Goal: Task Accomplishment & Management: Manage account settings

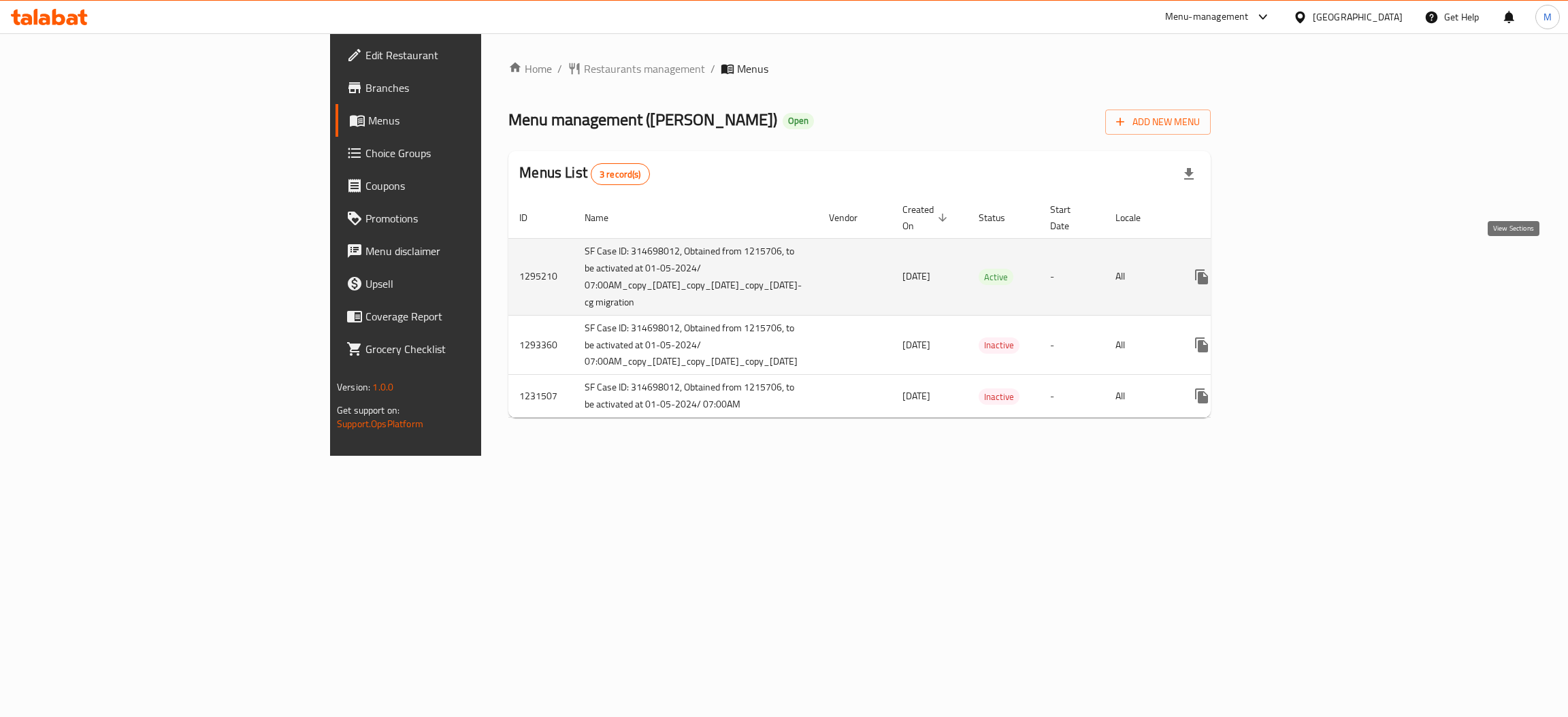
click at [1307, 269] on icon "enhanced table" at bounding box center [1299, 277] width 16 height 16
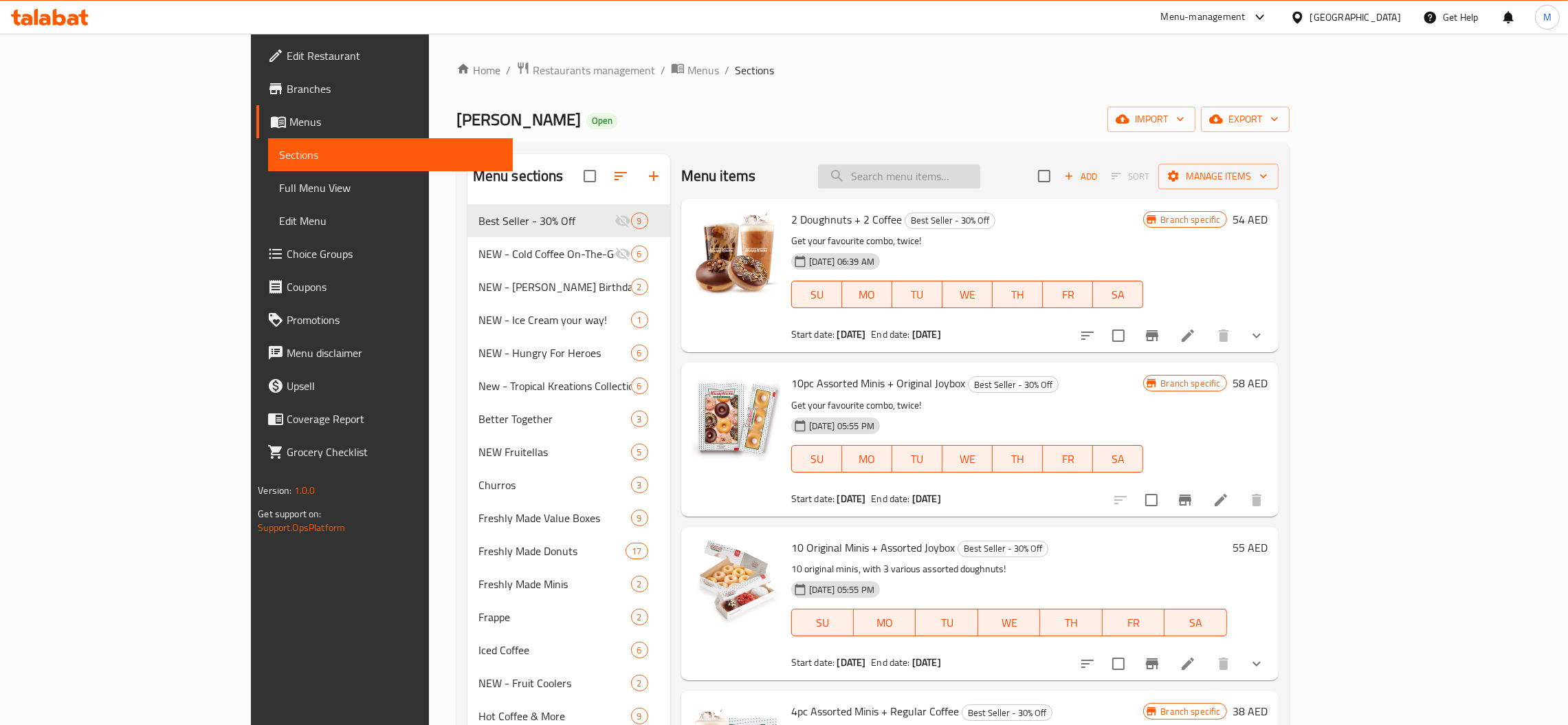
click at [934, 171] on input "search" at bounding box center [899, 176] width 162 height 24
paste input "Cold Brew Nitro & OG"
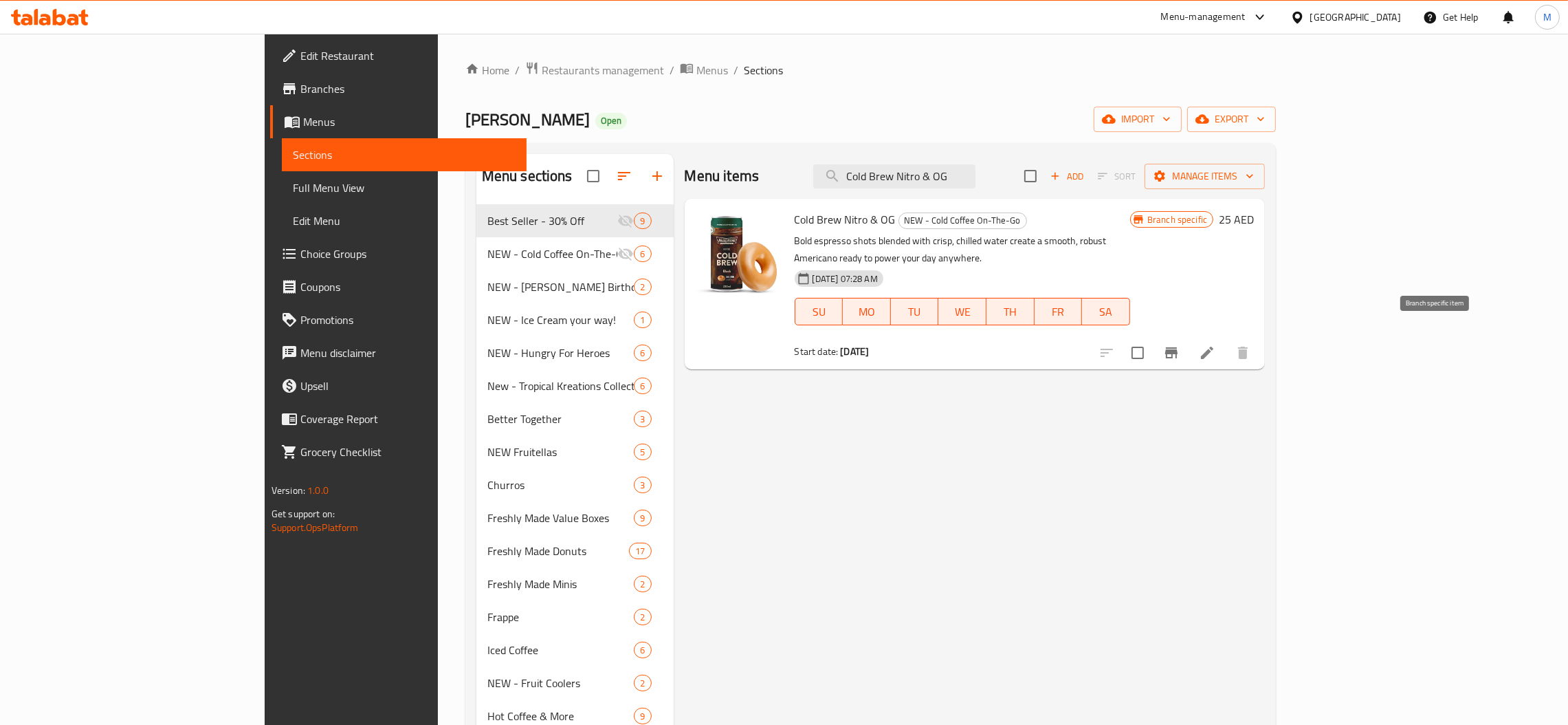
click at [1188, 336] on button "Branch-specific-item" at bounding box center [1171, 353] width 33 height 33
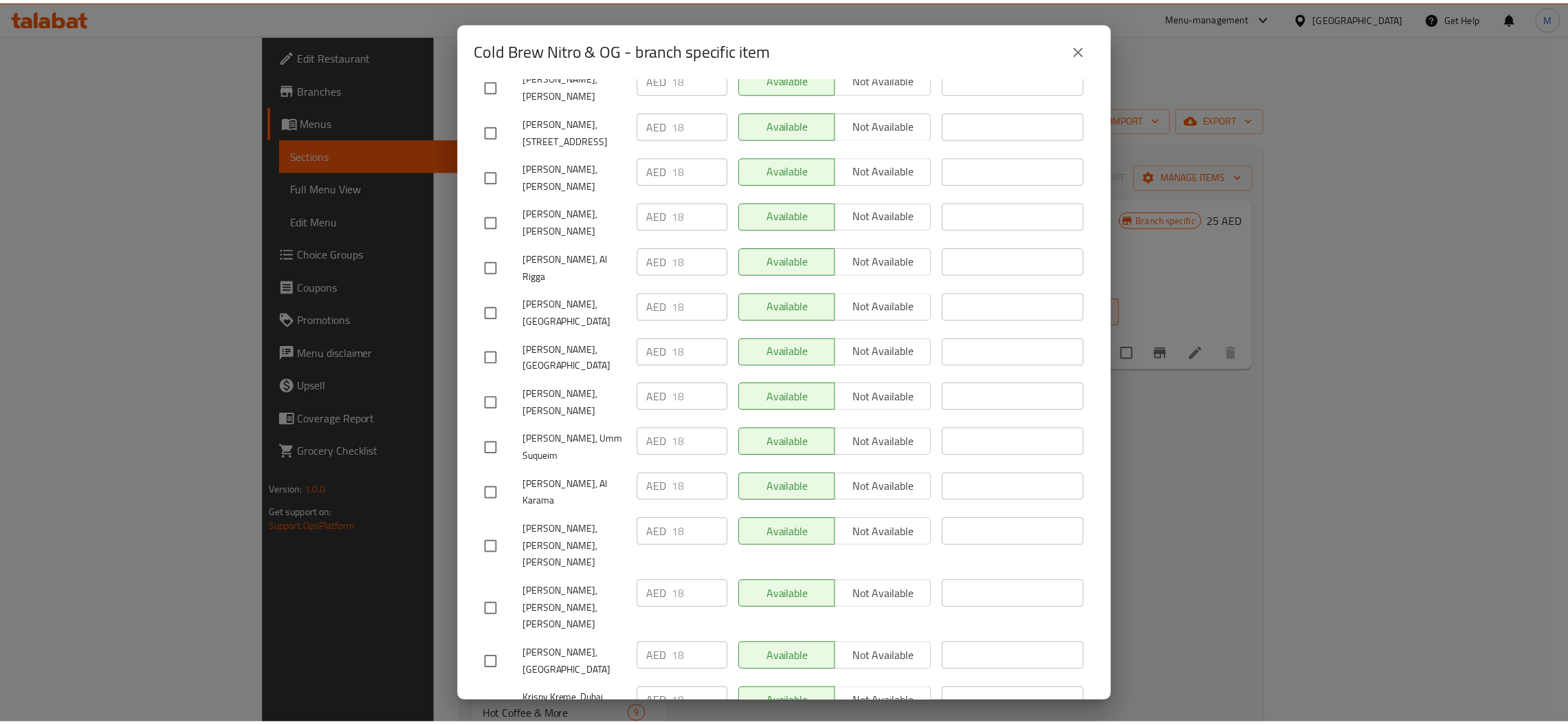
scroll to position [789, 0]
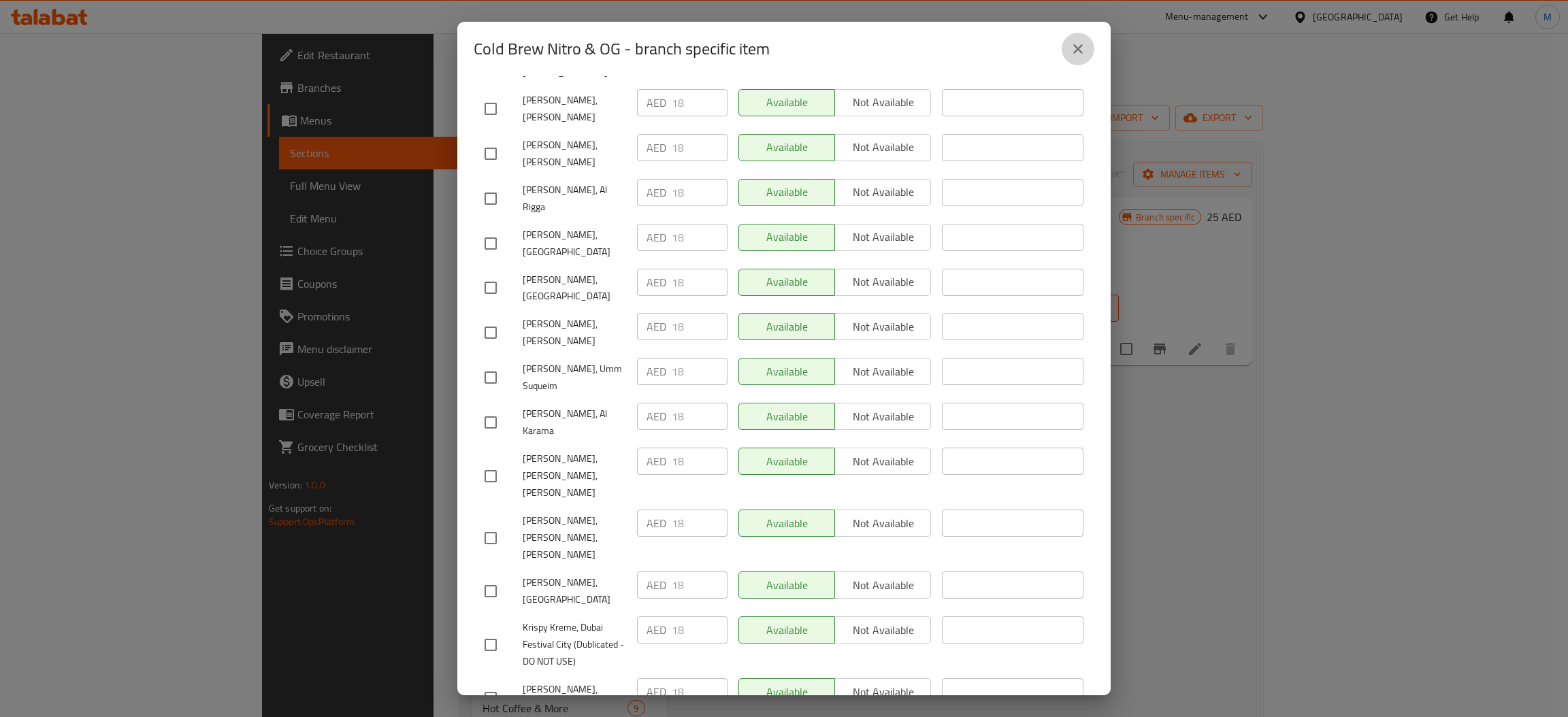
click at [1082, 61] on button "close" at bounding box center [1077, 49] width 32 height 32
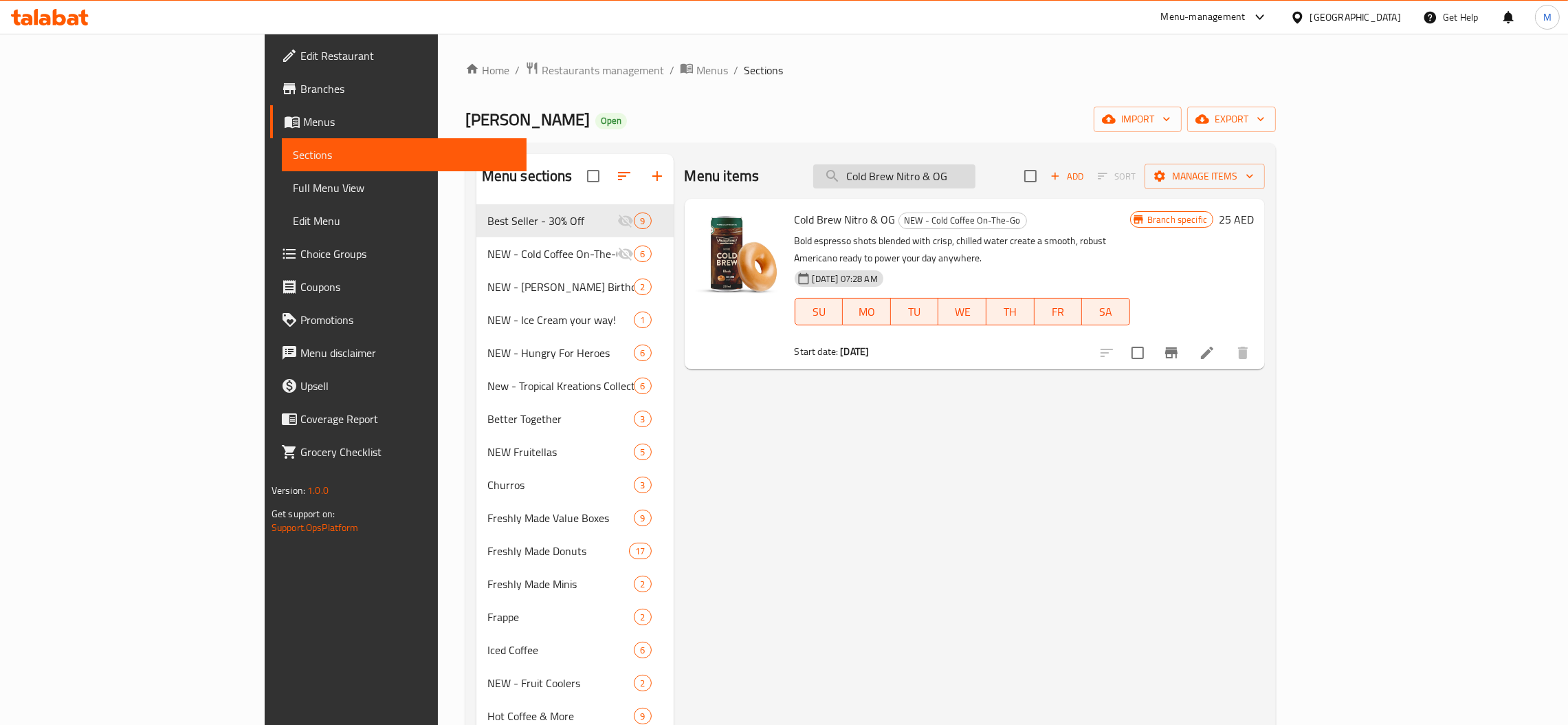
click at [976, 167] on input "Cold Brew Nitro & OG" at bounding box center [894, 176] width 162 height 24
paste input "Latte"
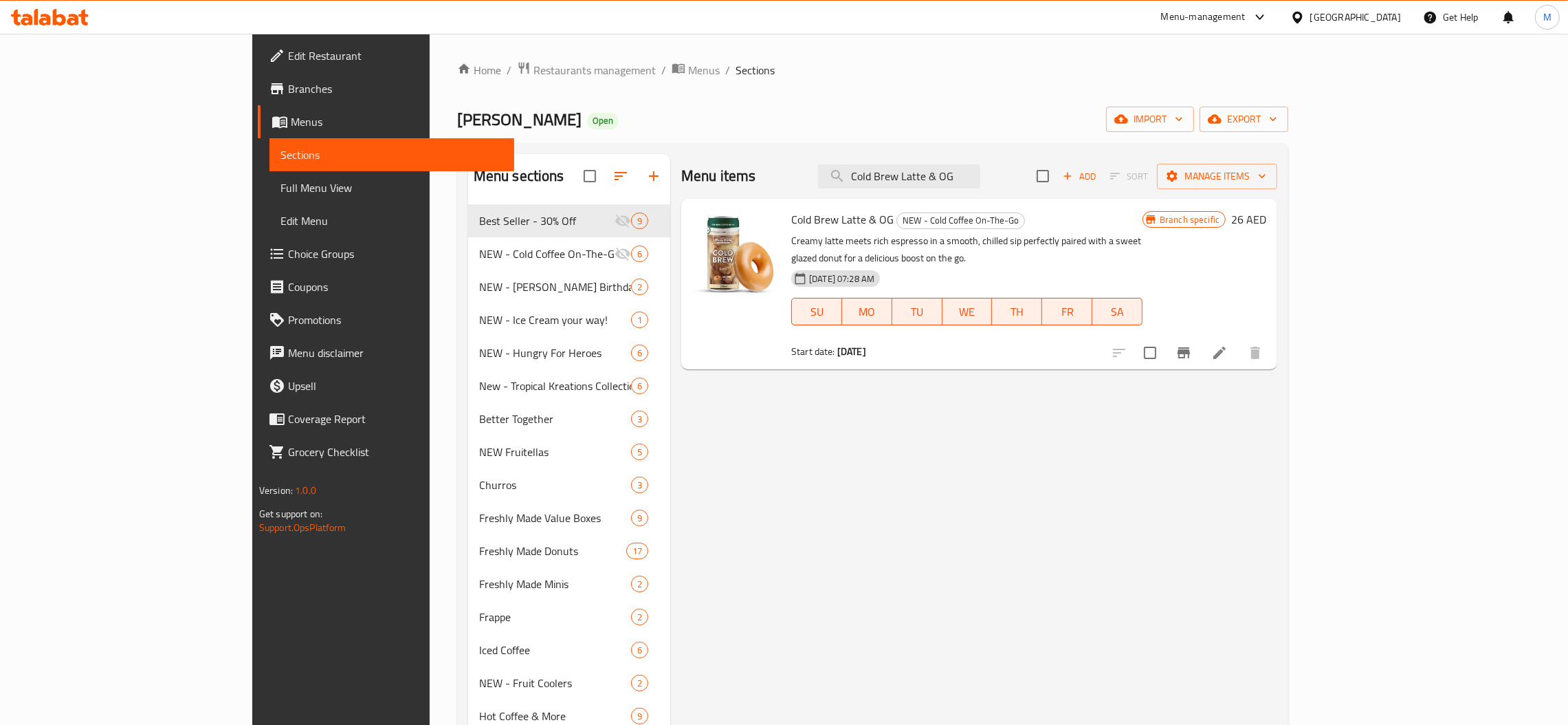
click at [1201, 336] on button "Branch-specific-item" at bounding box center [1183, 353] width 33 height 33
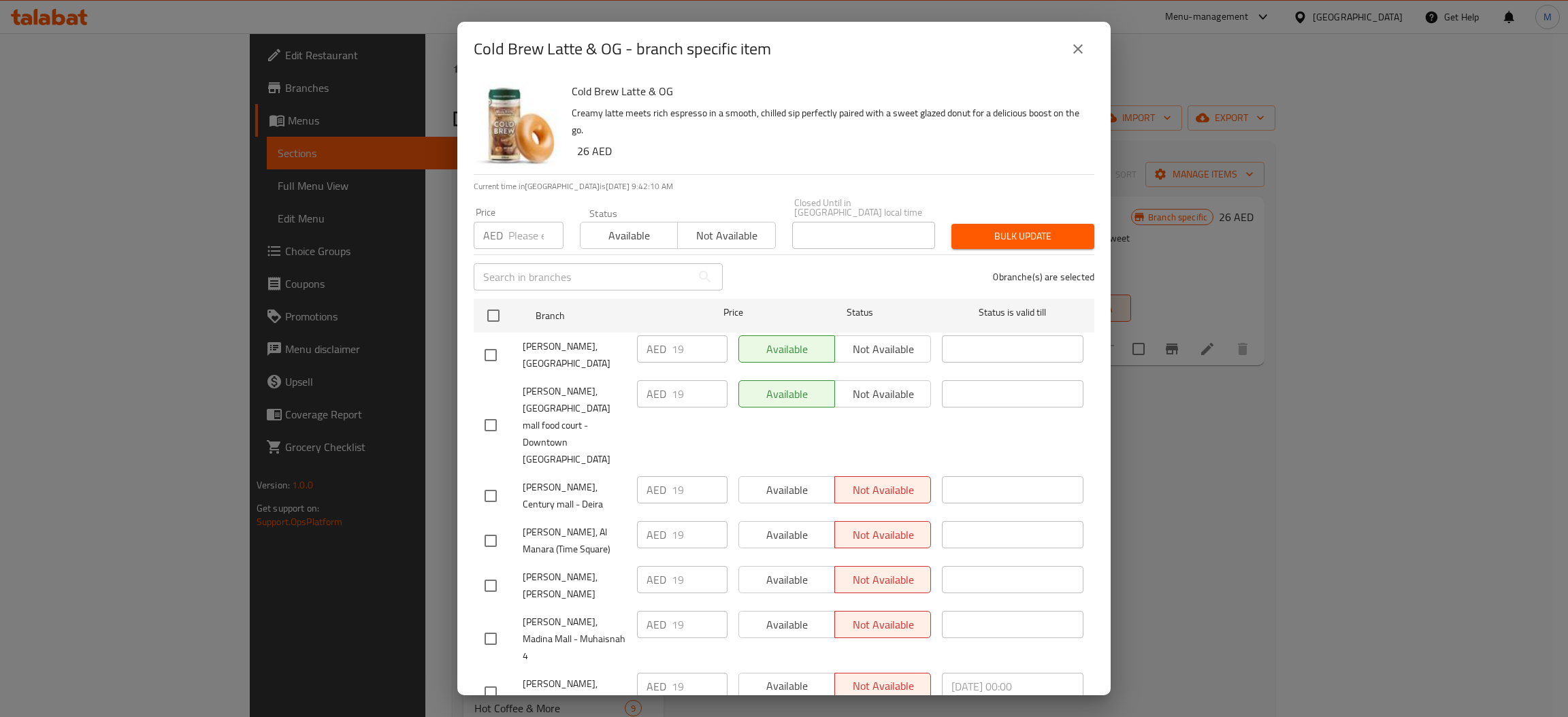
click at [1070, 45] on icon "close" at bounding box center [1077, 49] width 16 height 16
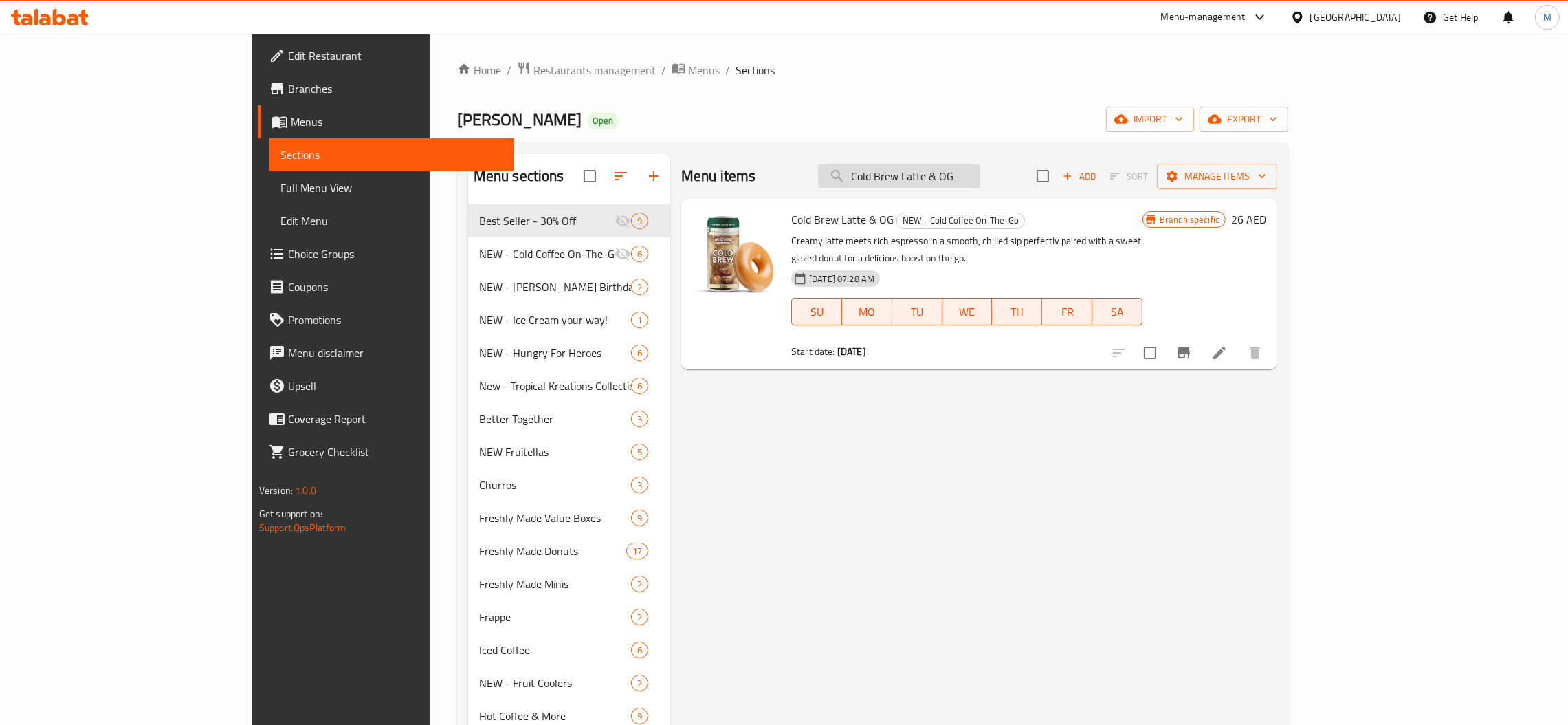
click at [972, 169] on input "Cold Brew Latte & OG" at bounding box center [899, 176] width 162 height 24
paste input "Caramel"
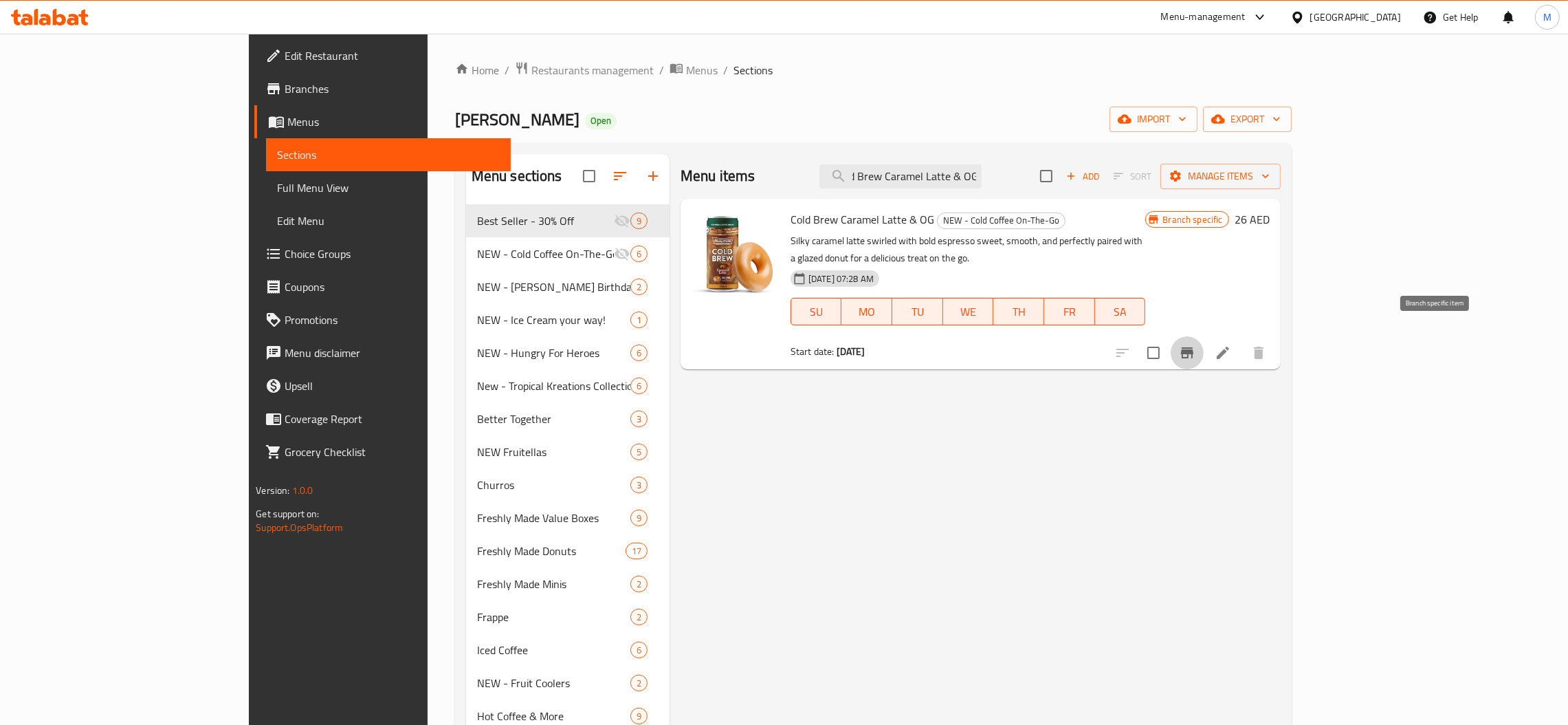
click at [1196, 345] on icon "Branch-specific-item" at bounding box center [1187, 353] width 16 height 16
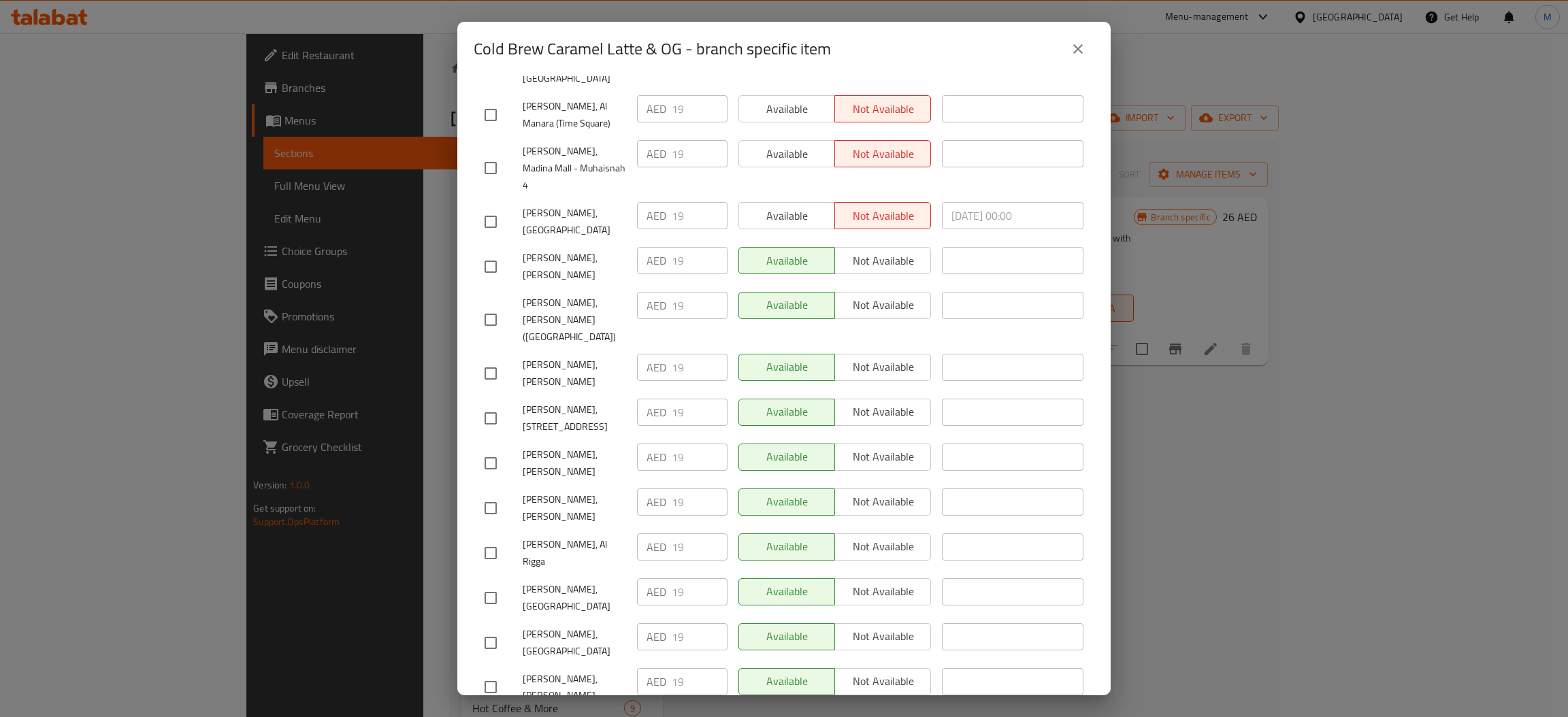
scroll to position [510, 0]
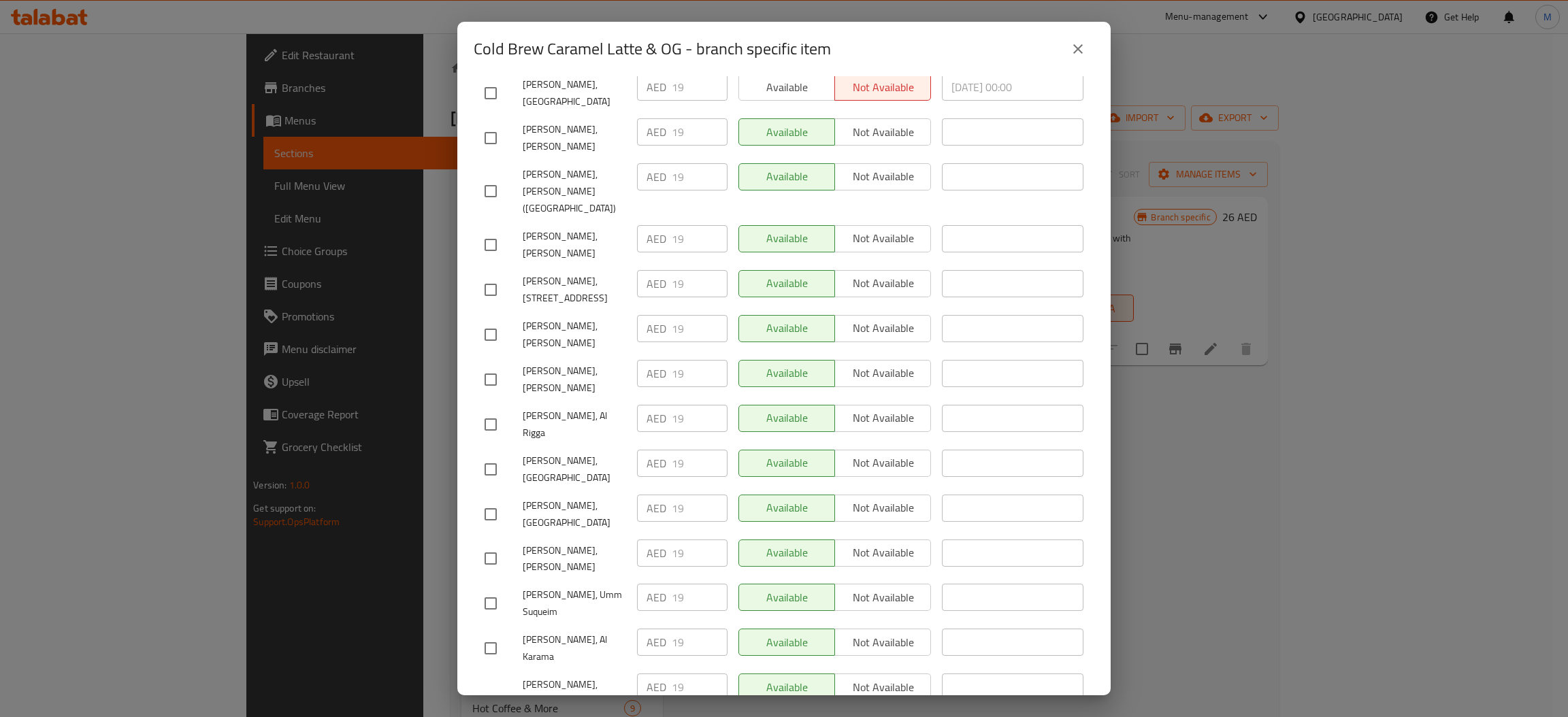
click at [1080, 43] on icon "close" at bounding box center [1077, 49] width 16 height 16
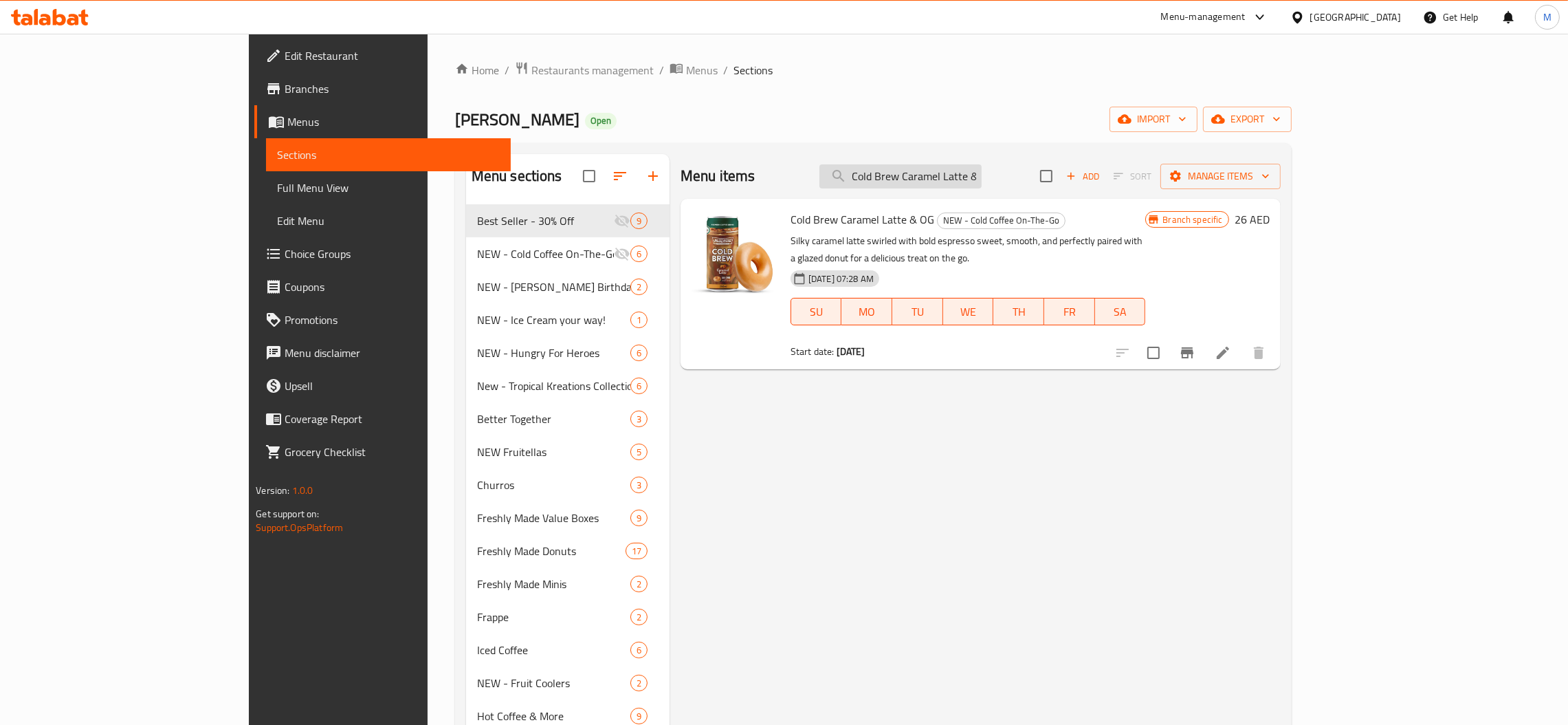
click at [982, 171] on input "Cold Brew Caramel Latte & OG" at bounding box center [900, 176] width 162 height 24
paste input "Fruitellas Range of 3"
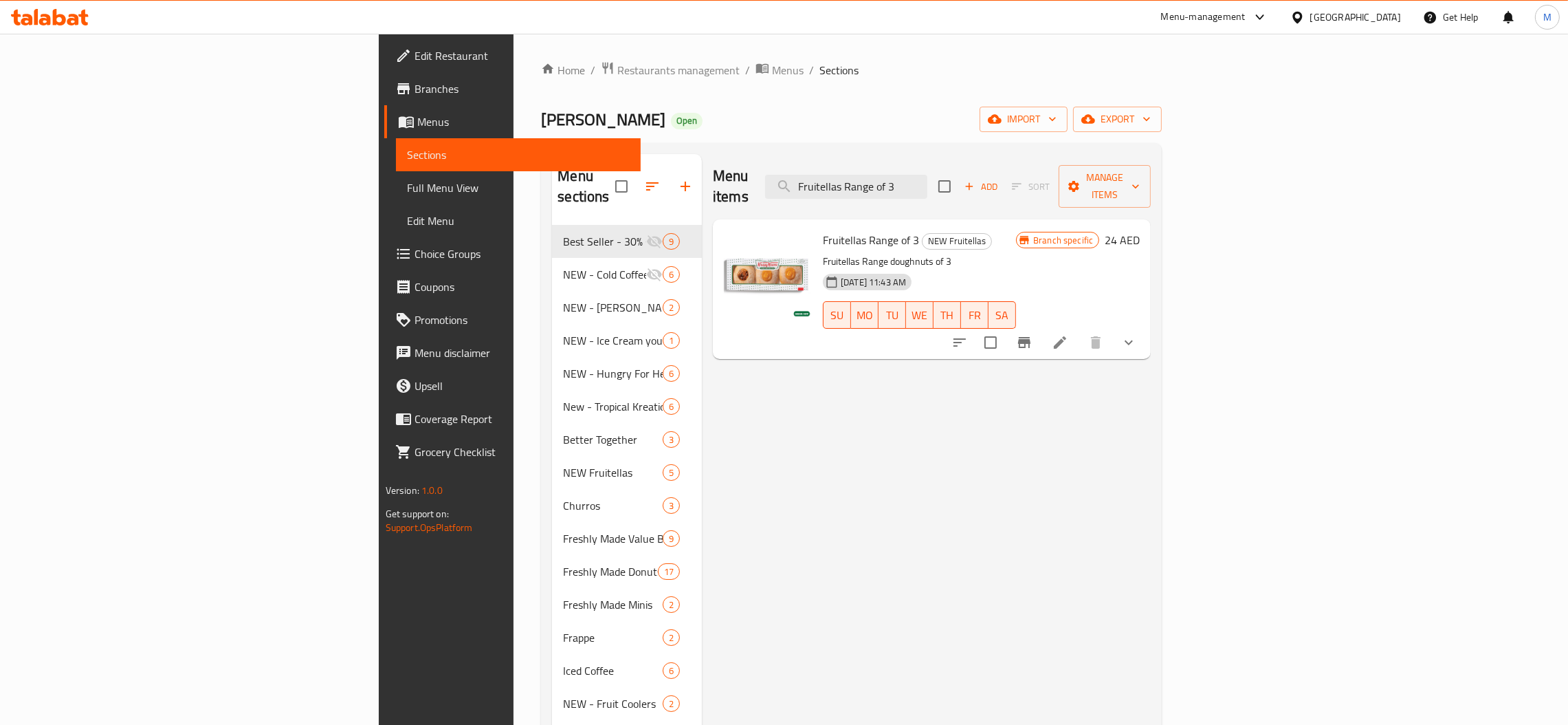
click at [1031, 337] on icon "Branch-specific-item" at bounding box center [1024, 342] width 12 height 11
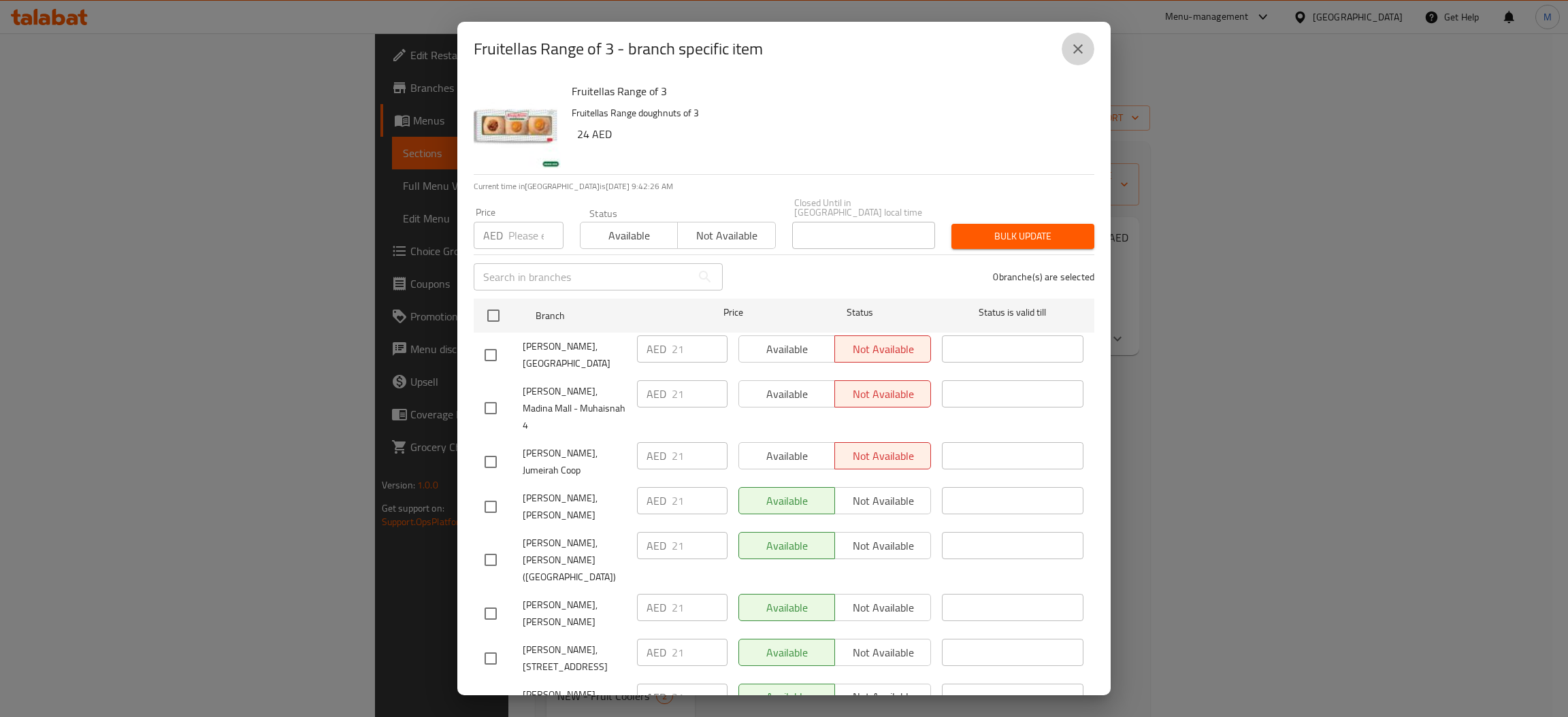
click at [1076, 48] on icon "close" at bounding box center [1077, 49] width 16 height 16
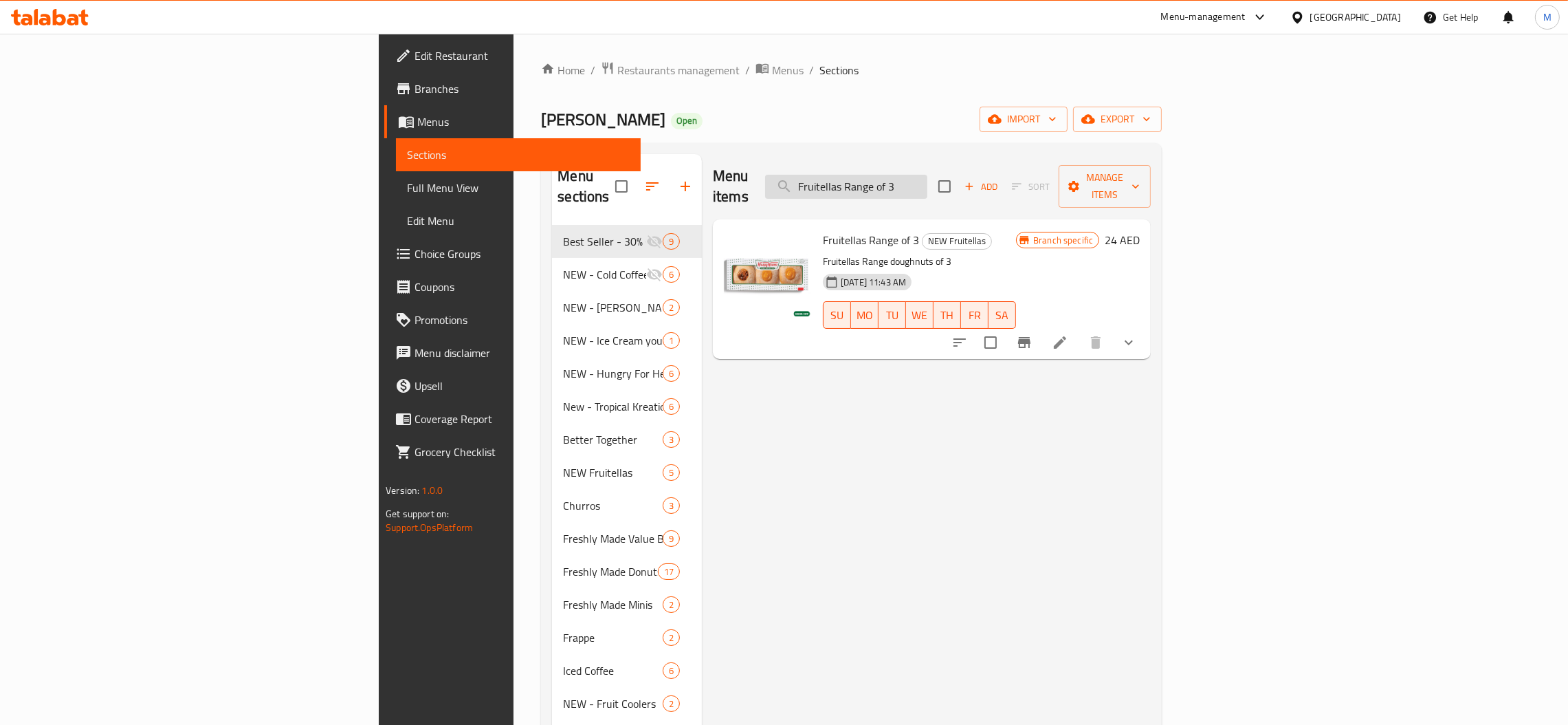
click at [927, 181] on input "Fruitellas Range of 3" at bounding box center [846, 187] width 162 height 24
paste input "6"
click at [1031, 337] on icon "Branch-specific-item" at bounding box center [1024, 342] width 12 height 11
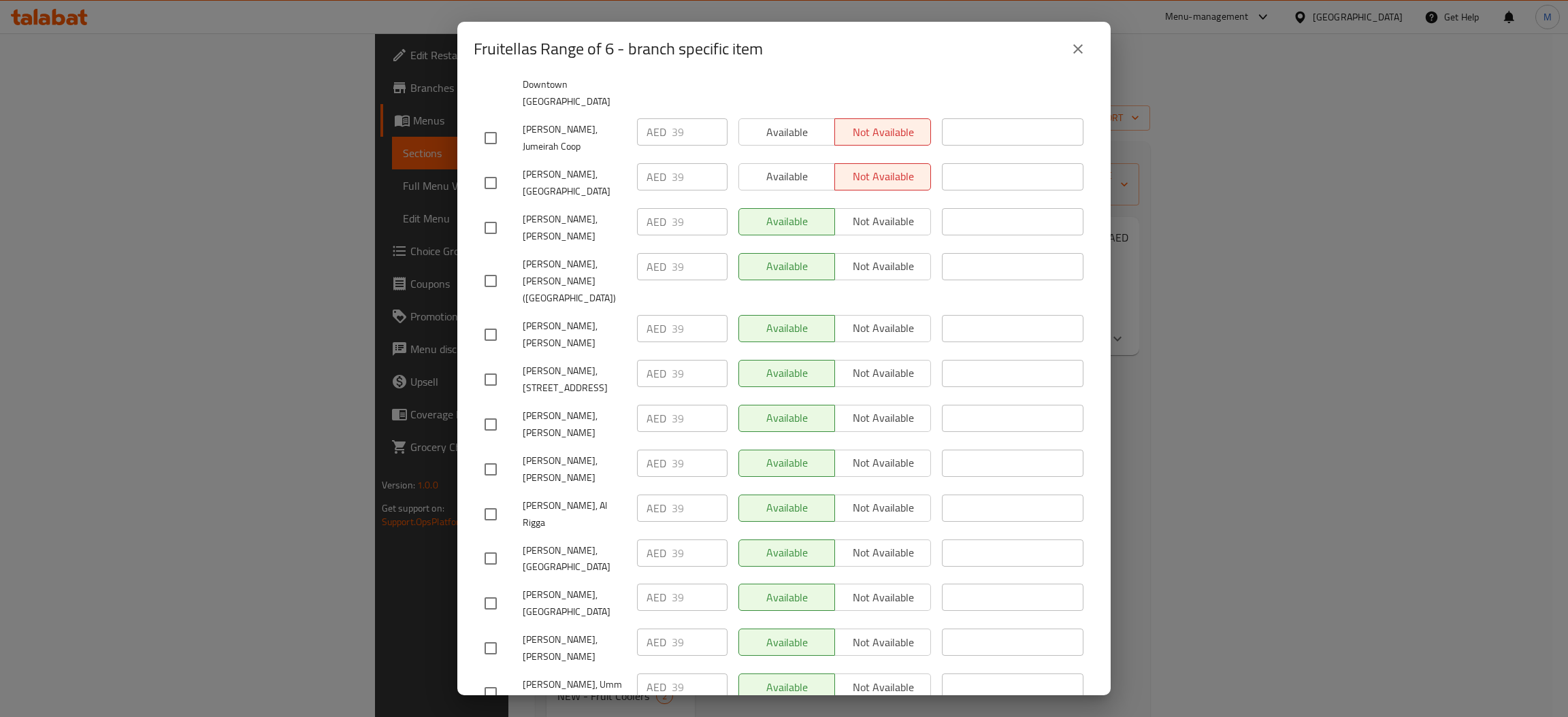
scroll to position [780, 0]
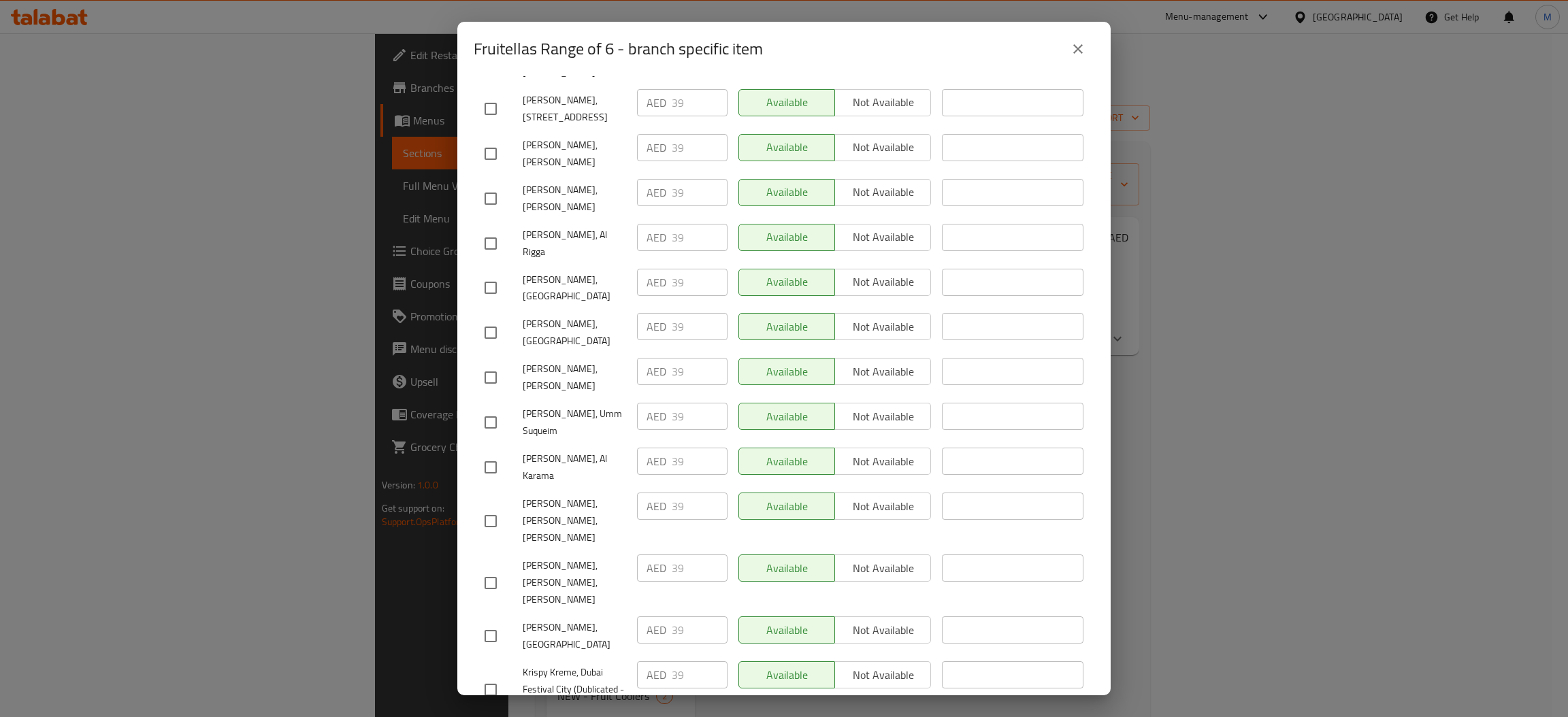
click at [1079, 50] on icon "close" at bounding box center [1077, 49] width 9 height 9
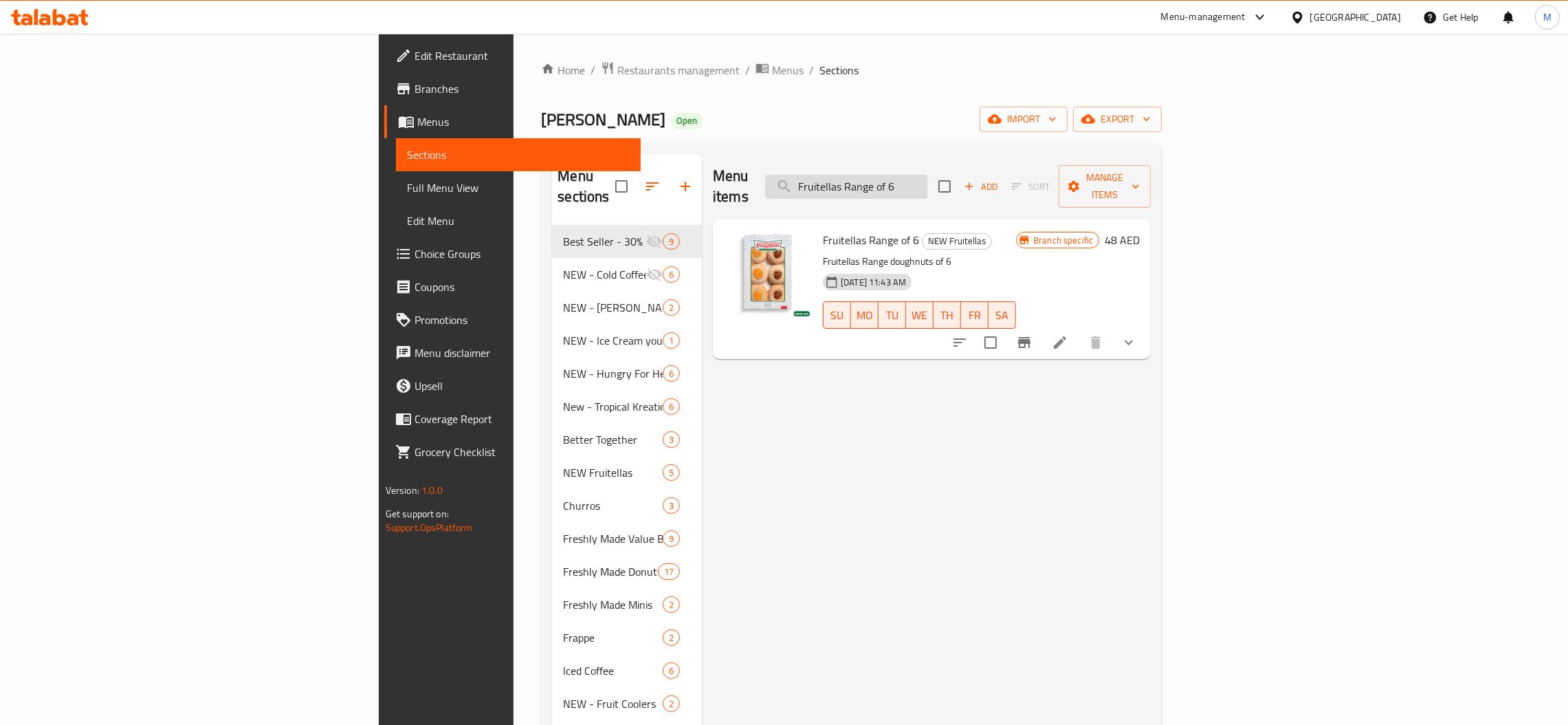
click at [927, 181] on input "Fruitellas Range of 6" at bounding box center [846, 187] width 162 height 24
paste input "12"
click at [1041, 333] on button "Branch-specific-item" at bounding box center [1024, 343] width 33 height 33
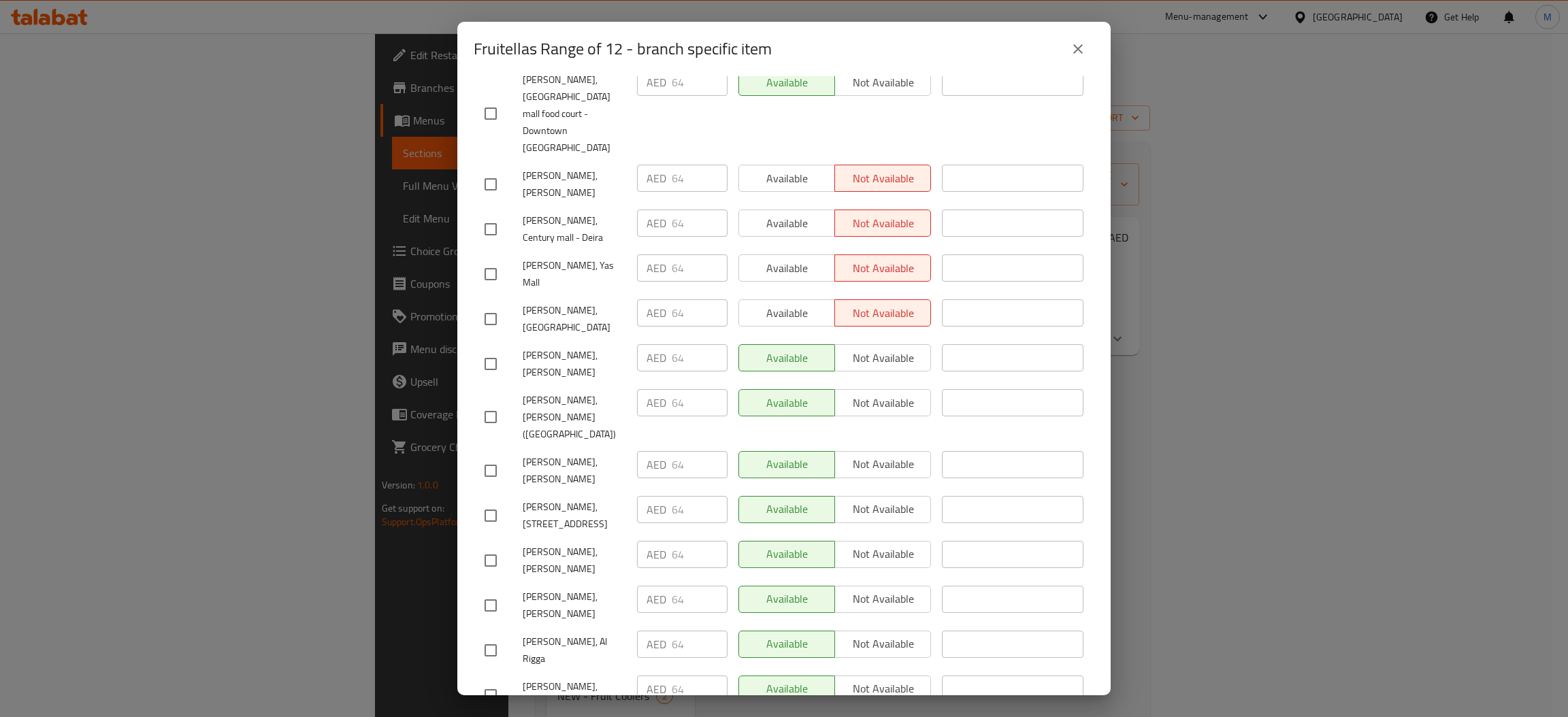
scroll to position [408, 0]
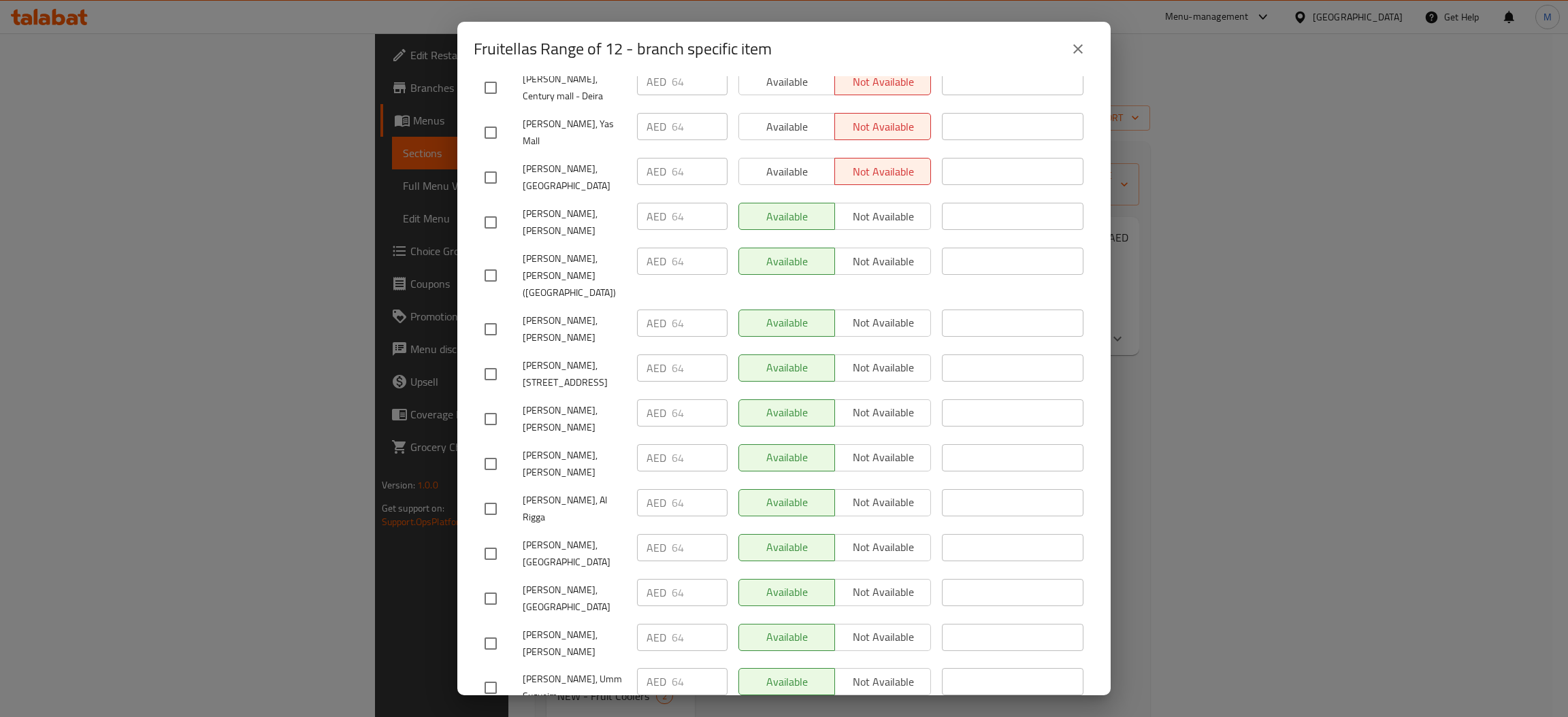
click at [1066, 47] on button "close" at bounding box center [1077, 49] width 32 height 32
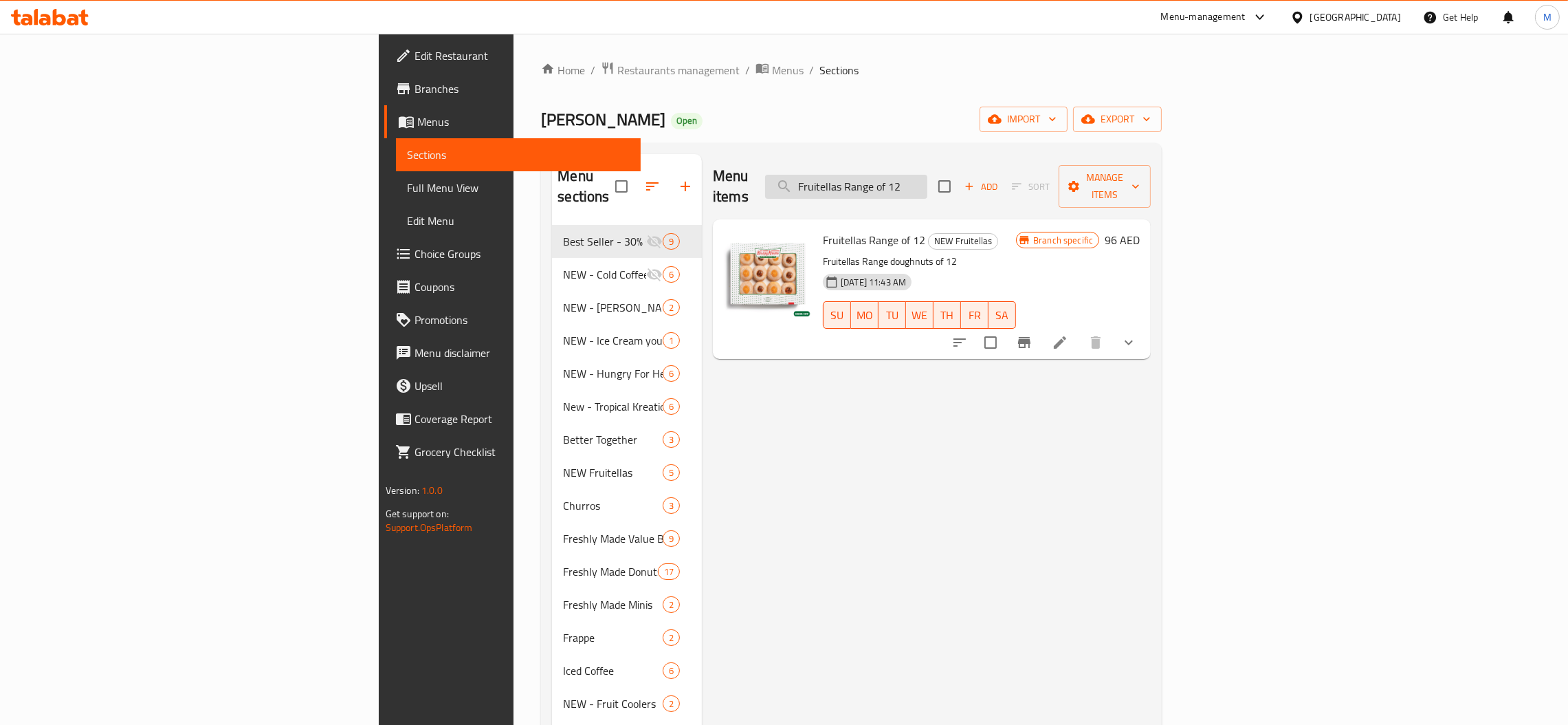
click at [927, 175] on input "Fruitellas Range of 12" at bounding box center [846, 187] width 162 height 24
paste input "Double Dozen - Assorted"
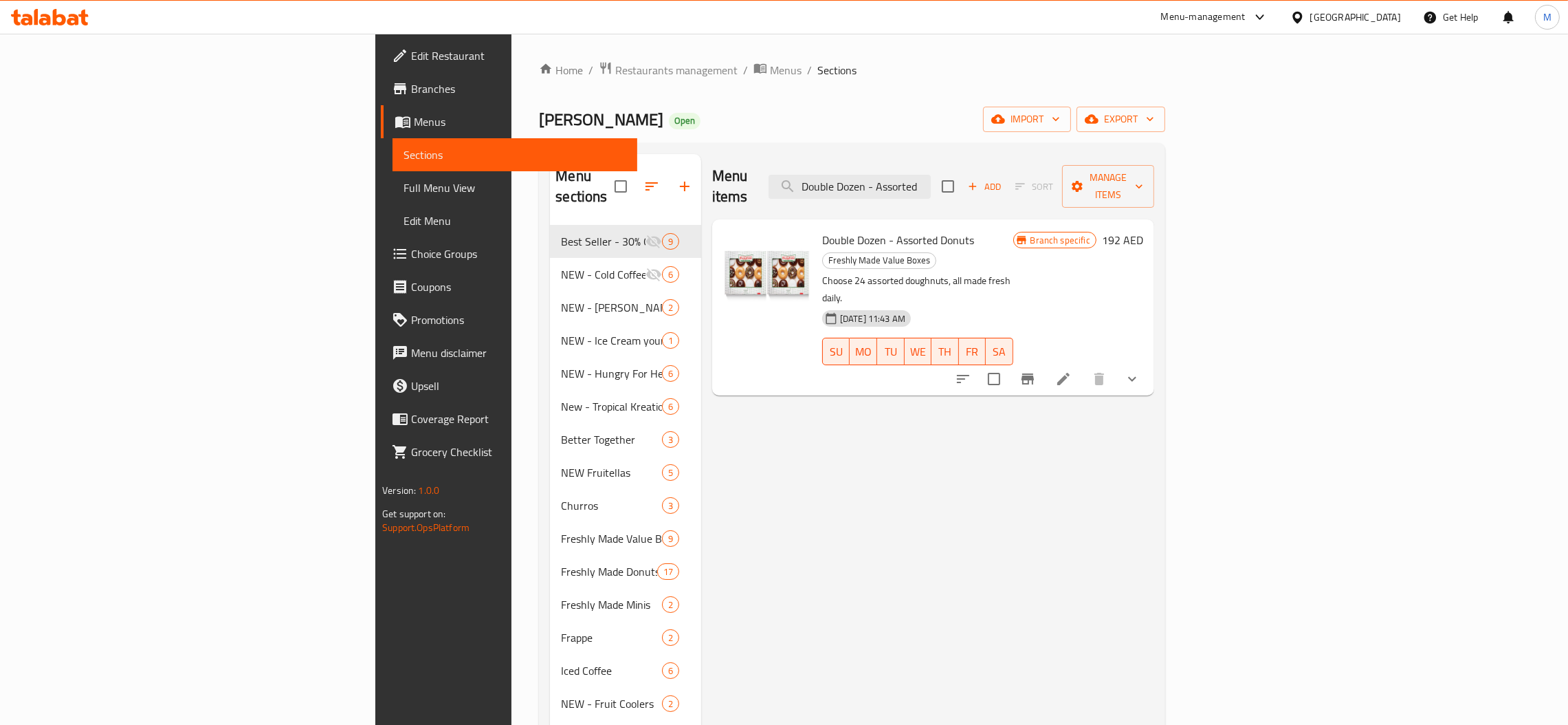
click at [1034, 373] on icon "Branch-specific-item" at bounding box center [1027, 378] width 12 height 11
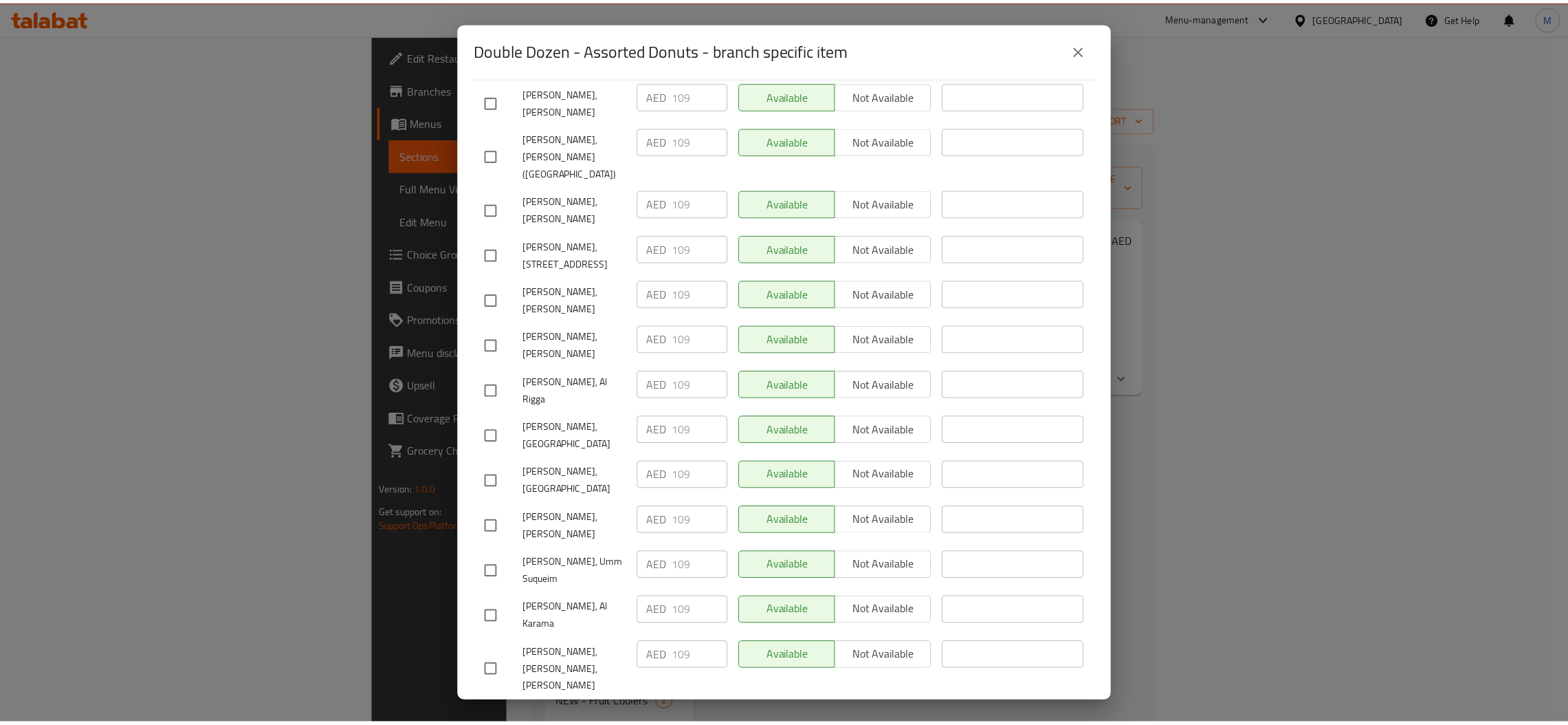
scroll to position [618, 0]
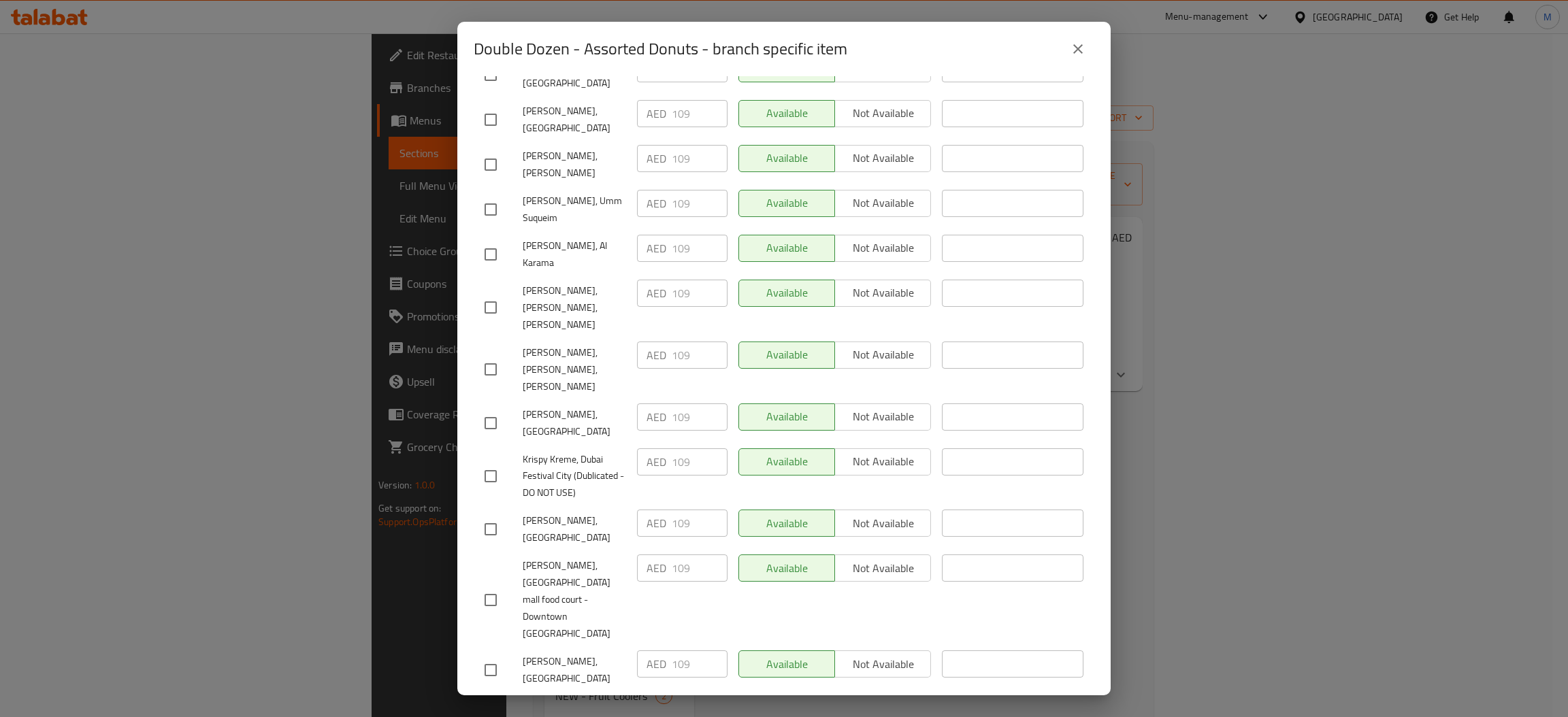
click at [1070, 42] on icon "close" at bounding box center [1077, 49] width 16 height 16
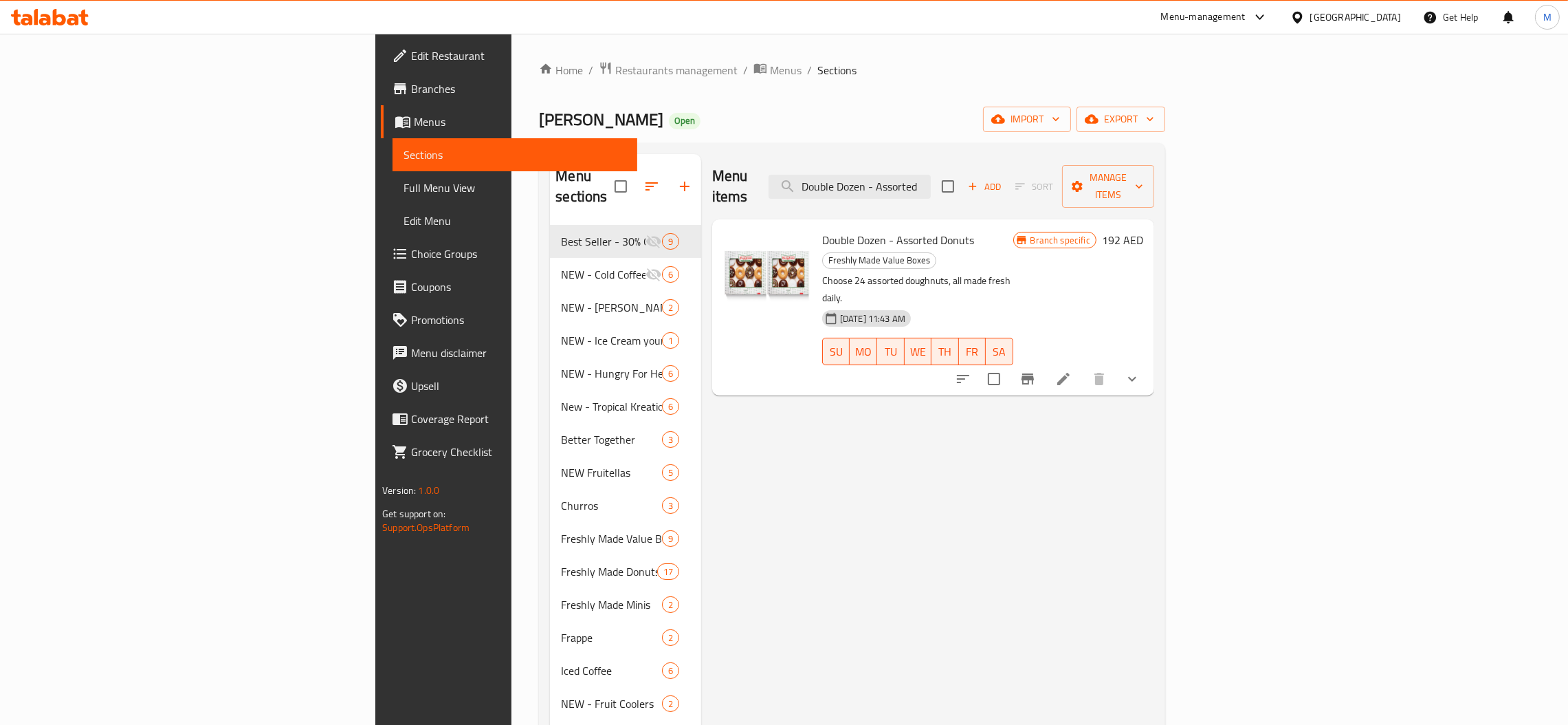
click at [1017, 158] on div "Menu items Double Dozen - Assorted Add Sort Manage items" at bounding box center [933, 187] width 442 height 66
click at [931, 175] on input "Double Dozen - Assorted" at bounding box center [849, 187] width 162 height 24
paste input "Mix"
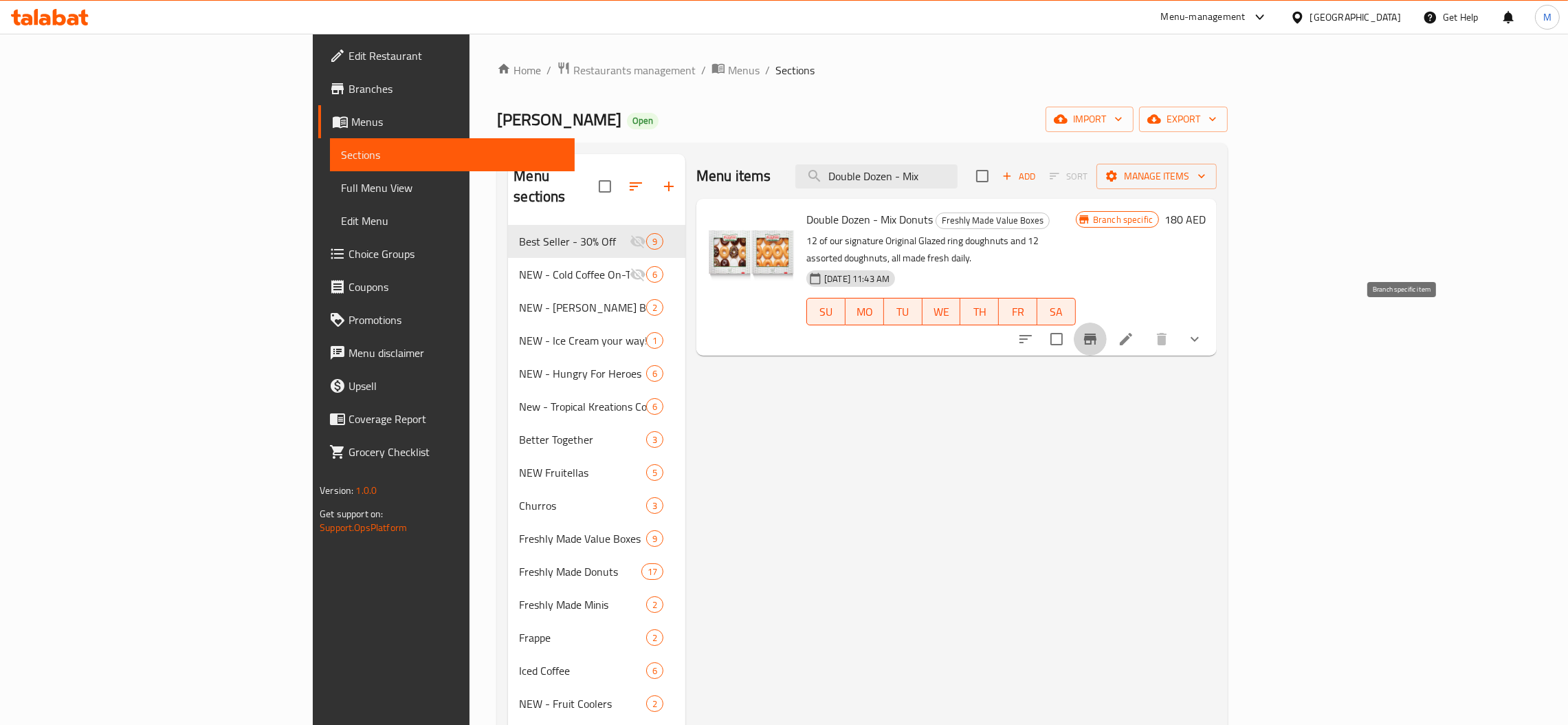
click at [1099, 331] on icon "Branch-specific-item" at bounding box center [1090, 339] width 16 height 16
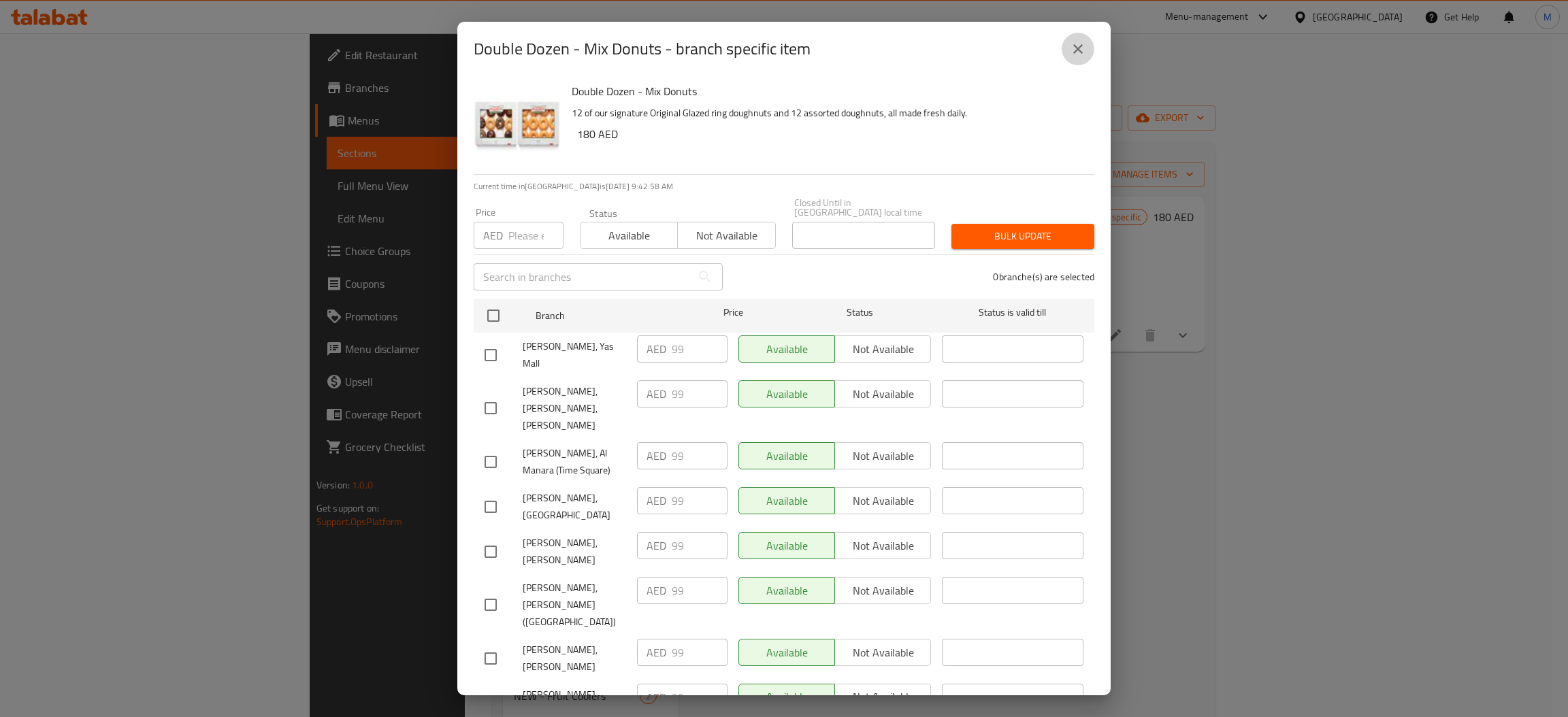
click at [1062, 49] on button "close" at bounding box center [1077, 49] width 32 height 32
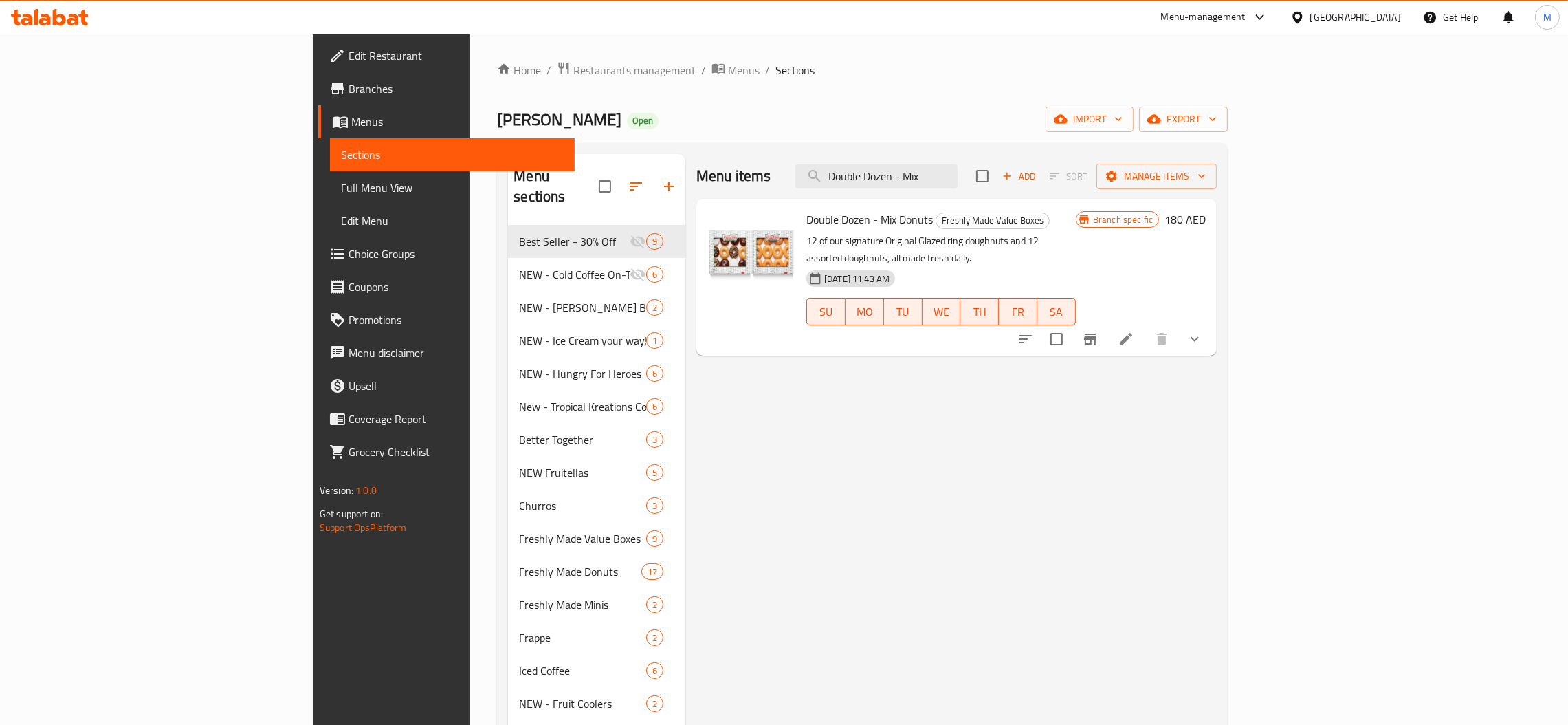
click at [1007, 162] on div "Menu items Double Dozen - Mix Add Sort Manage items" at bounding box center [957, 176] width 521 height 45
click at [958, 172] on input "Double Dozen - Mix" at bounding box center [876, 176] width 162 height 24
paste input "Original Glazed"
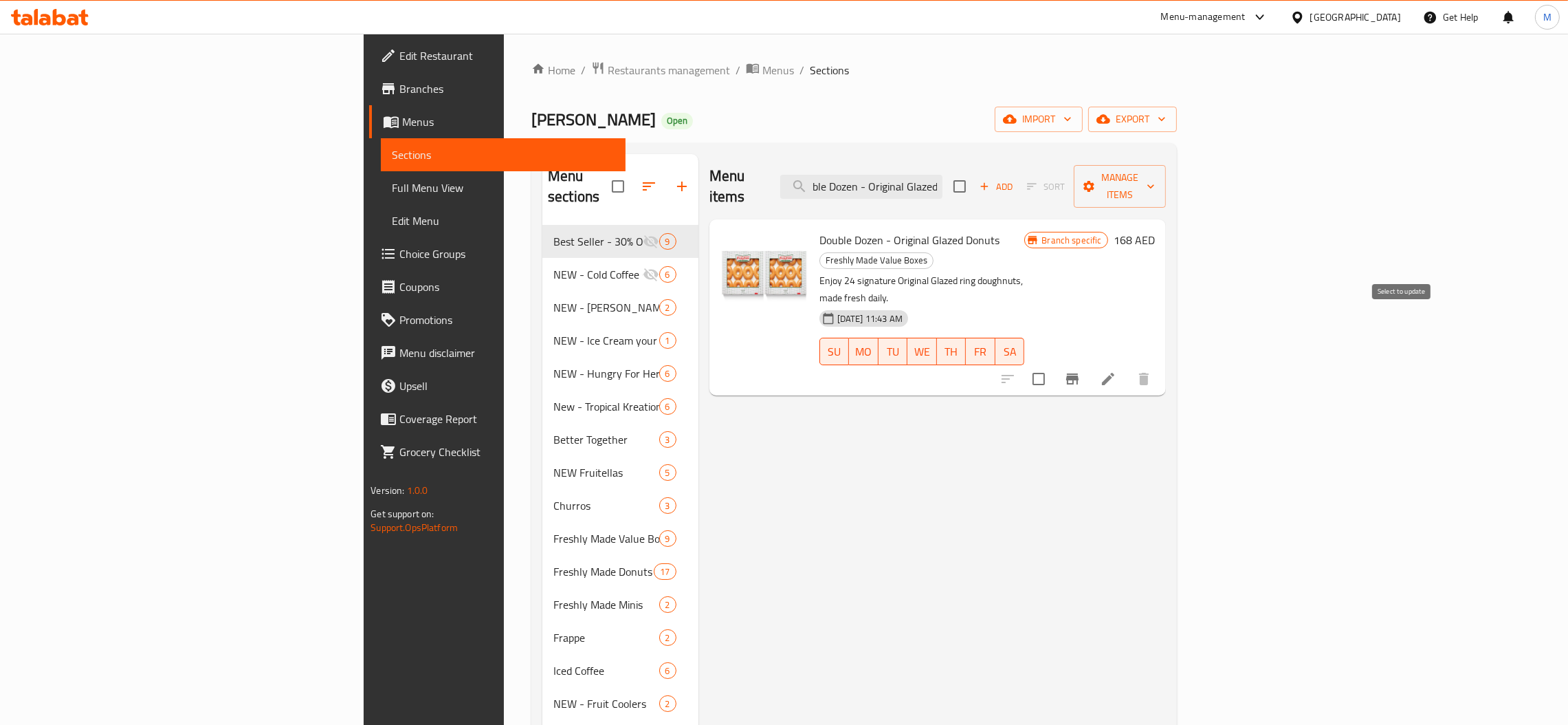
click at [1081, 370] on icon "Branch-specific-item" at bounding box center [1072, 378] width 16 height 16
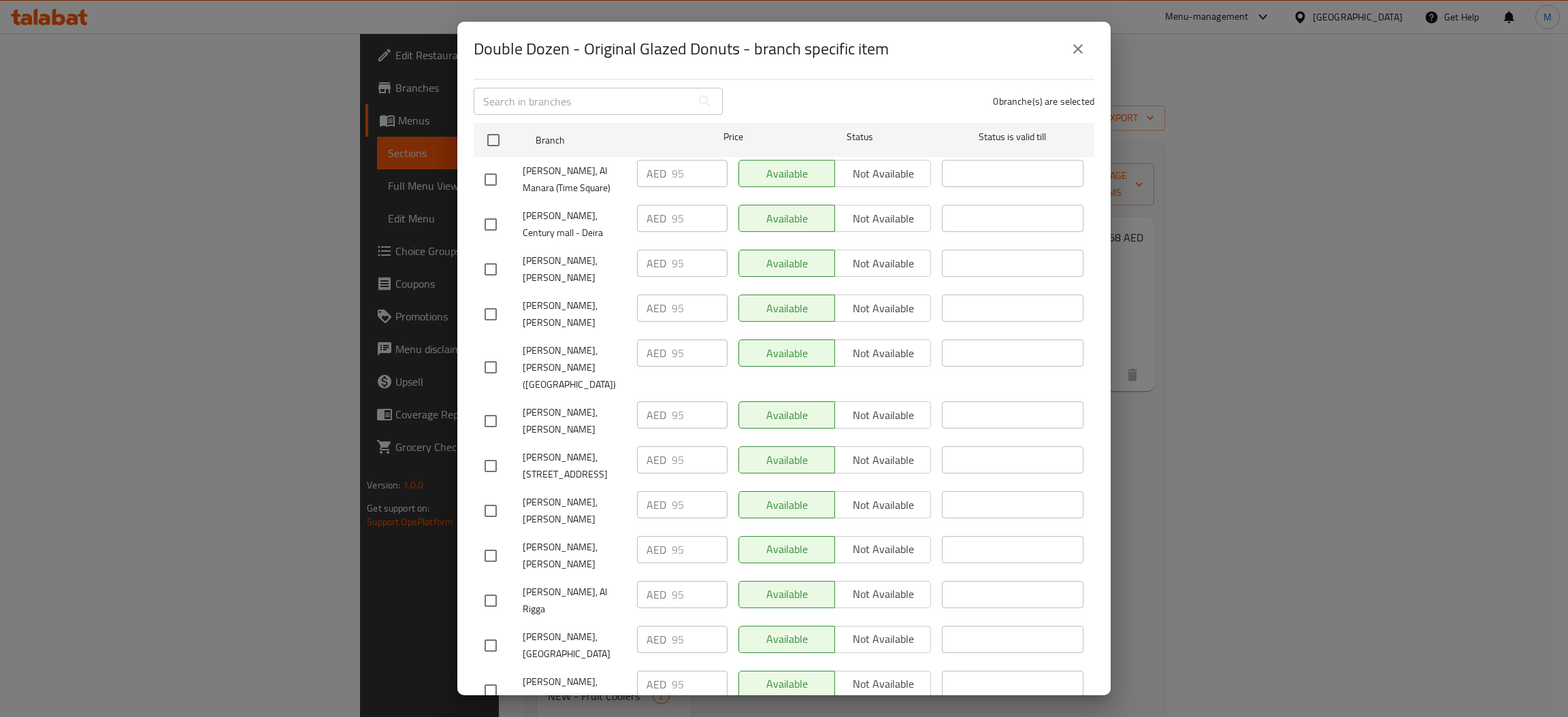
scroll to position [408, 0]
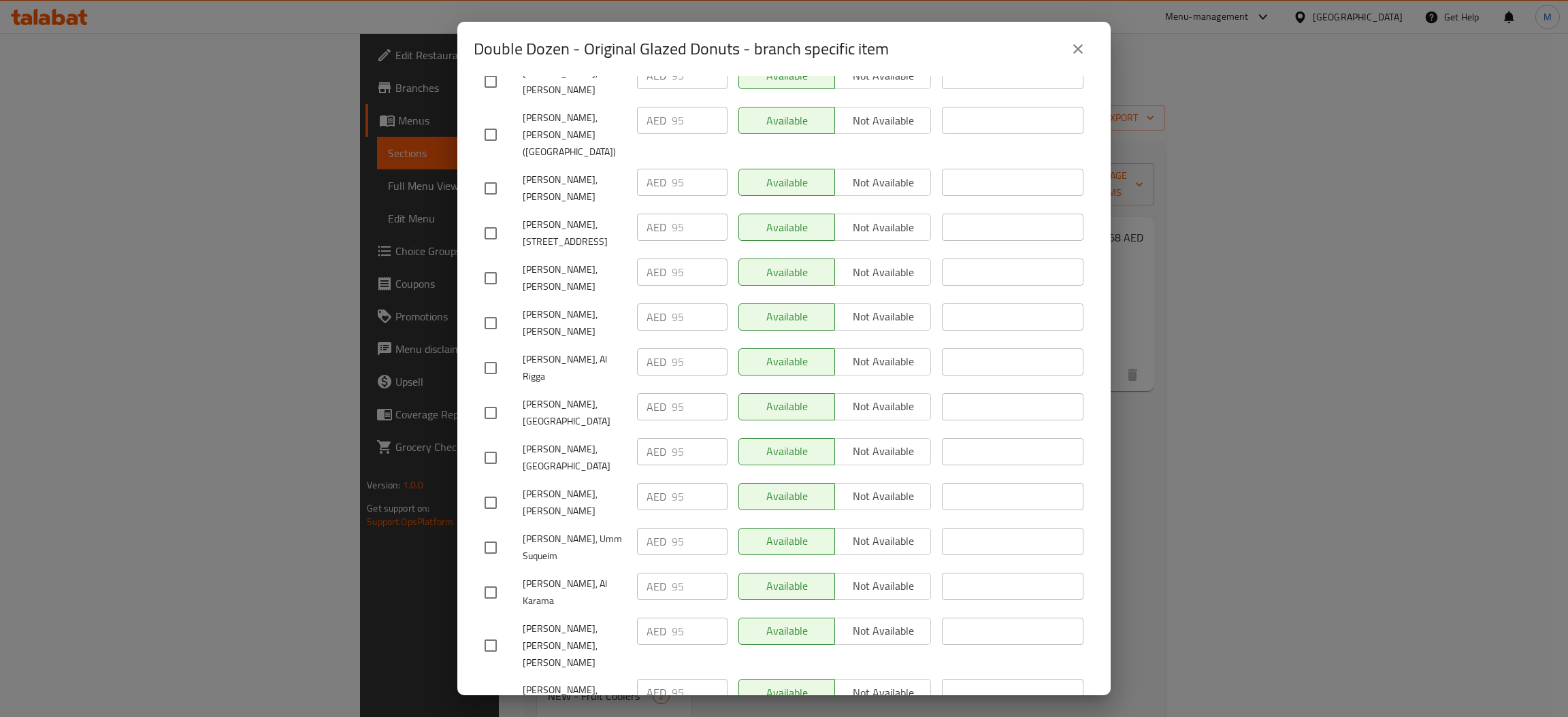
drag, startPoint x: 1054, startPoint y: 52, endPoint x: 1067, endPoint y: 55, distance: 13.3
click at [1054, 51] on div "Double Dozen - Original Glazed Donuts - branch specific item" at bounding box center [784, 49] width 621 height 32
click at [1077, 54] on icon "close" at bounding box center [1077, 49] width 16 height 16
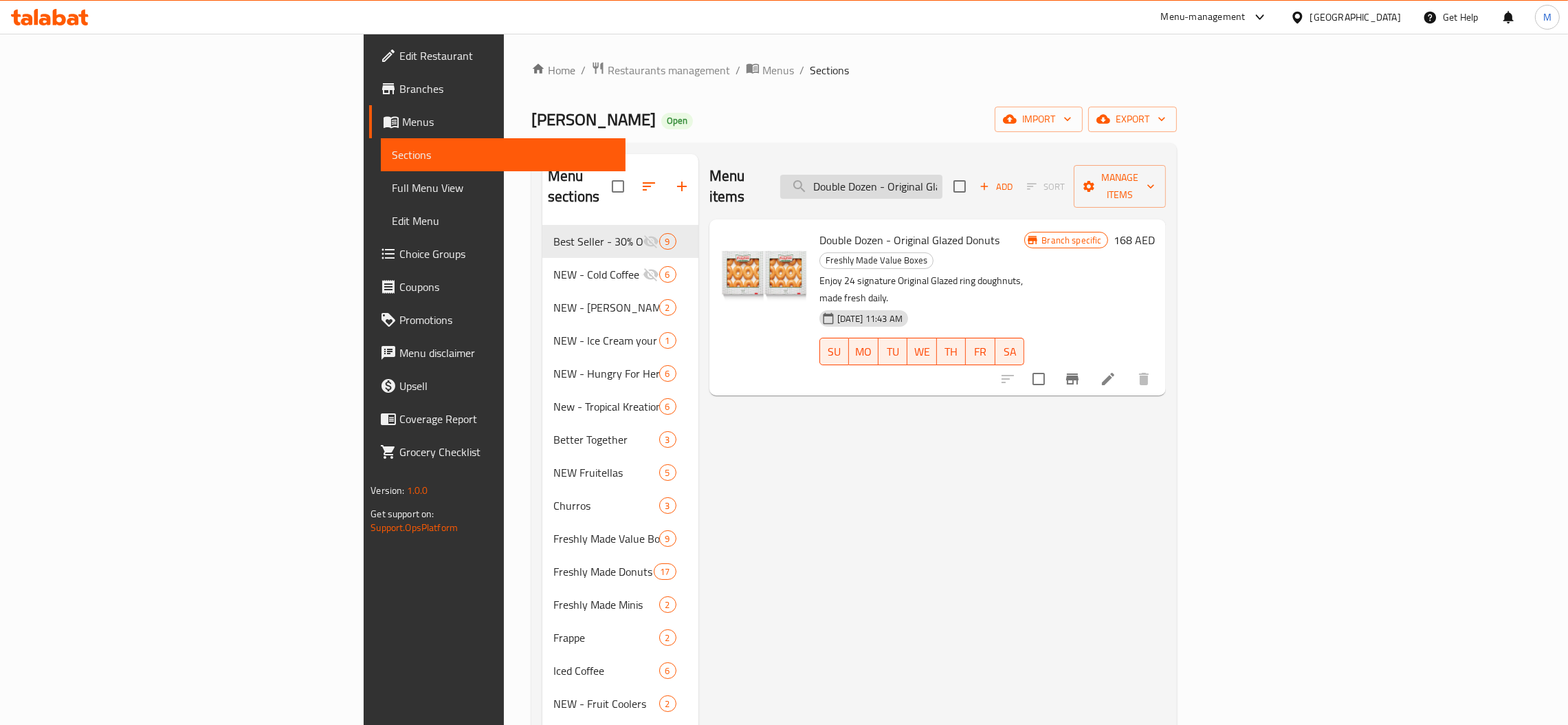
click at [942, 175] on input "Double Dozen - Original Glazed" at bounding box center [861, 187] width 162 height 24
paste input "zen - Assort"
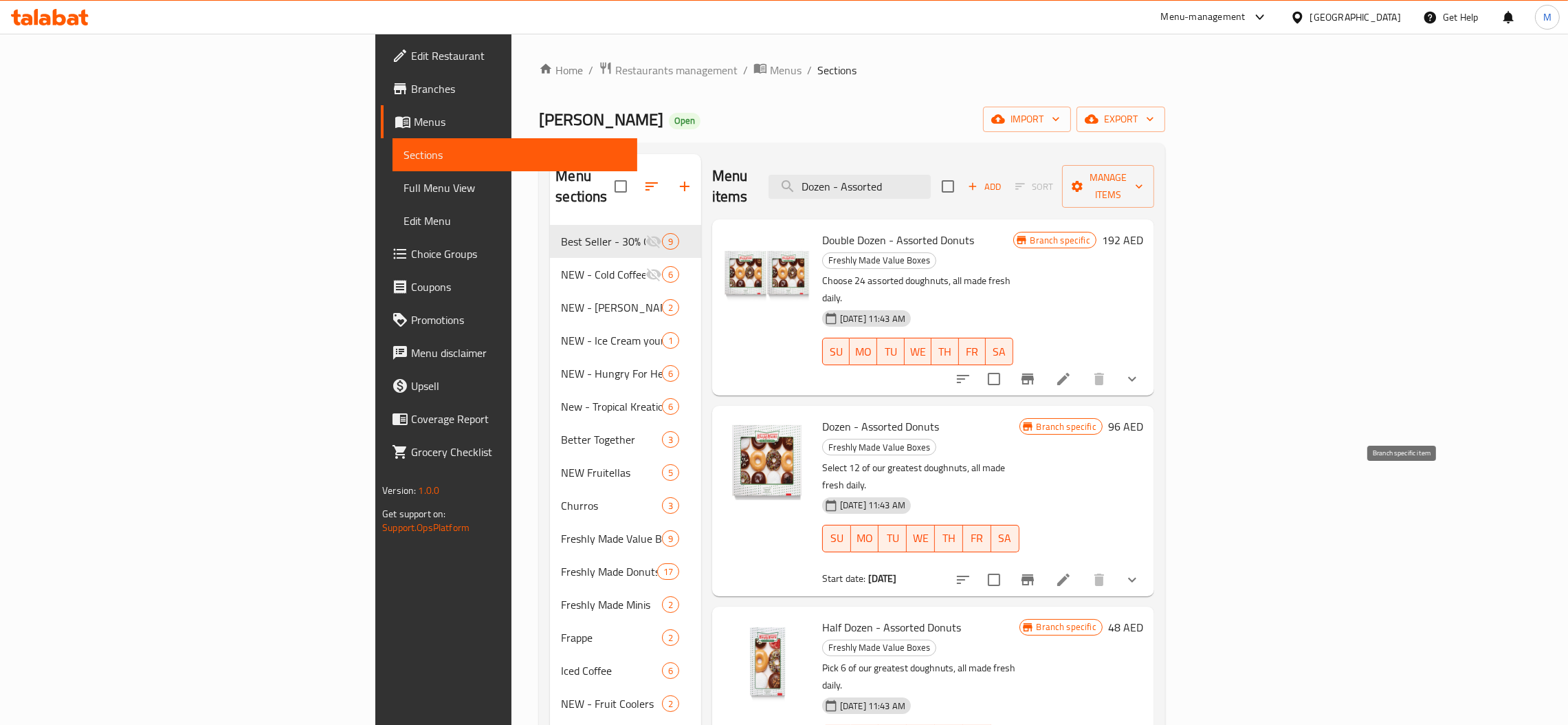
click at [1036, 572] on icon "Branch-specific-item" at bounding box center [1027, 579] width 16 height 16
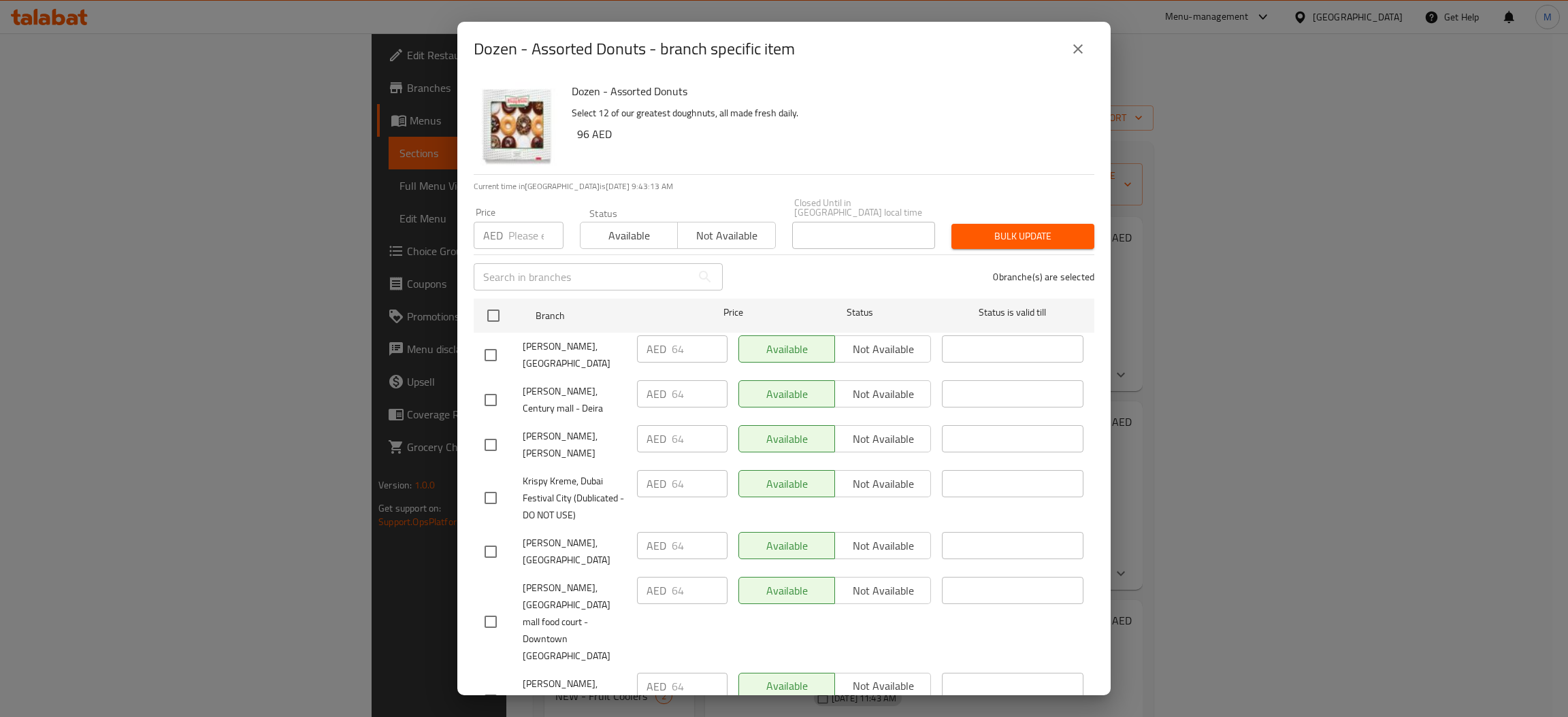
click at [1061, 48] on div "Dozen - Assorted Donuts - branch specific item" at bounding box center [784, 49] width 621 height 32
click at [1091, 60] on div "Dozen - Assorted Donuts - branch specific item" at bounding box center [784, 49] width 621 height 32
click at [1089, 55] on button "close" at bounding box center [1077, 49] width 32 height 32
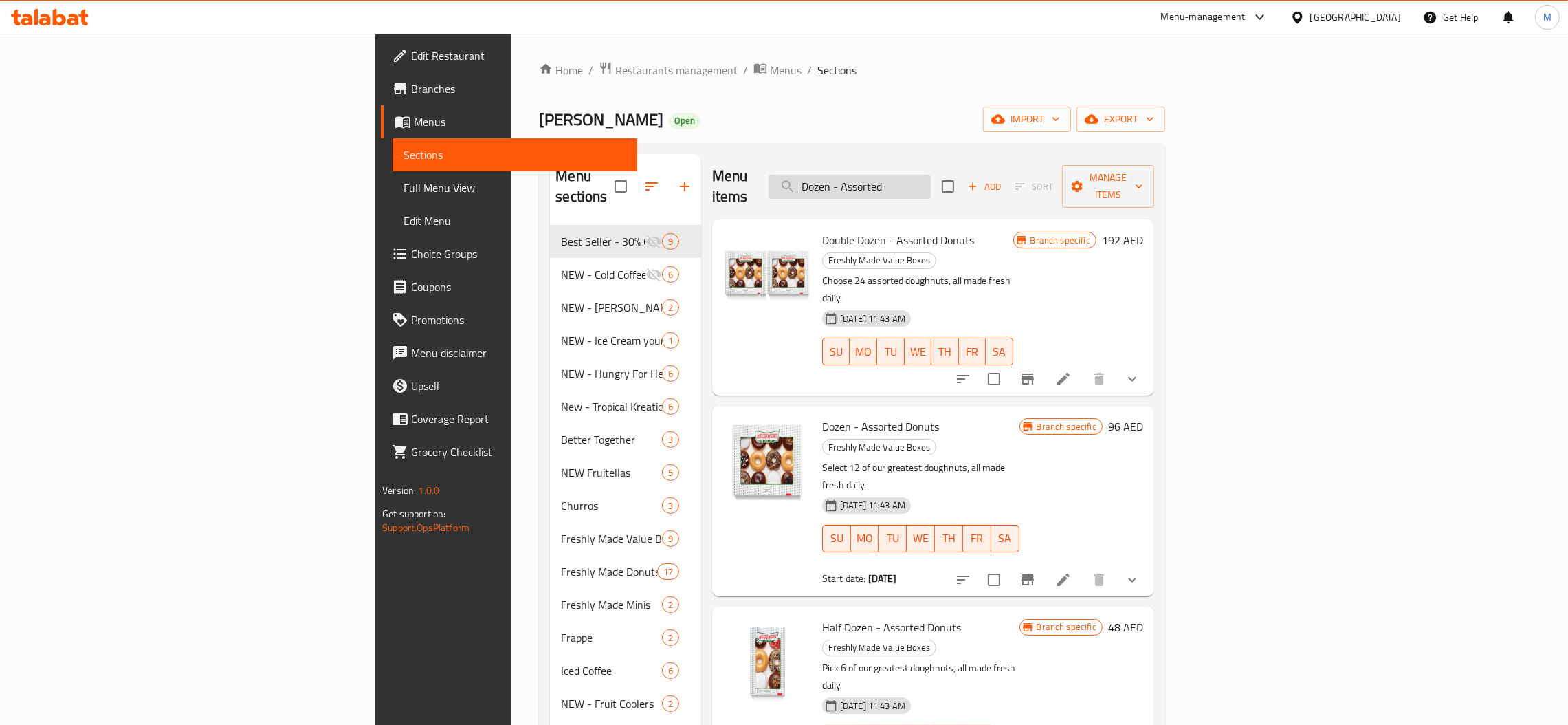
click at [931, 175] on input "Dozen - Assorted" at bounding box center [849, 187] width 162 height 24
paste input "Original Glaz"
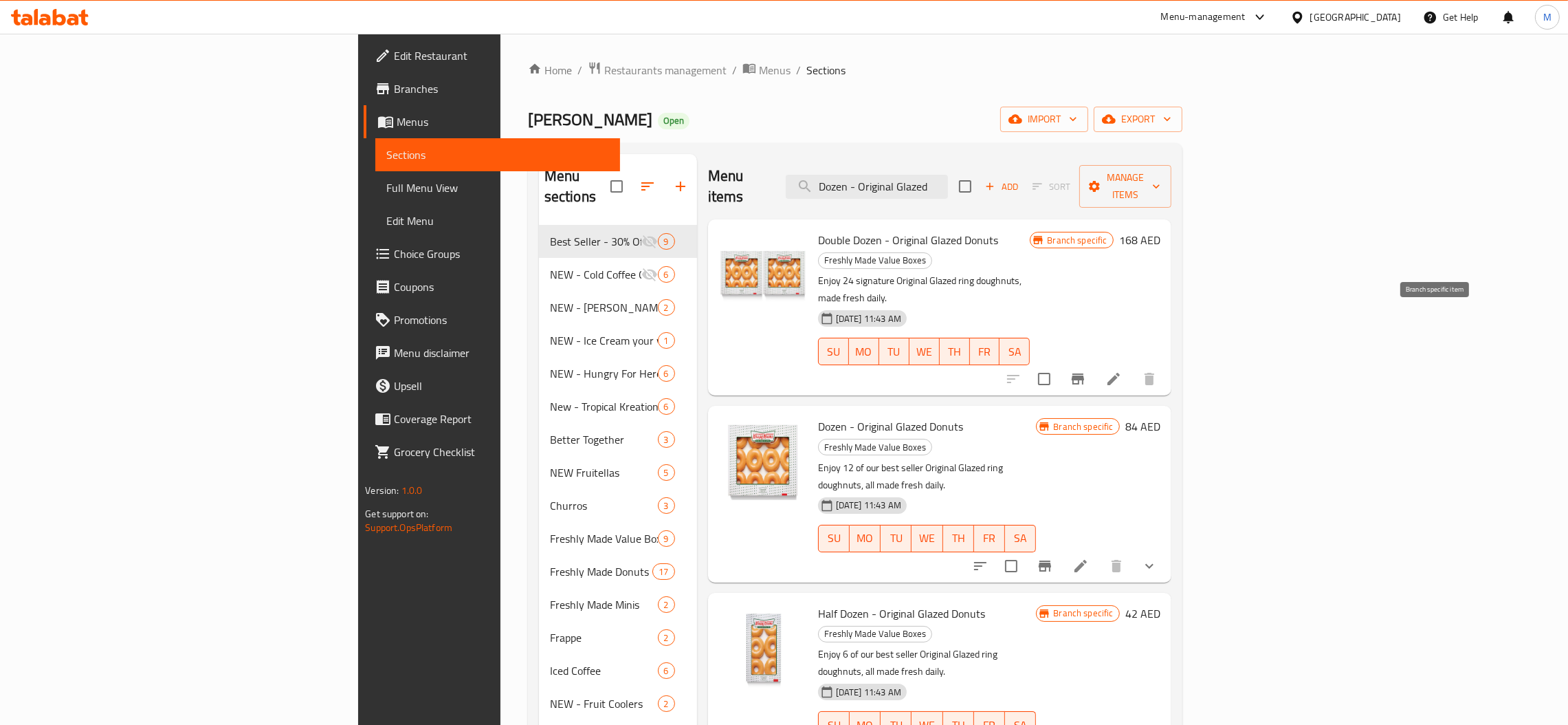
type input "Dozen - Original Glazed"
click at [1086, 370] on icon "Branch-specific-item" at bounding box center [1078, 378] width 16 height 16
click at [1089, 558] on icon at bounding box center [1080, 566] width 16 height 16
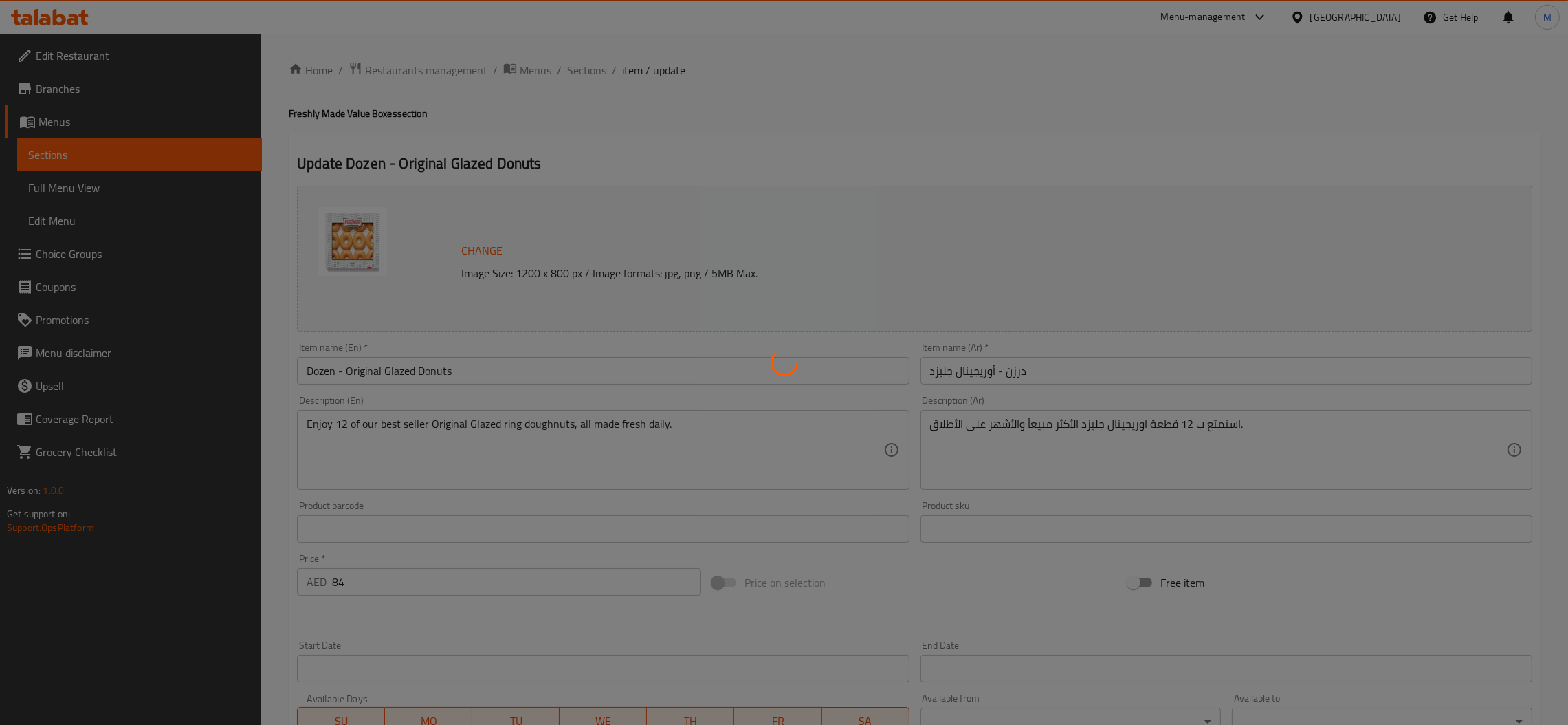
click at [587, 66] on div at bounding box center [784, 362] width 1568 height 725
type input "إضافة"
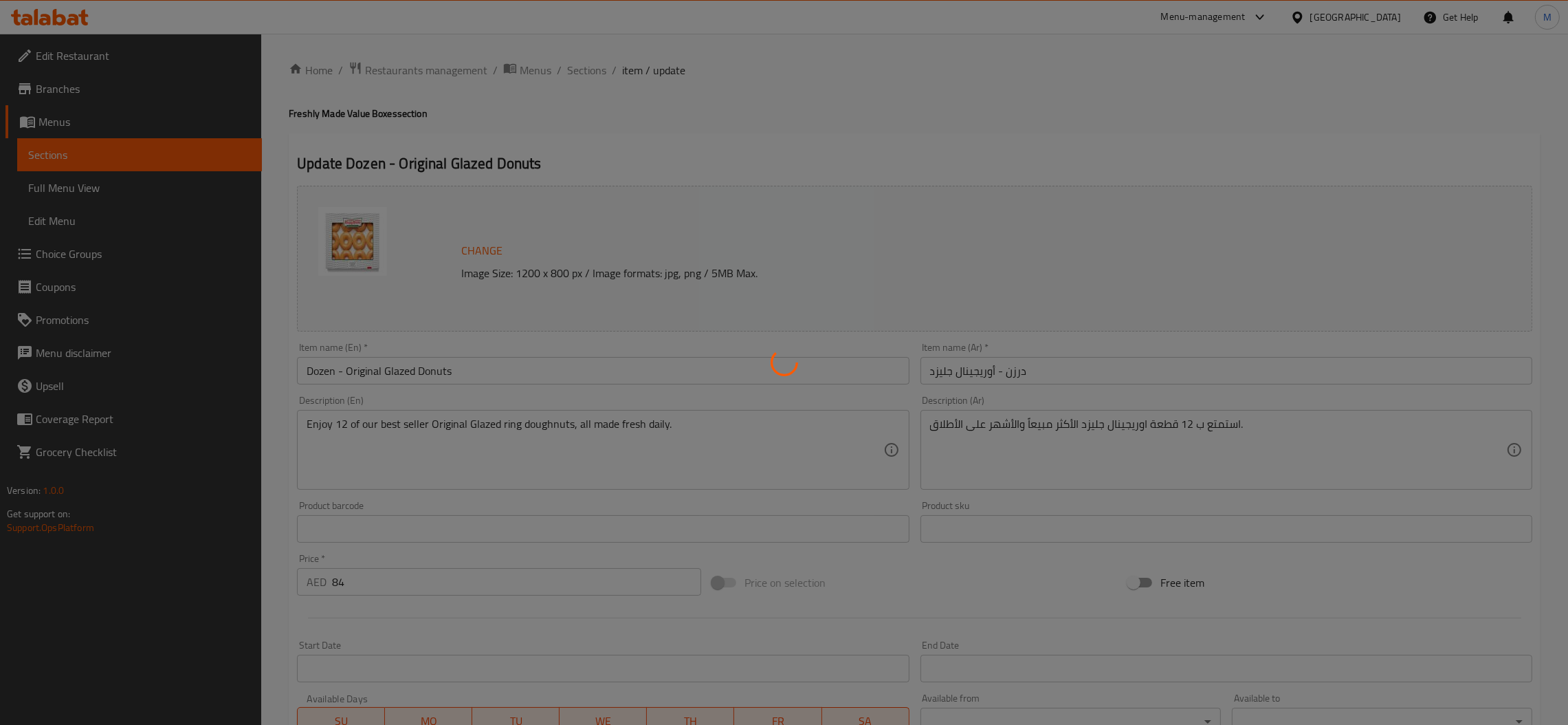
type input "0"
type input "1"
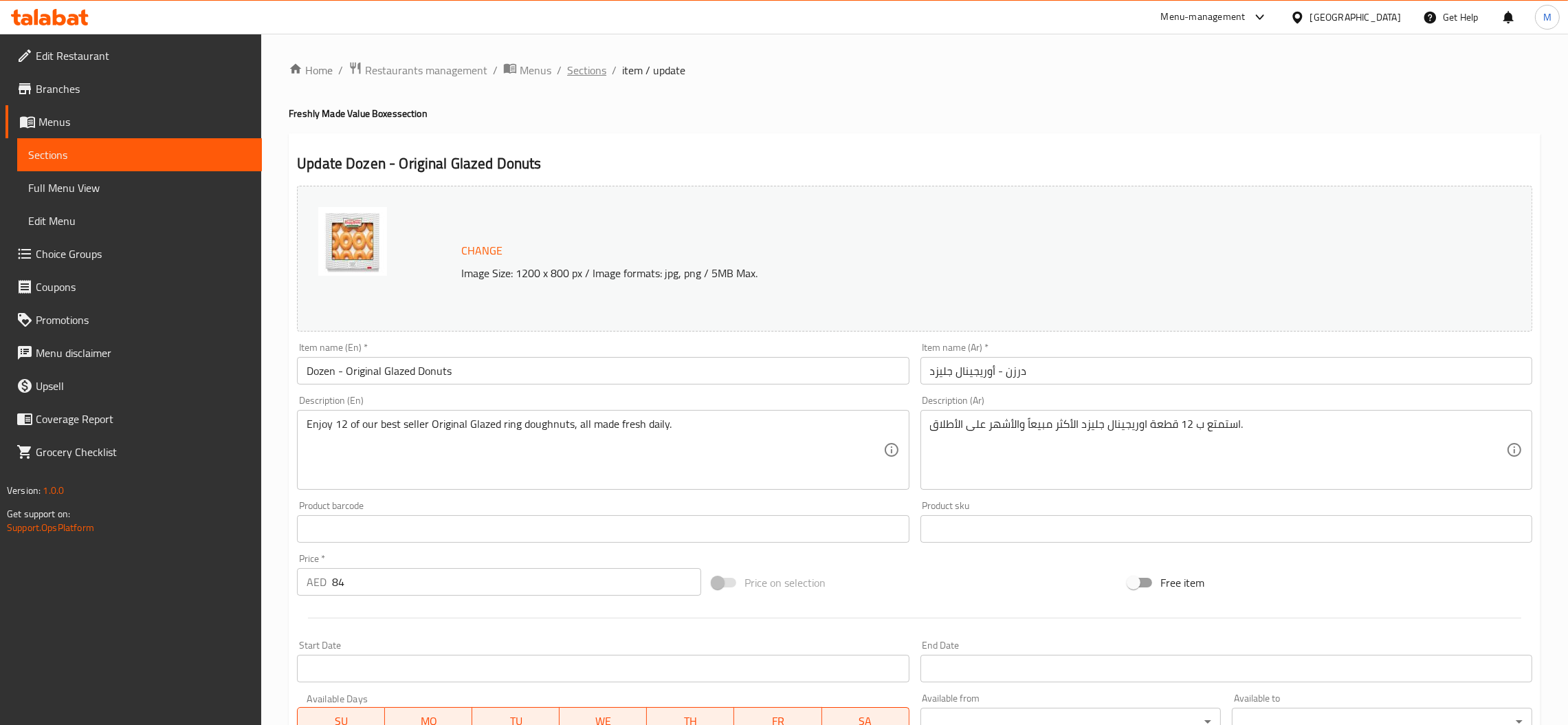
click at [599, 73] on span "Sections" at bounding box center [586, 70] width 39 height 16
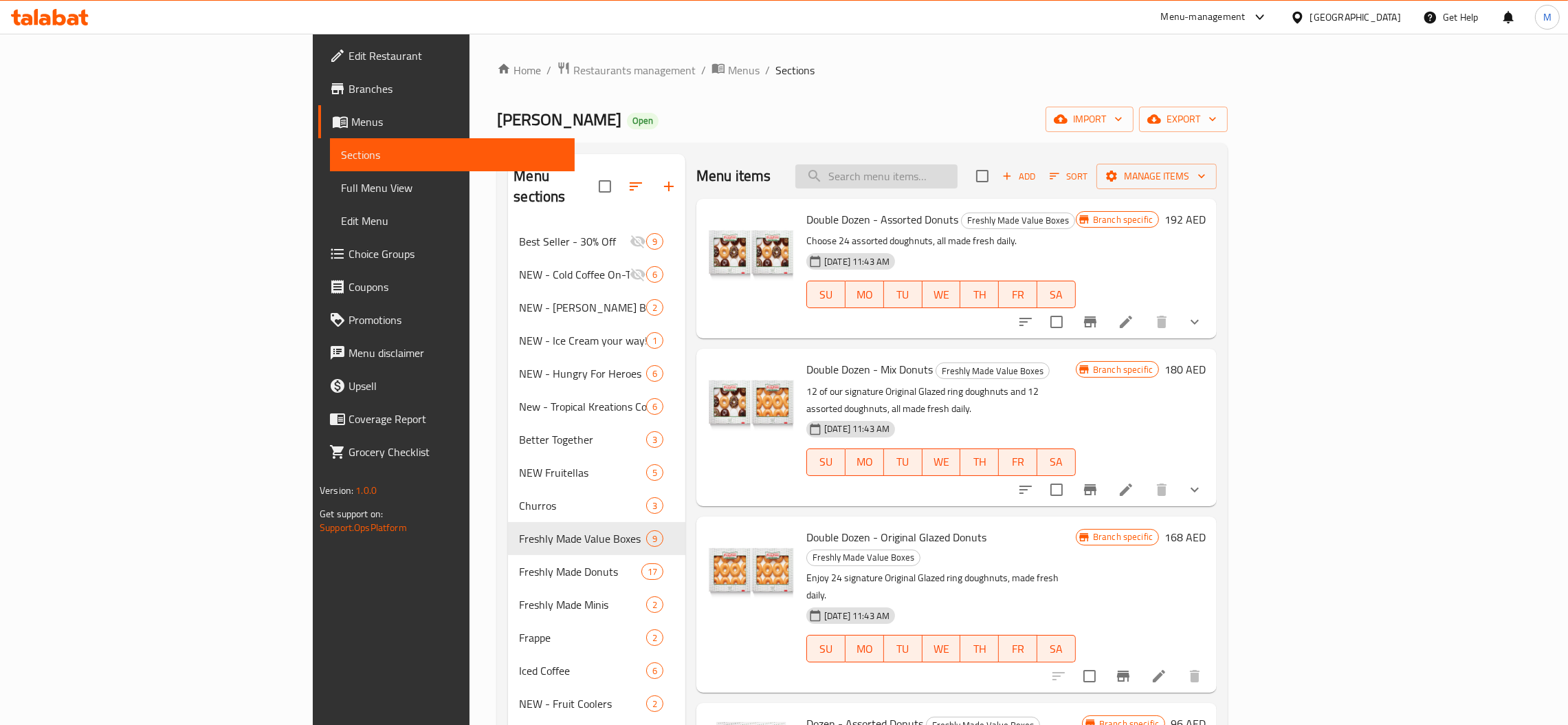
click at [958, 171] on input "search" at bounding box center [876, 176] width 162 height 24
paste input "Dozen - Original Glazed"
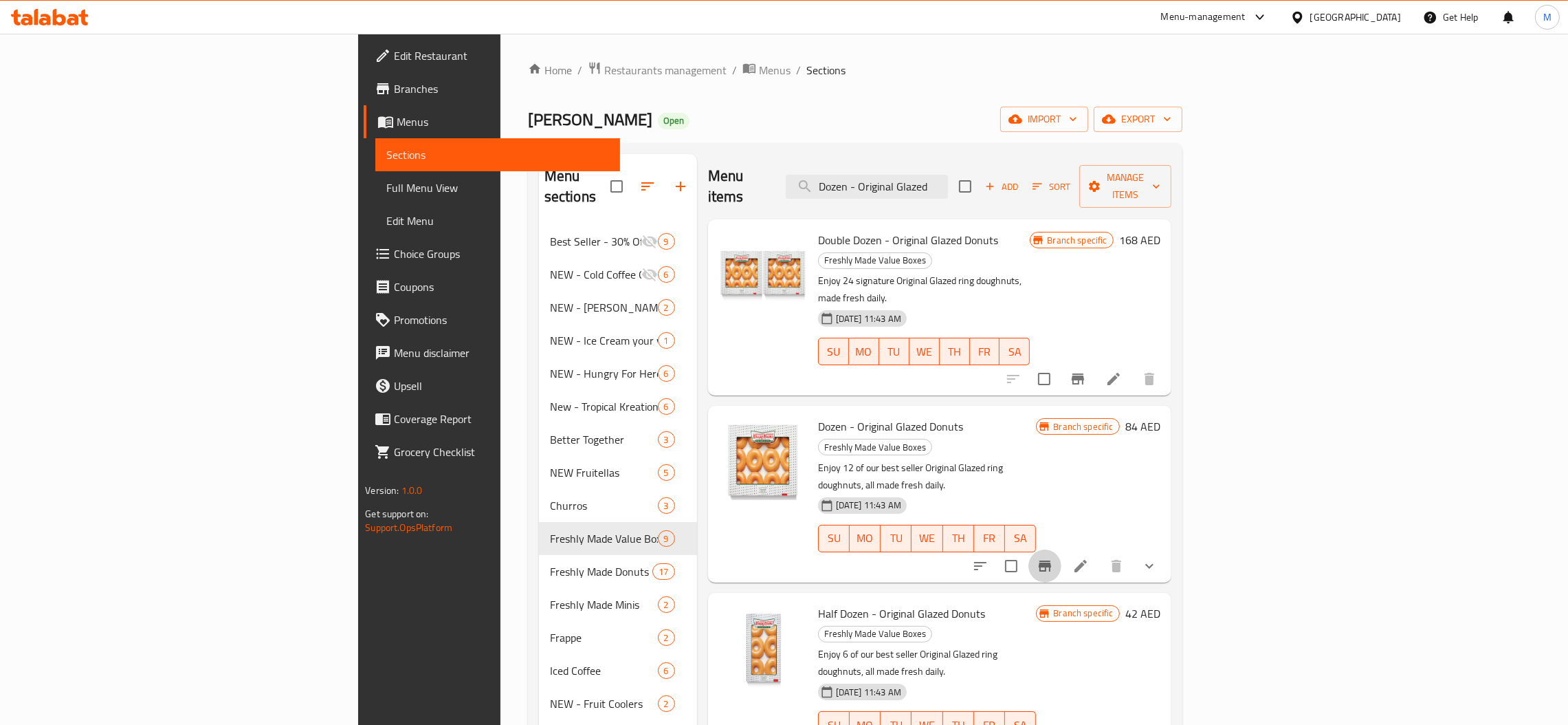
click at [1052, 560] on icon "Branch-specific-item" at bounding box center [1044, 565] width 12 height 11
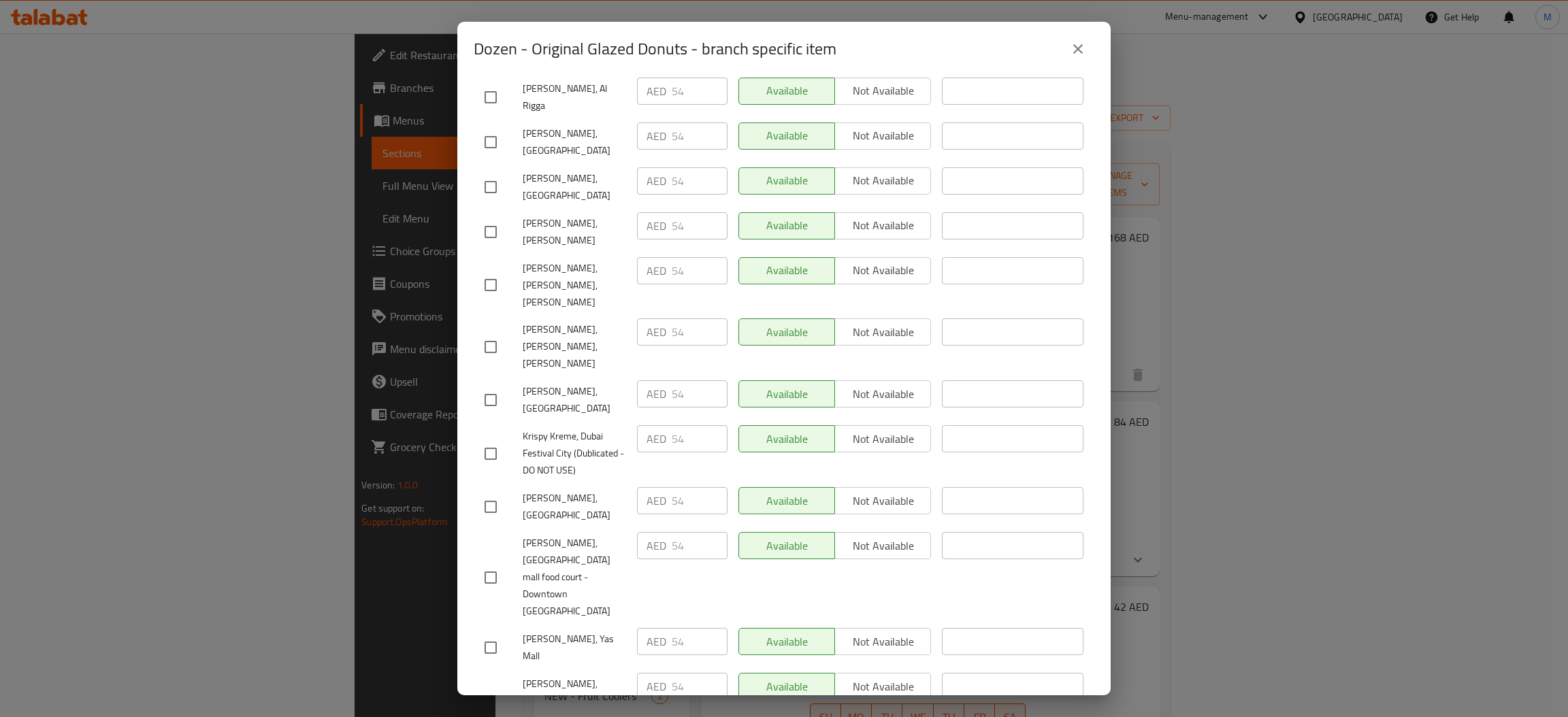
scroll to position [780, 0]
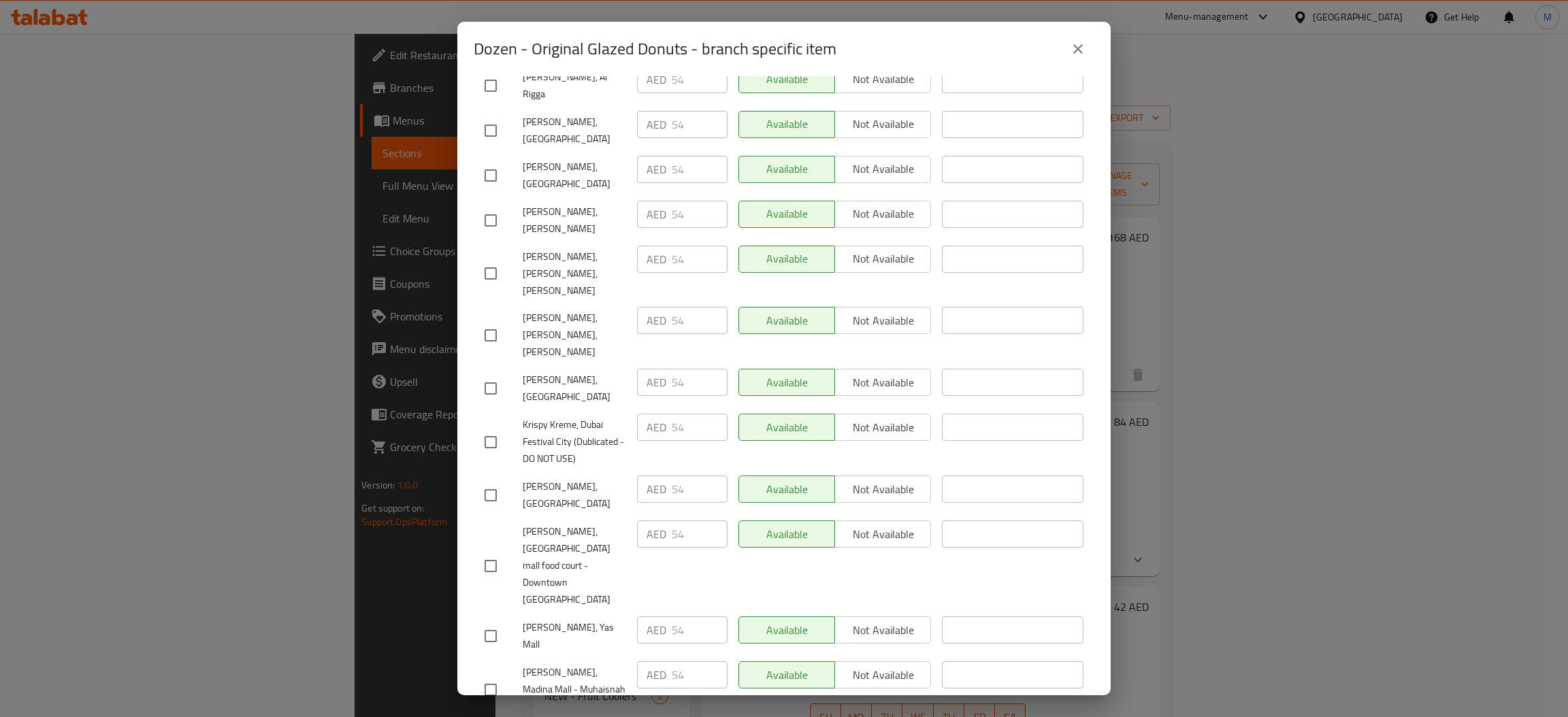
click at [1065, 59] on button "close" at bounding box center [1077, 49] width 32 height 32
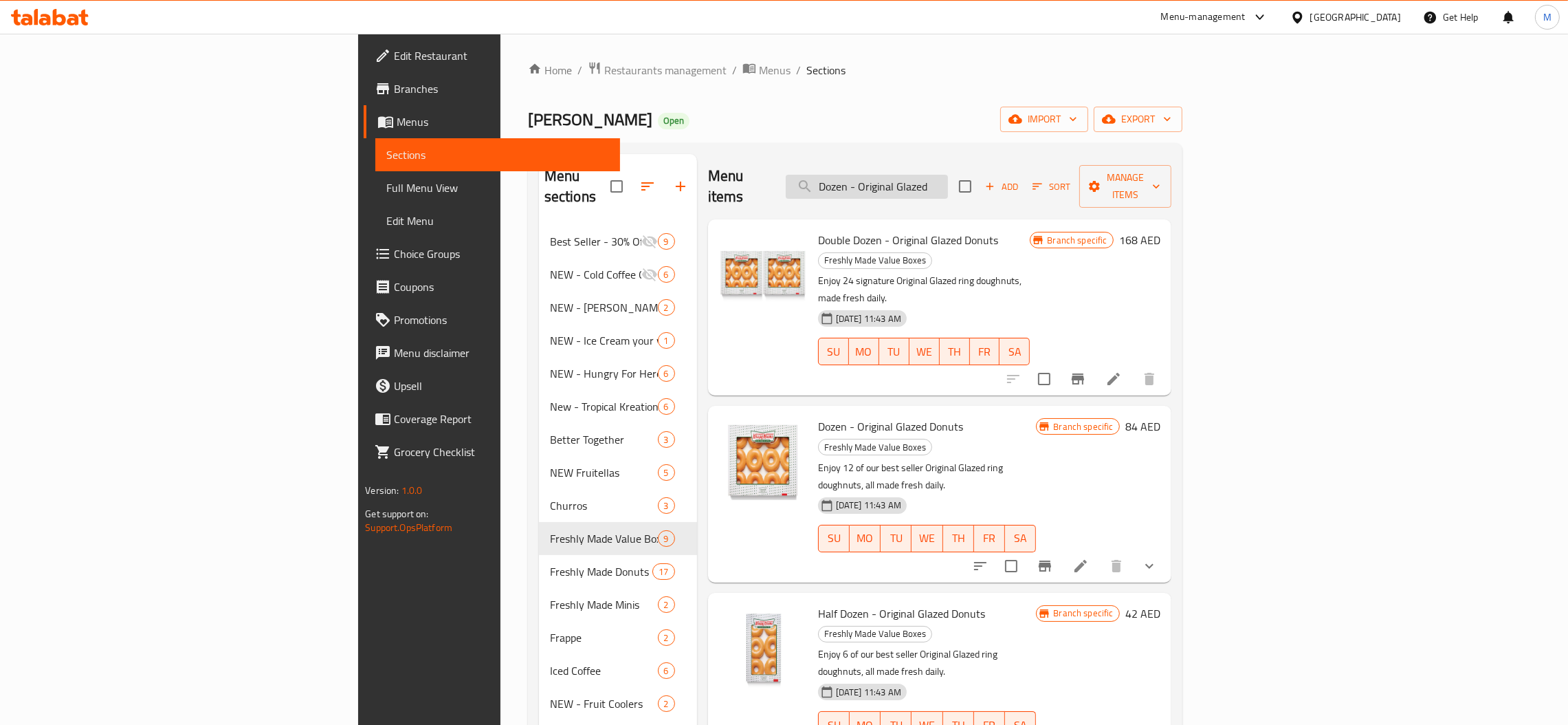
click at [948, 175] on input "Dozen - Original Glazed" at bounding box center [867, 187] width 162 height 24
paste input "Half Dozen - Assort"
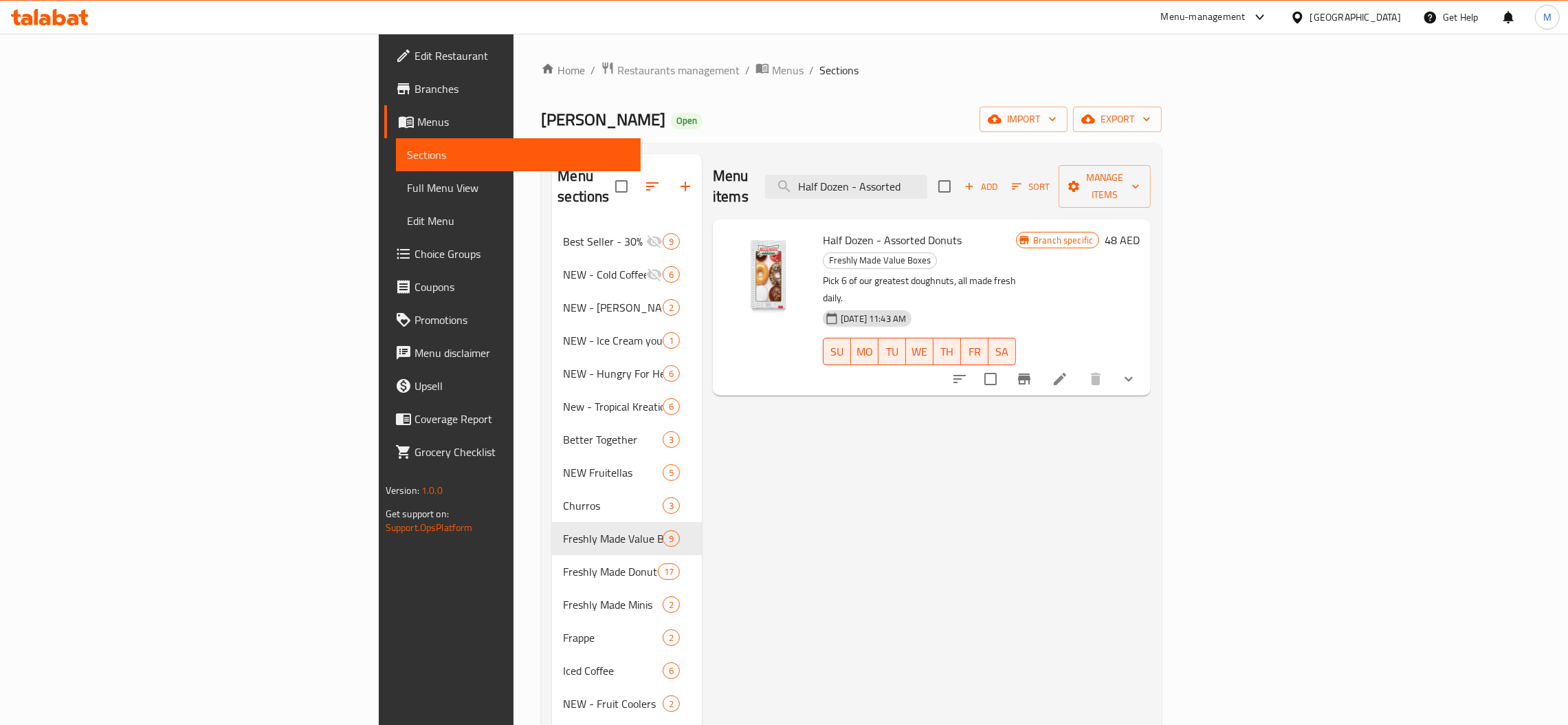
type input "Half Dozen - Assorted"
click at [1033, 370] on icon "Branch-specific-item" at bounding box center [1024, 378] width 16 height 16
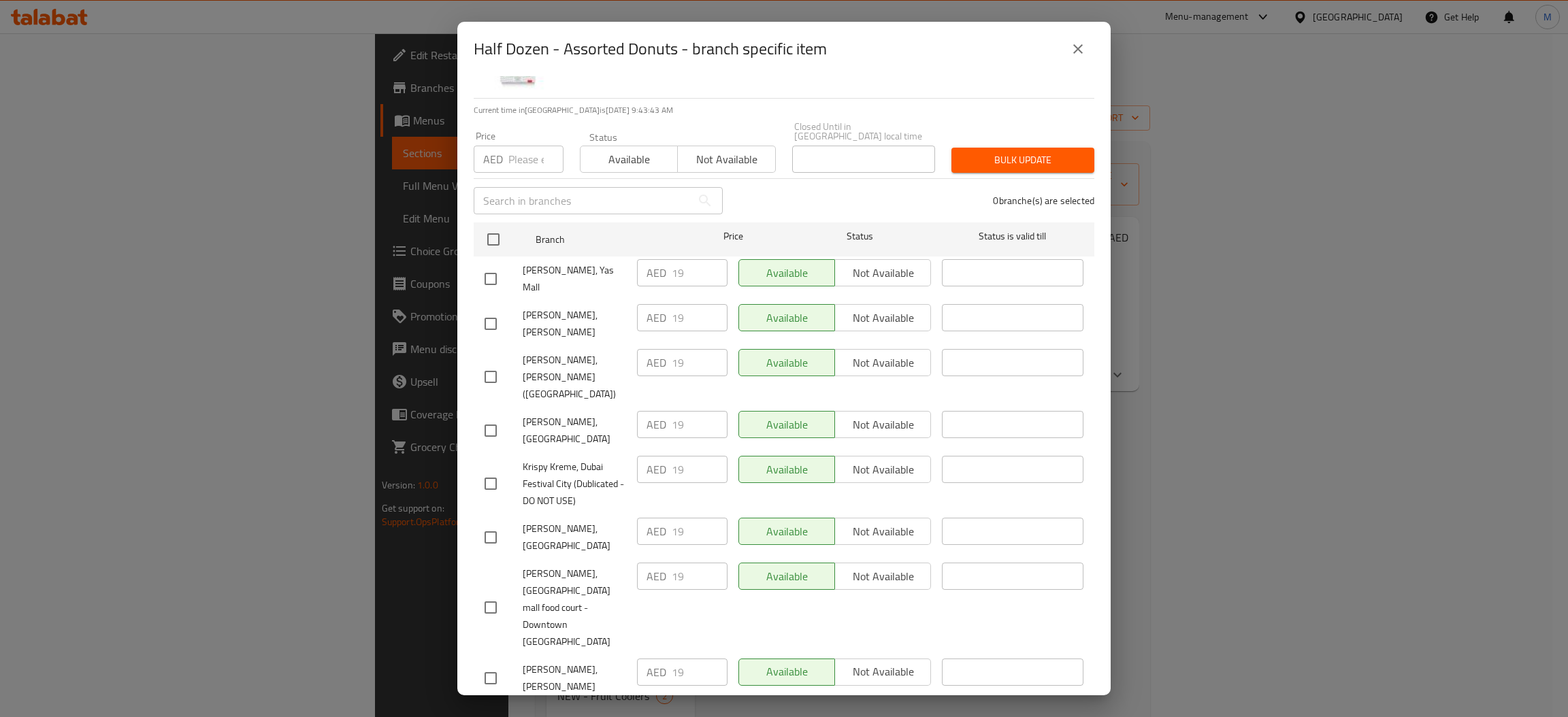
scroll to position [0, 0]
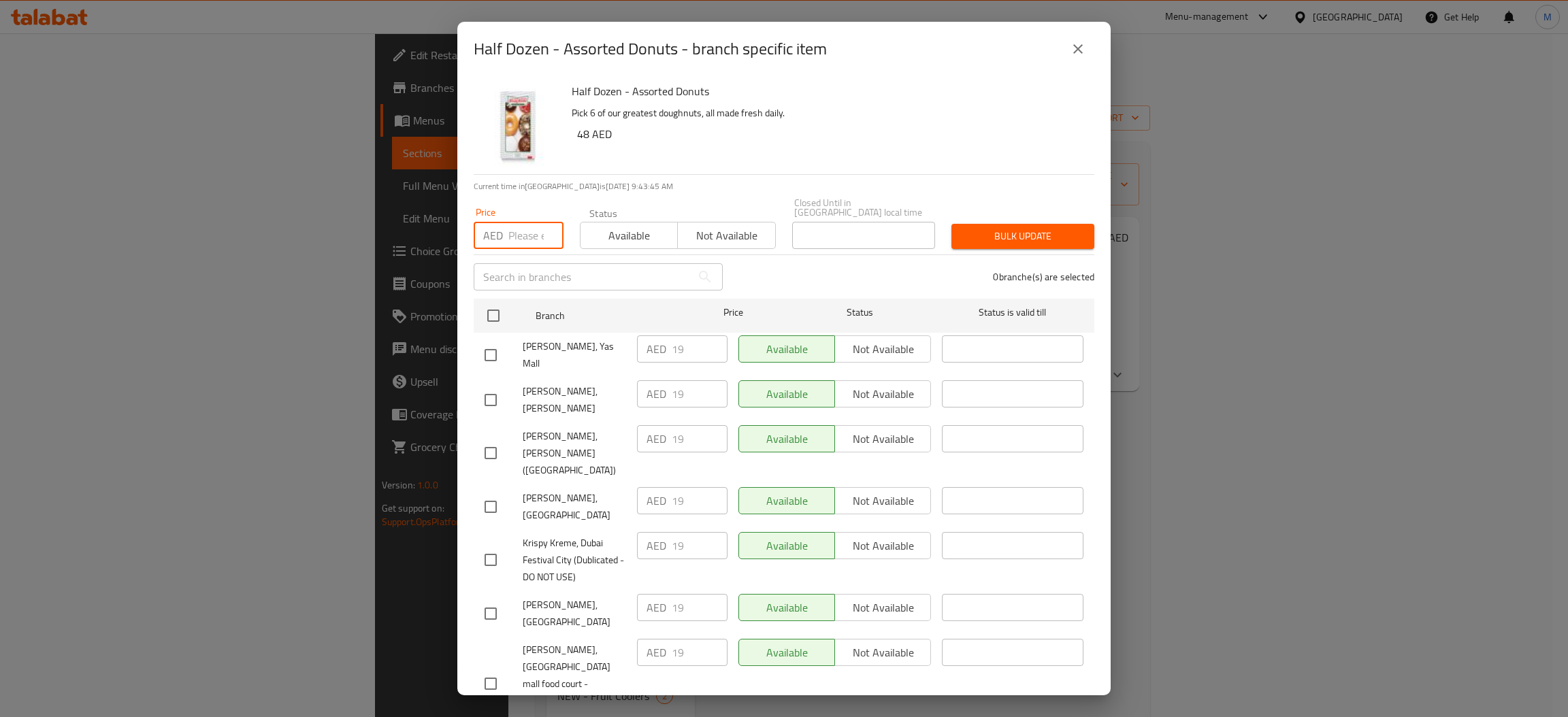
click at [517, 226] on input "number" at bounding box center [536, 235] width 55 height 28
type input "39"
click at [503, 317] on input "checkbox" at bounding box center [493, 315] width 28 height 28
checkbox input "true"
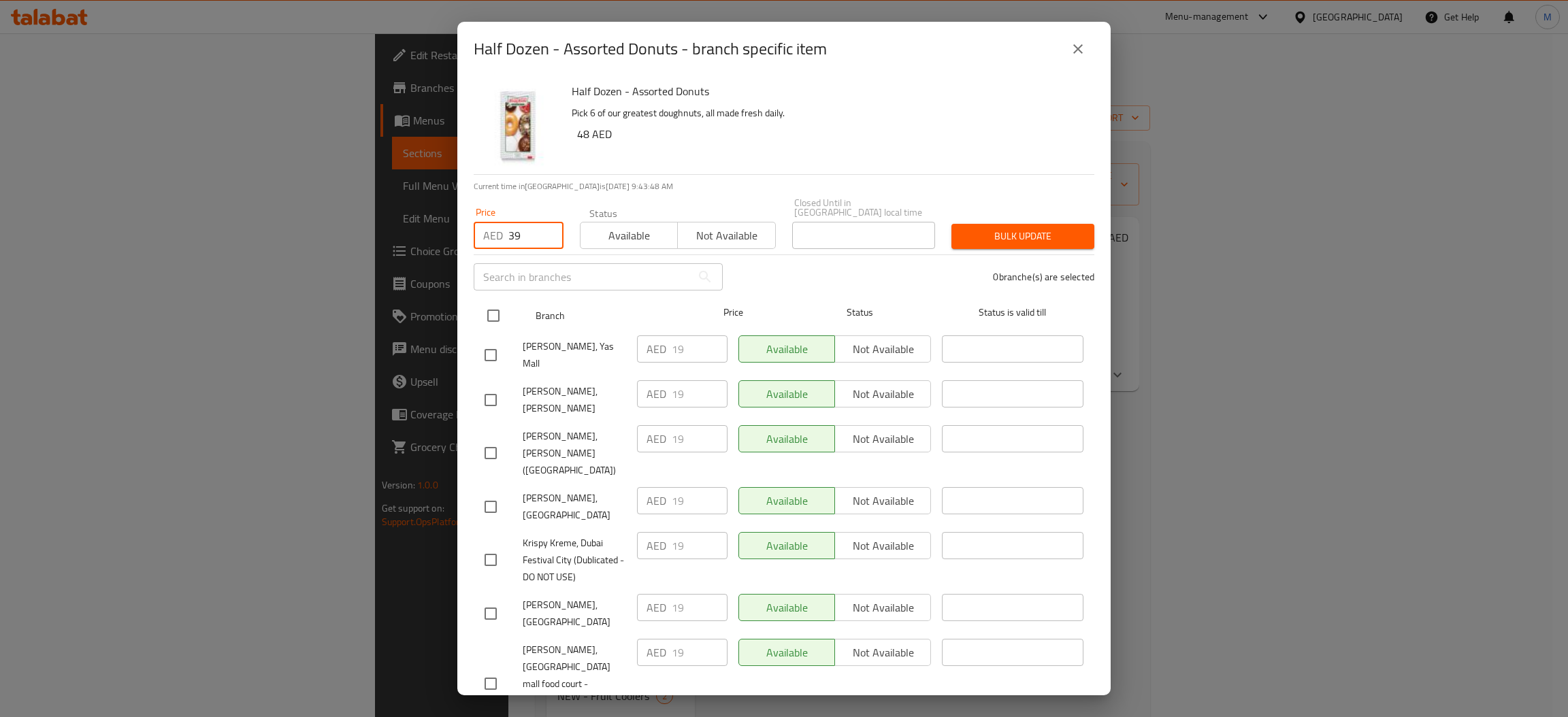
checkbox input "true"
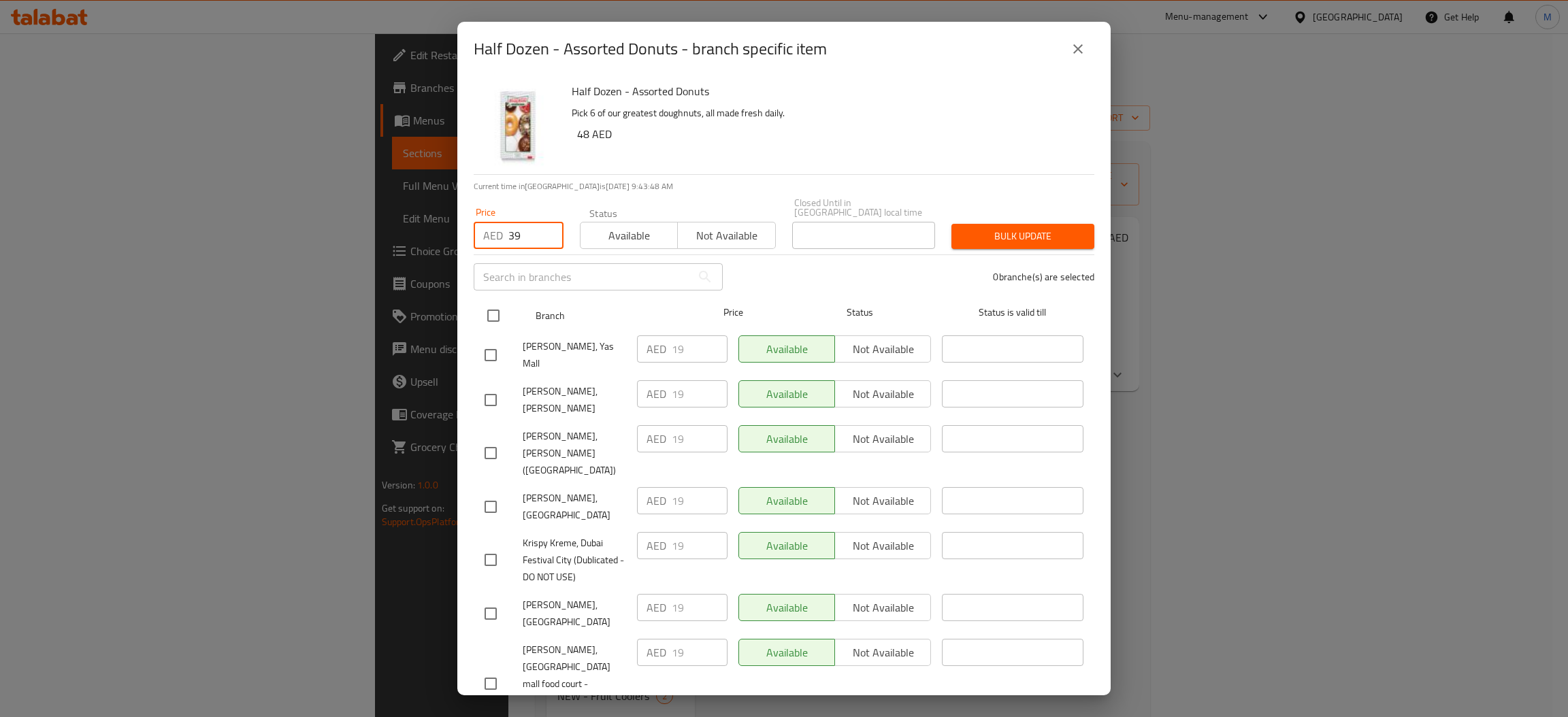
checkbox input "true"
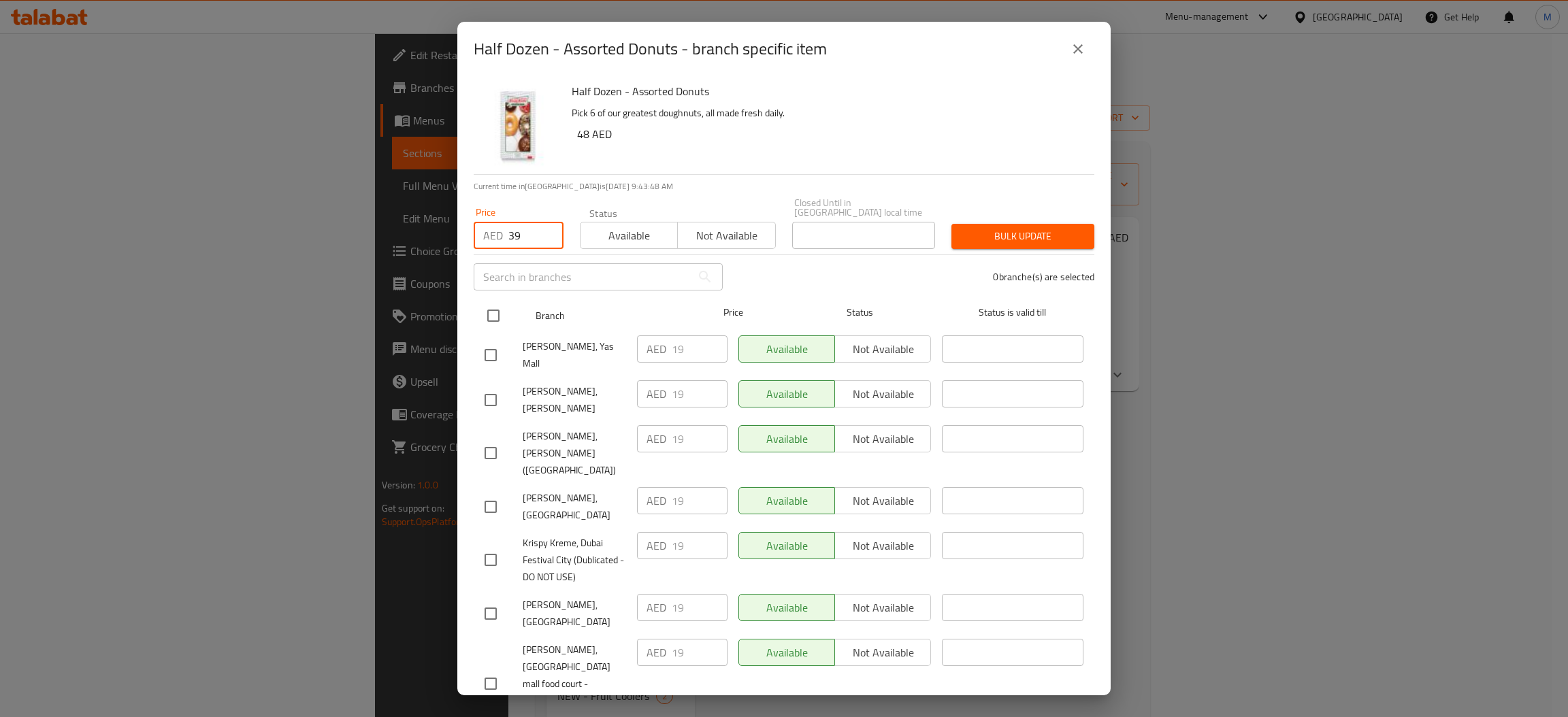
checkbox input "true"
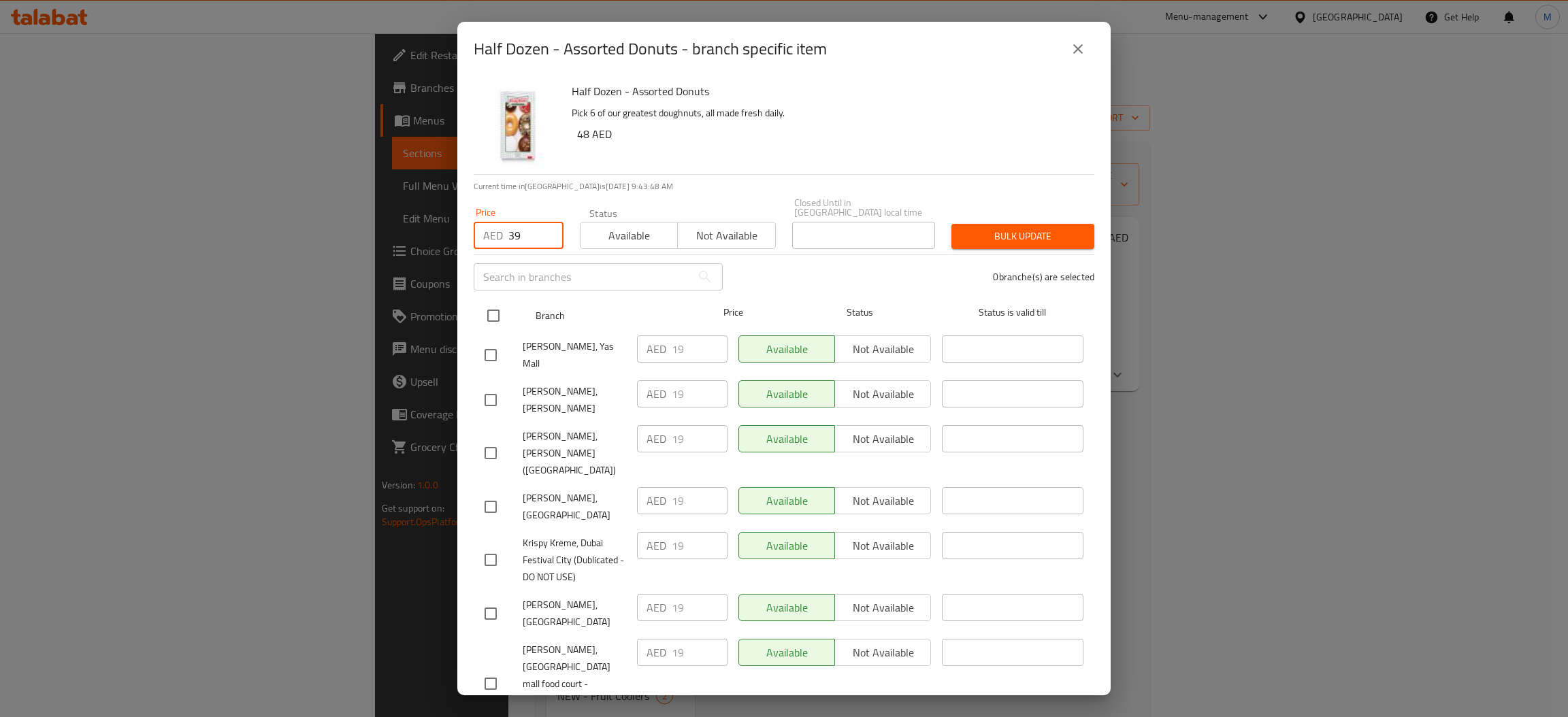
checkbox input "true"
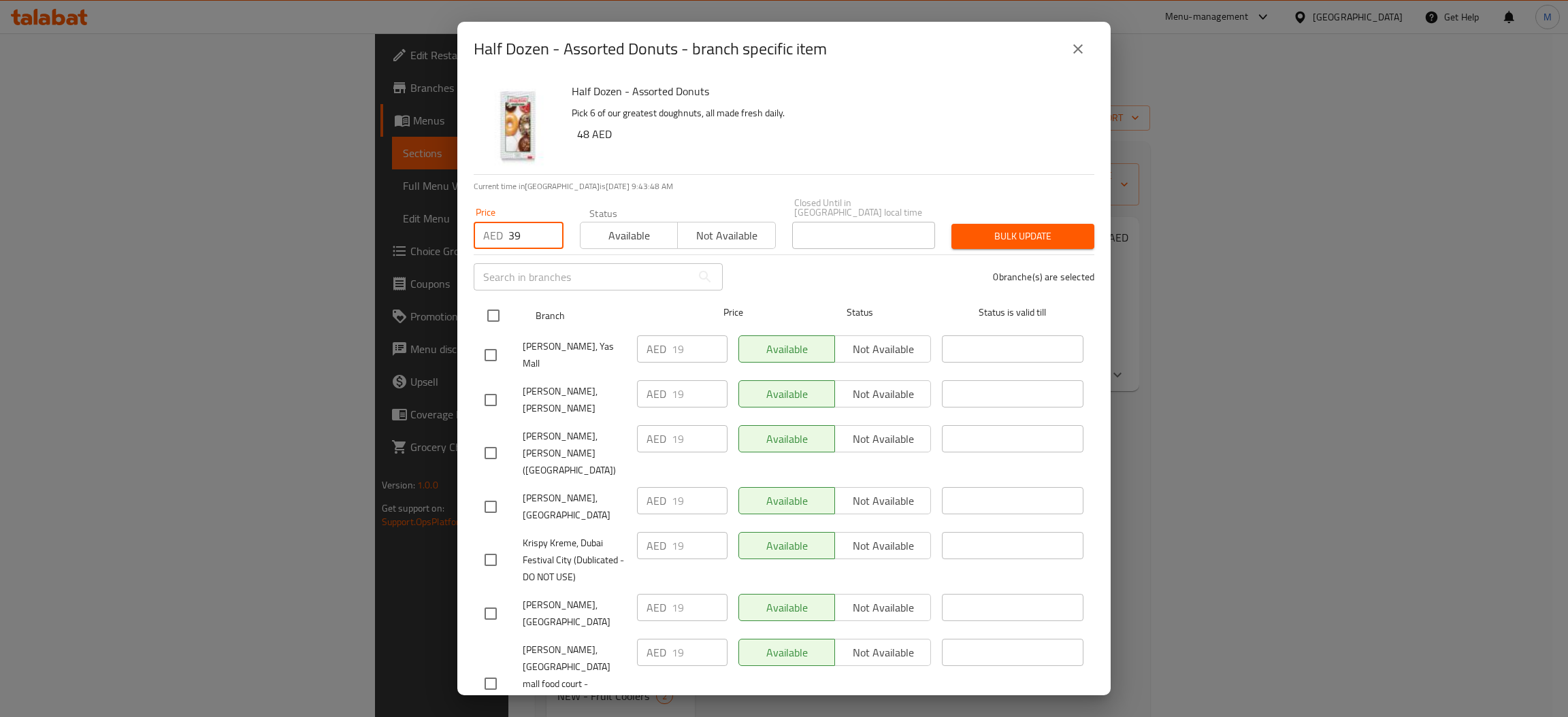
checkbox input "true"
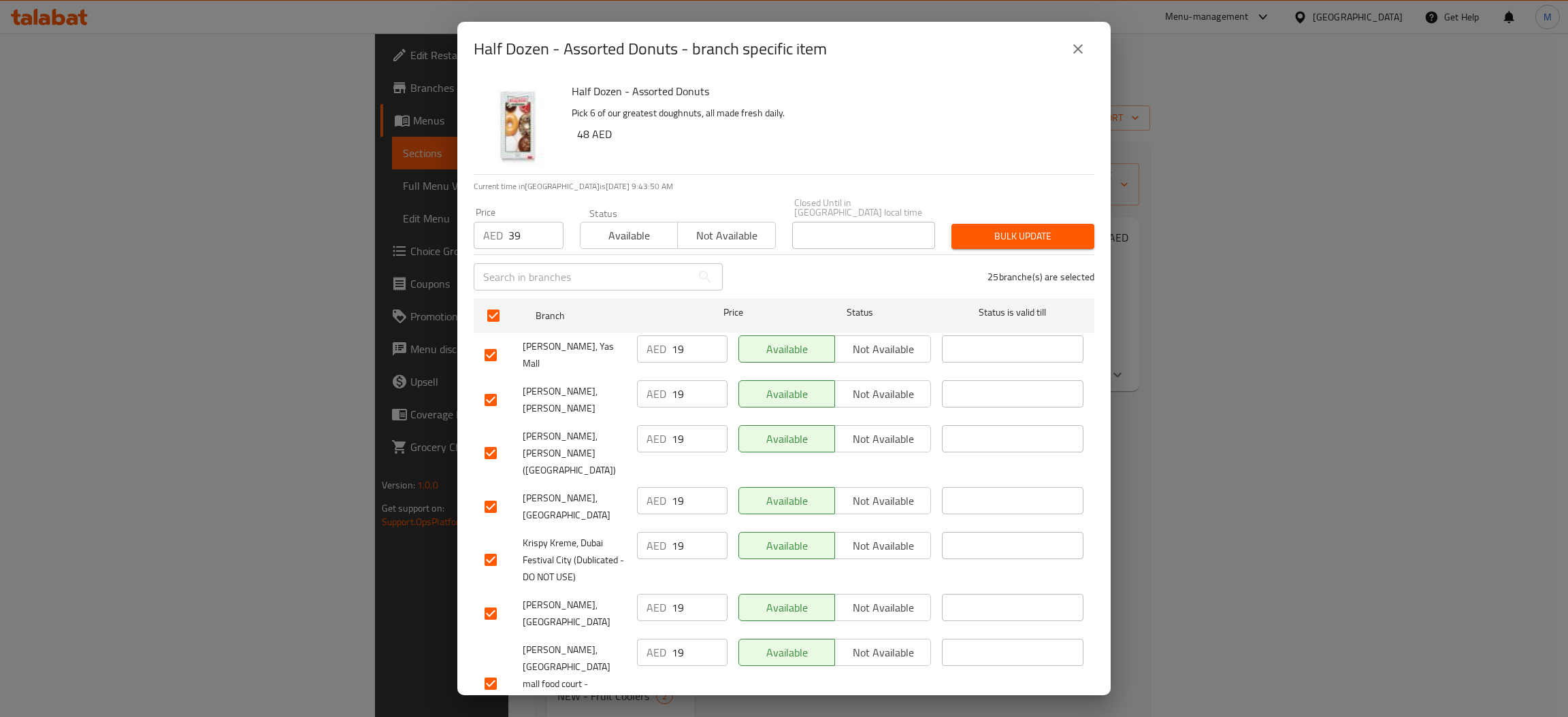
click at [1022, 238] on span "Bulk update" at bounding box center [1023, 236] width 121 height 17
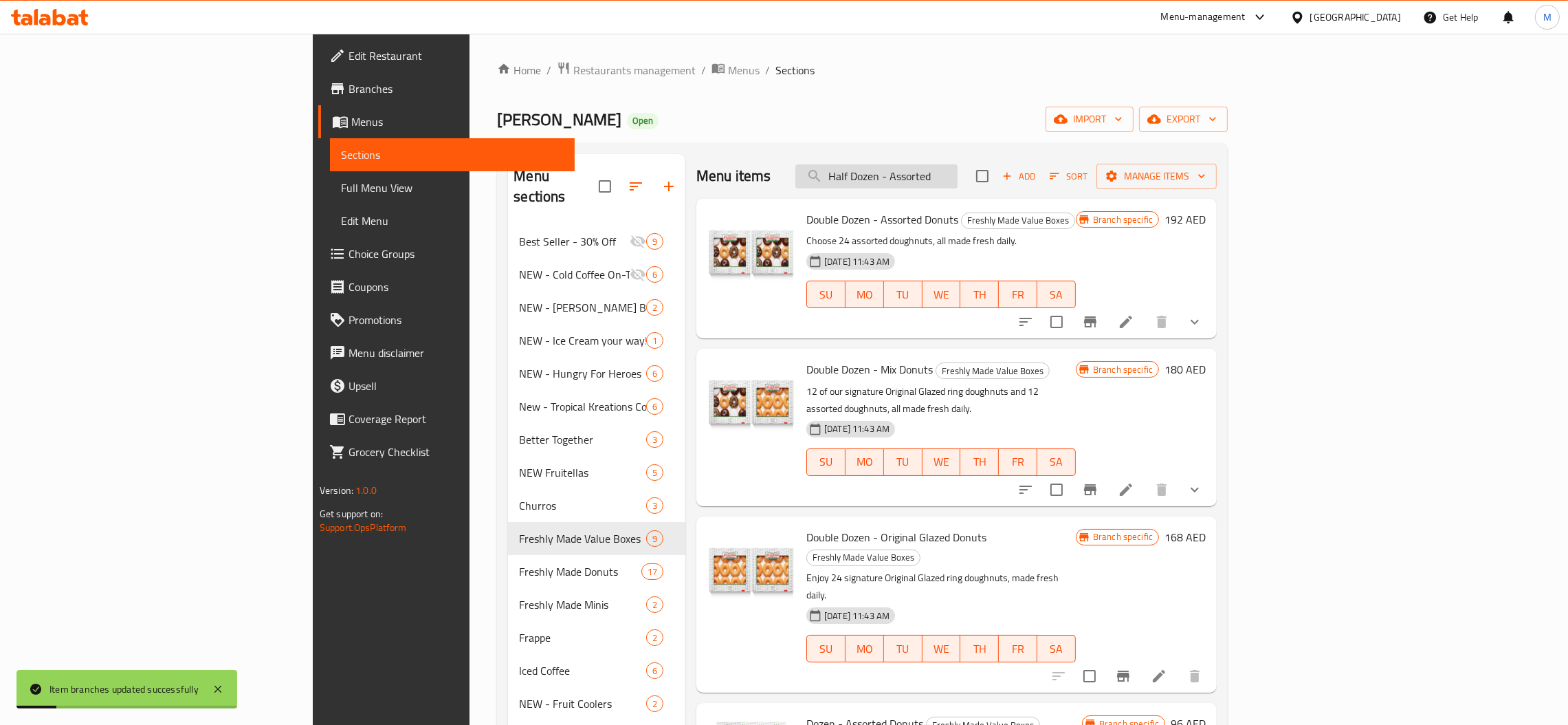
click at [958, 181] on input "Half Dozen - Assorted" at bounding box center [876, 176] width 162 height 24
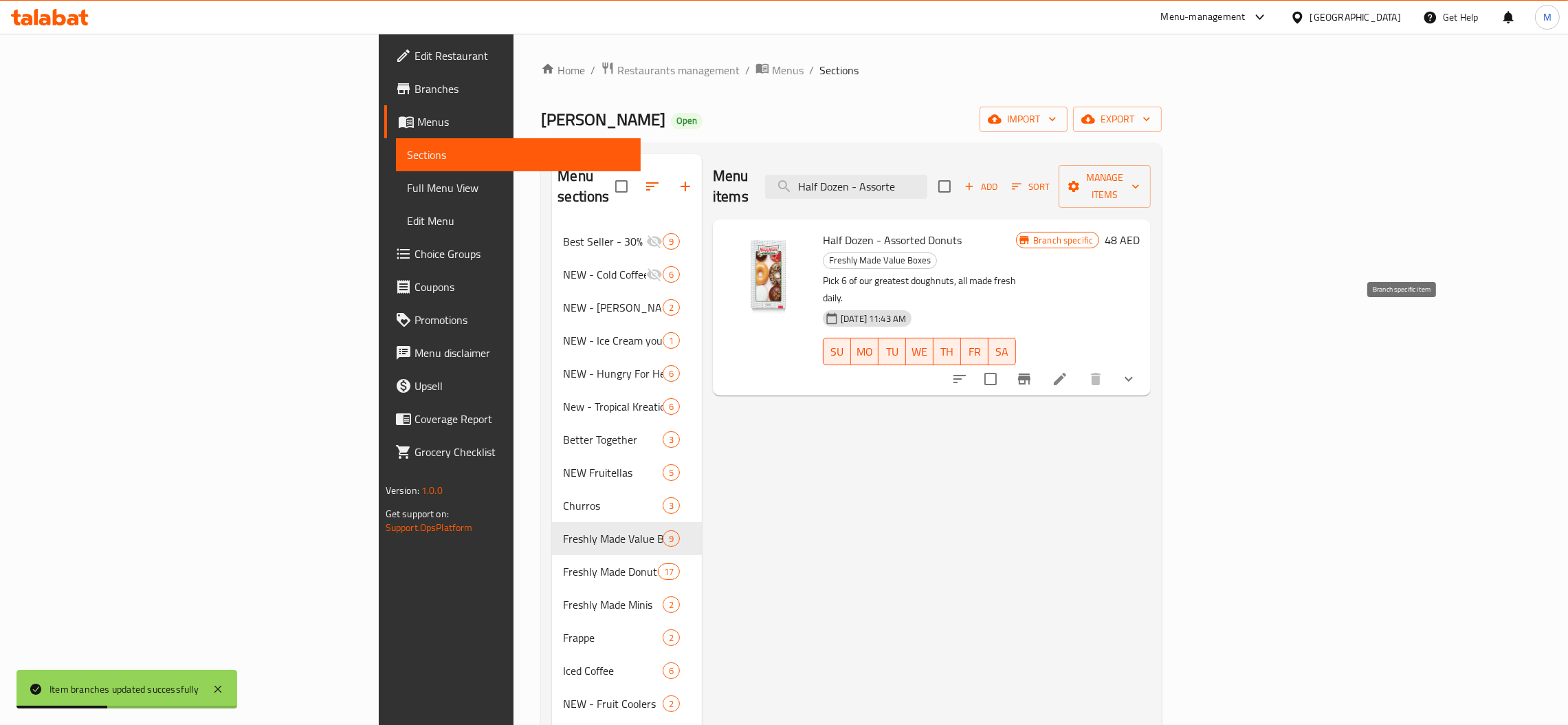
type input "Half Dozen - Assorte"
click at [1031, 373] on icon "Branch-specific-item" at bounding box center [1024, 378] width 12 height 11
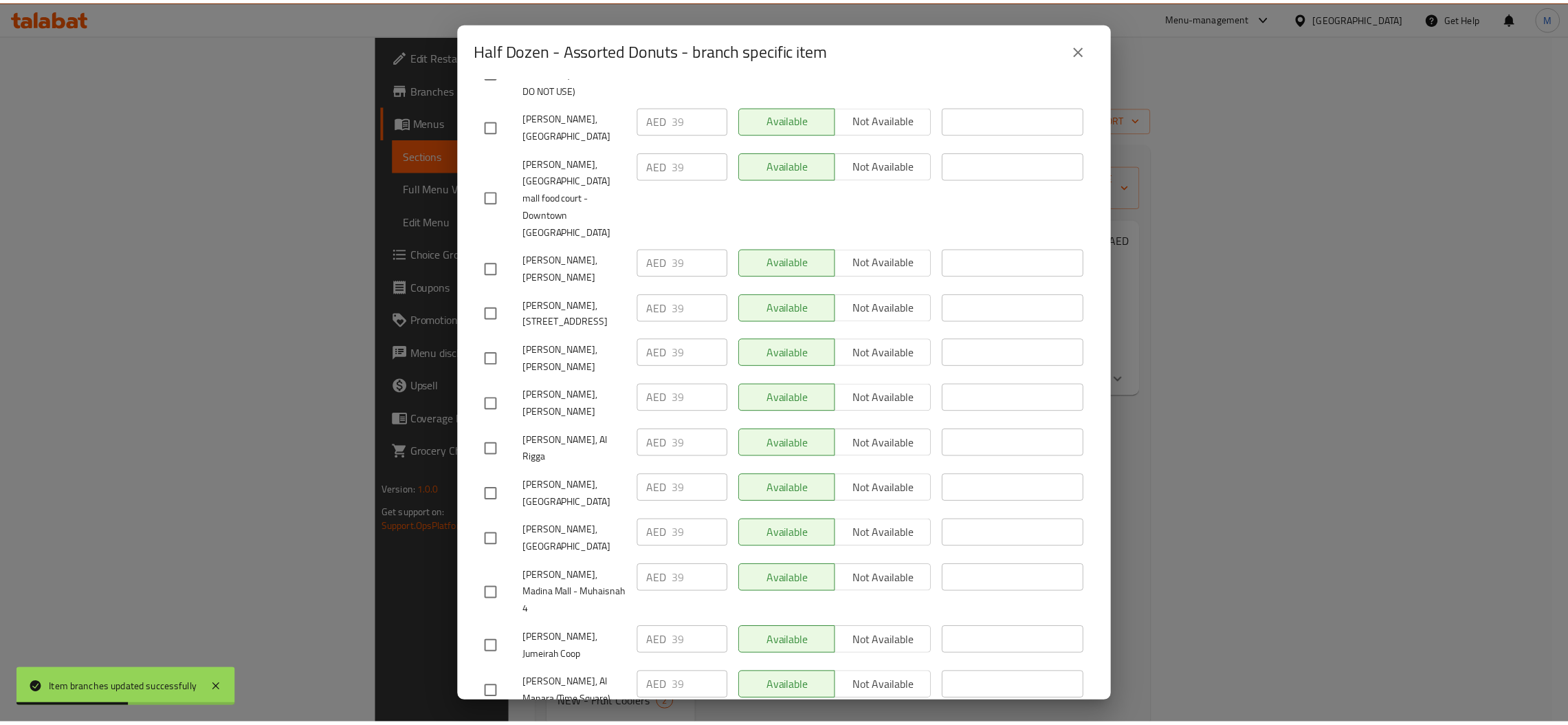
scroll to position [789, 0]
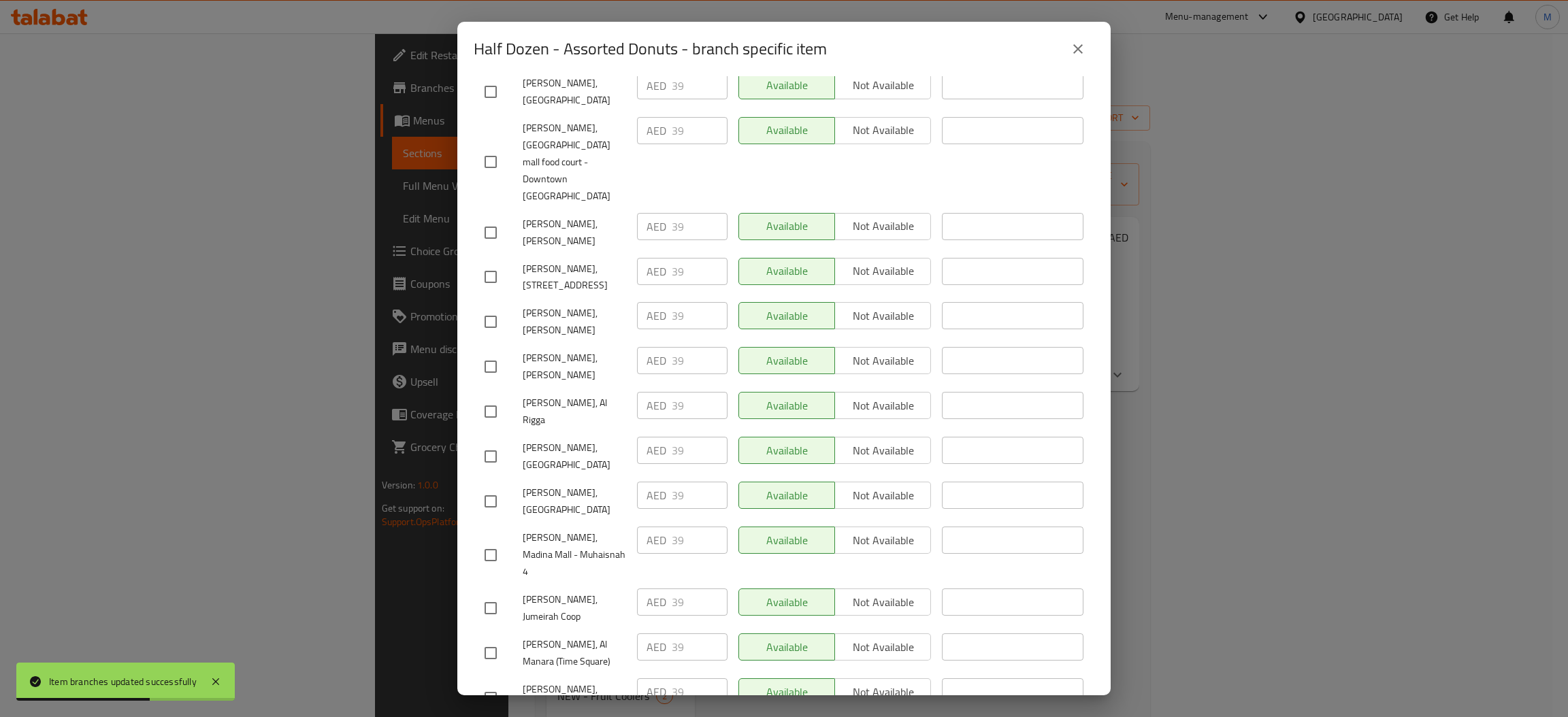
click at [1085, 53] on button "close" at bounding box center [1077, 49] width 32 height 32
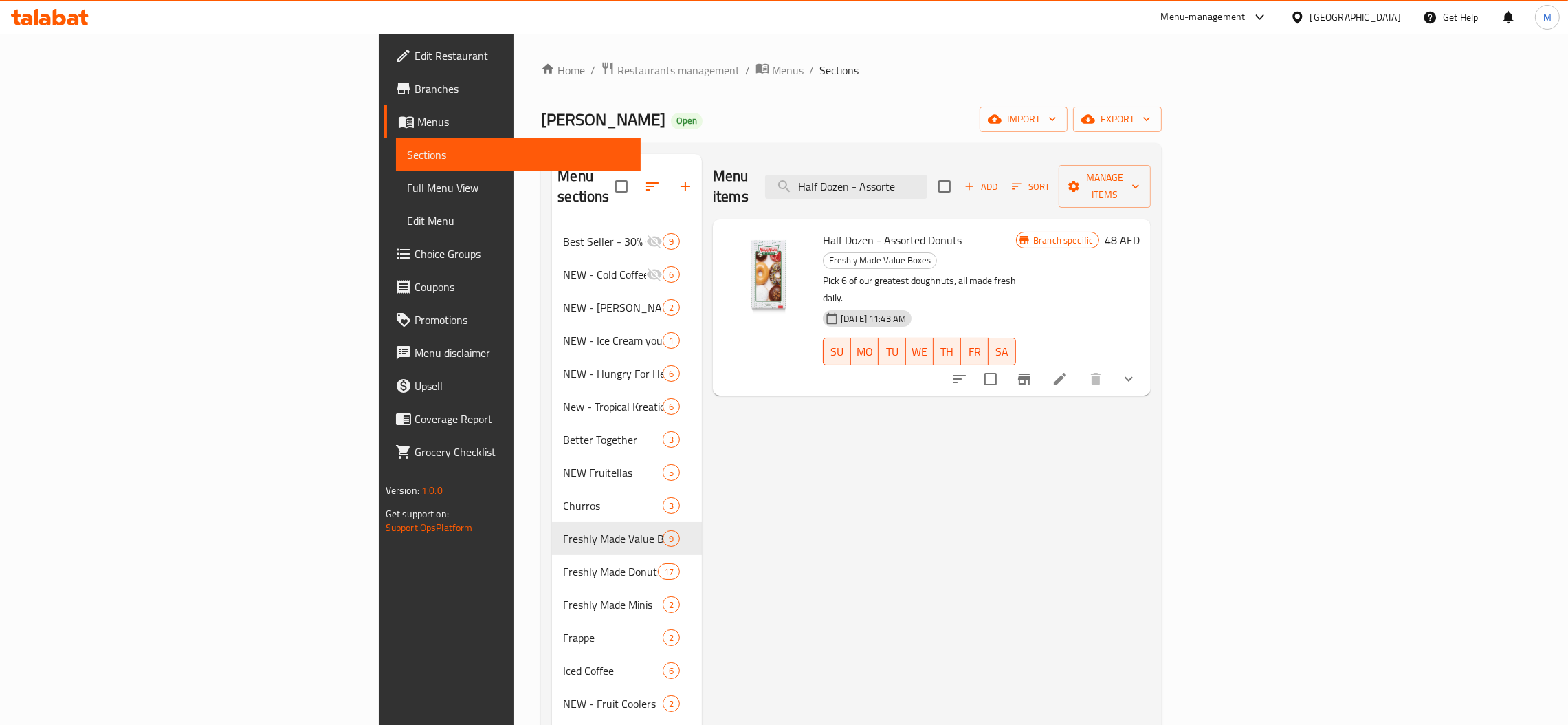
click at [927, 175] on input "Half Dozen - Assorte" at bounding box center [846, 187] width 162 height 24
paste input "Original Glazed"
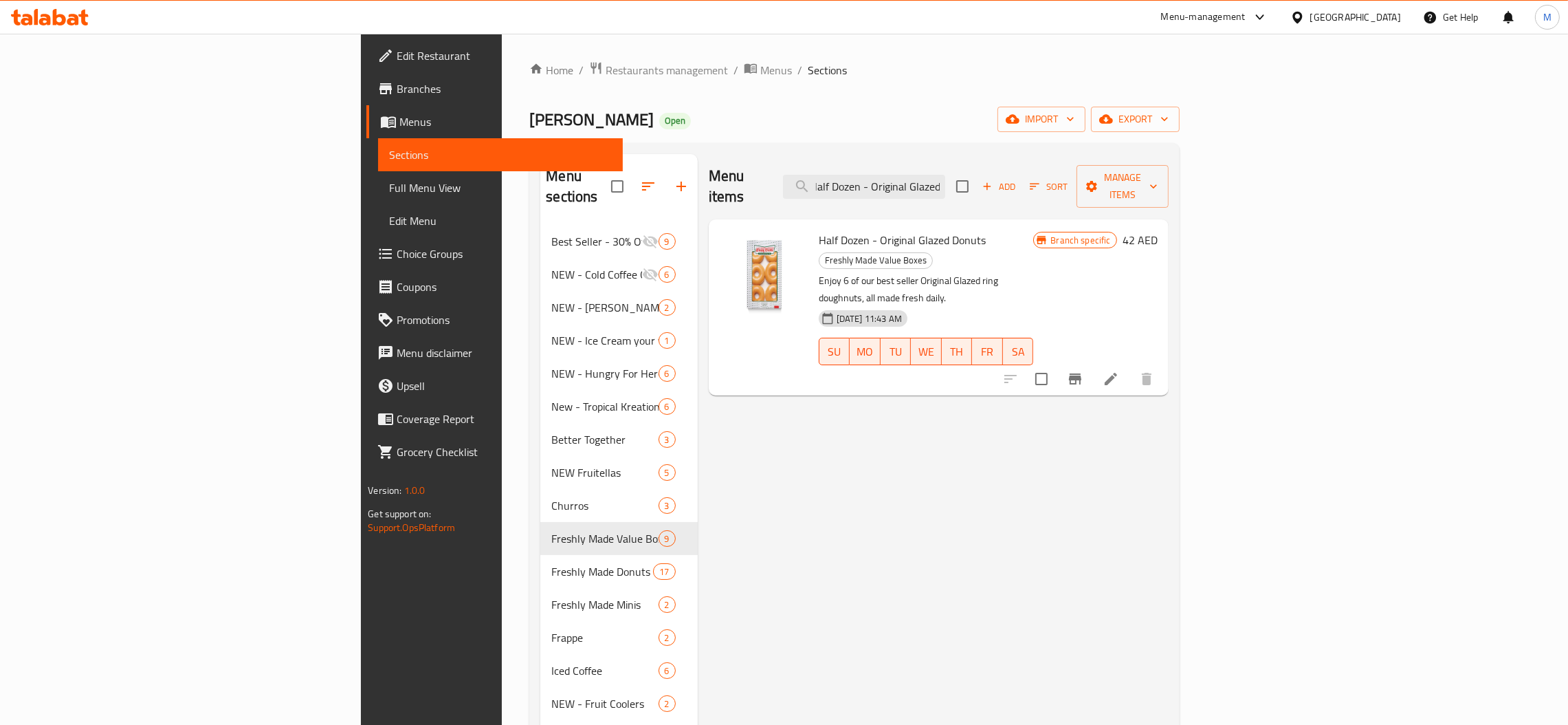
click at [1084, 370] on icon "Branch-specific-item" at bounding box center [1075, 378] width 16 height 16
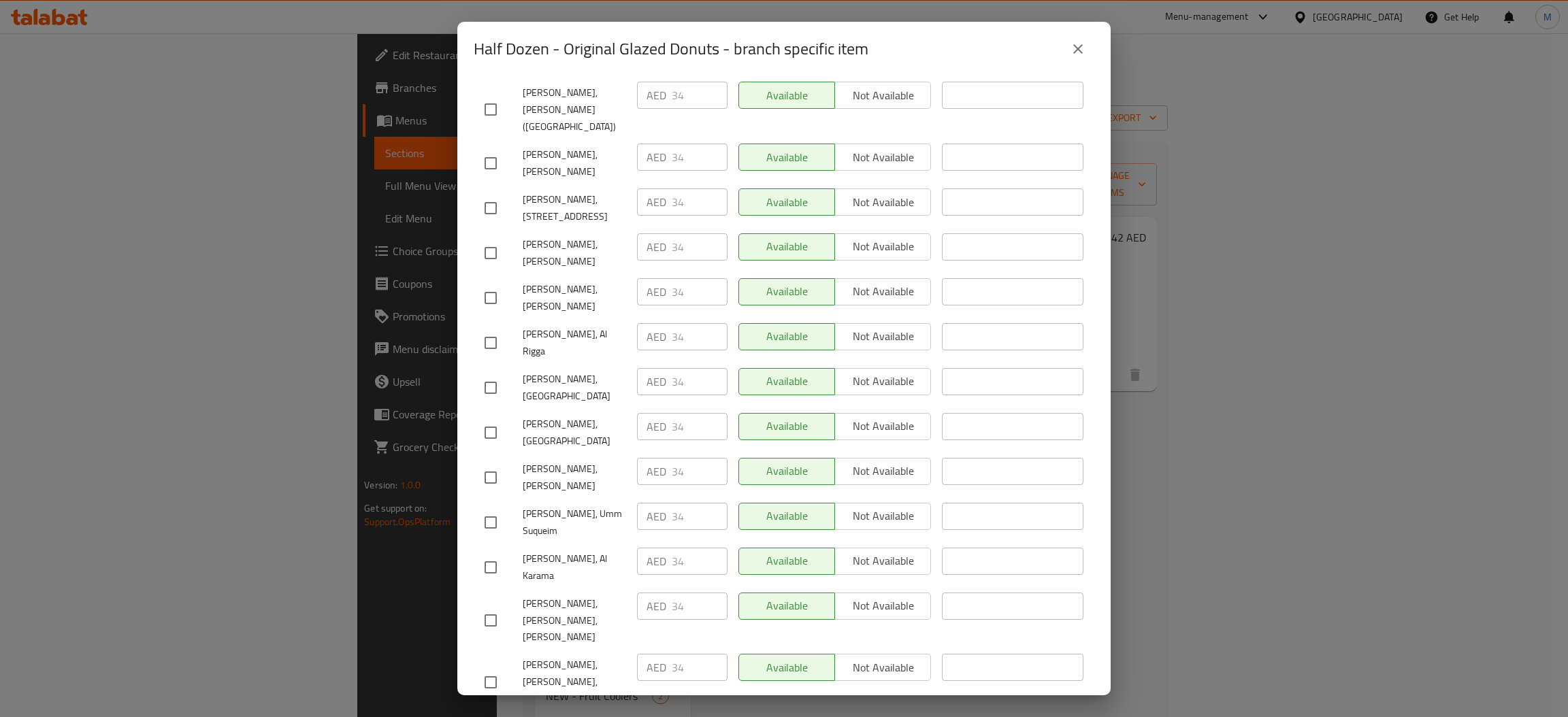
scroll to position [714, 0]
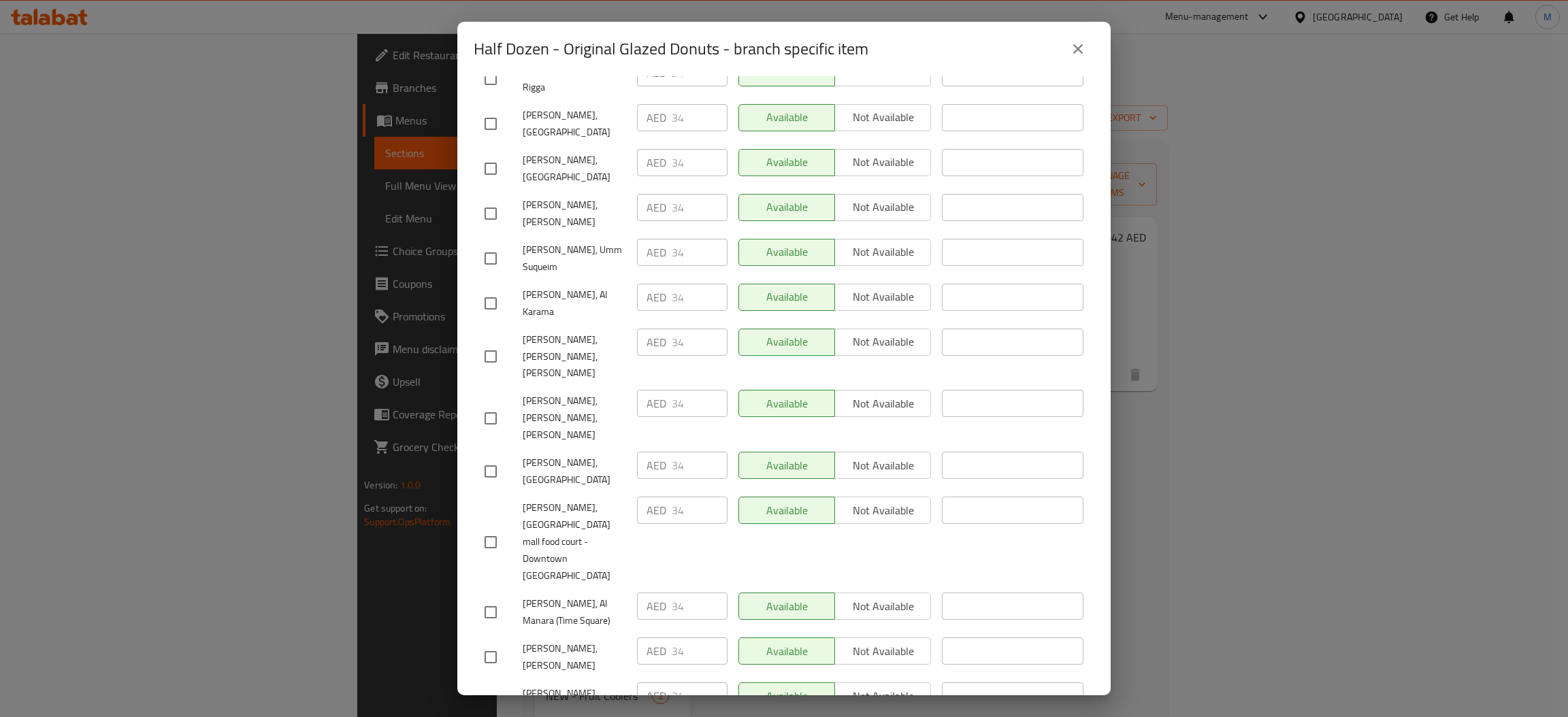
click at [1080, 45] on icon "close" at bounding box center [1077, 49] width 16 height 16
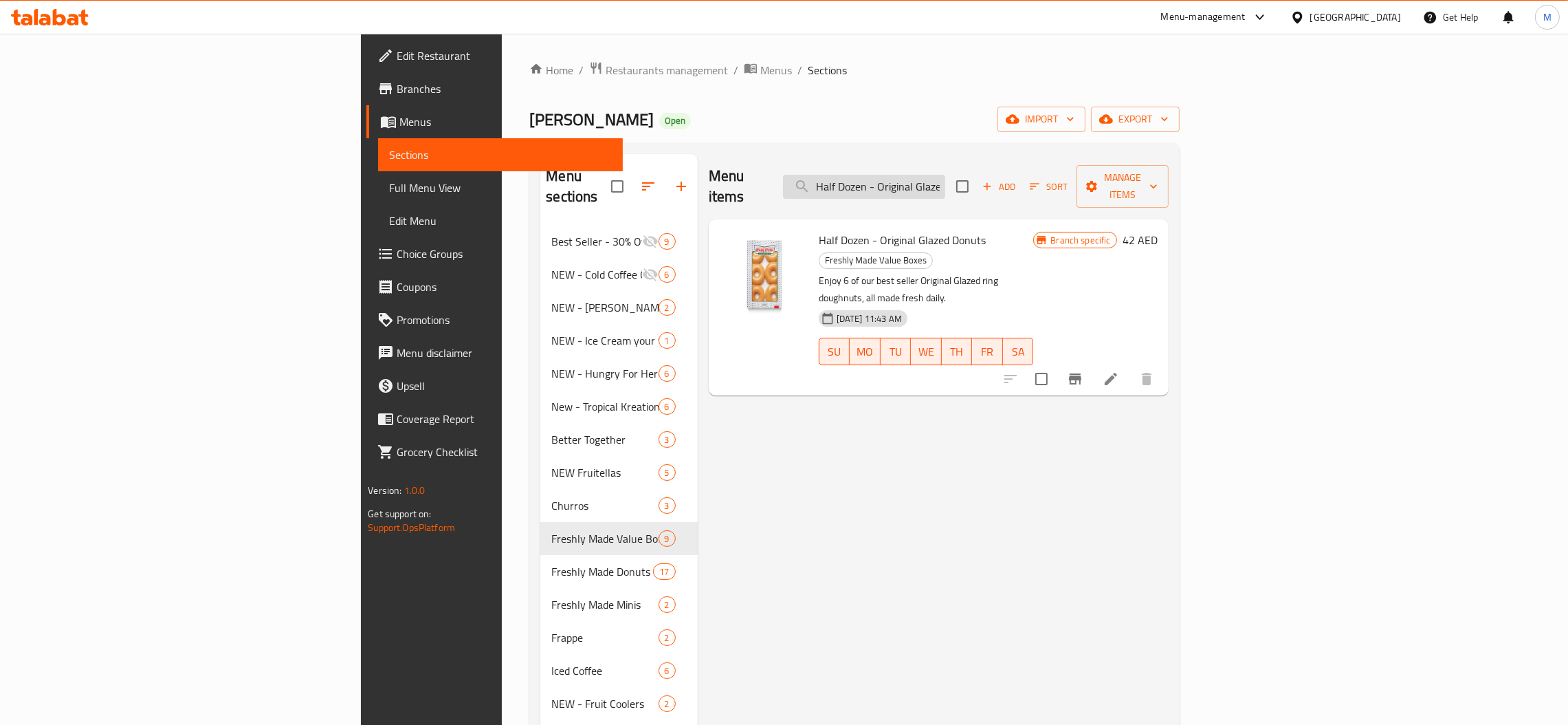
click at [945, 183] on input "Half Dozen - Original Glazed" at bounding box center [864, 187] width 162 height 24
paste input "Assorted Joy Box Donuts"
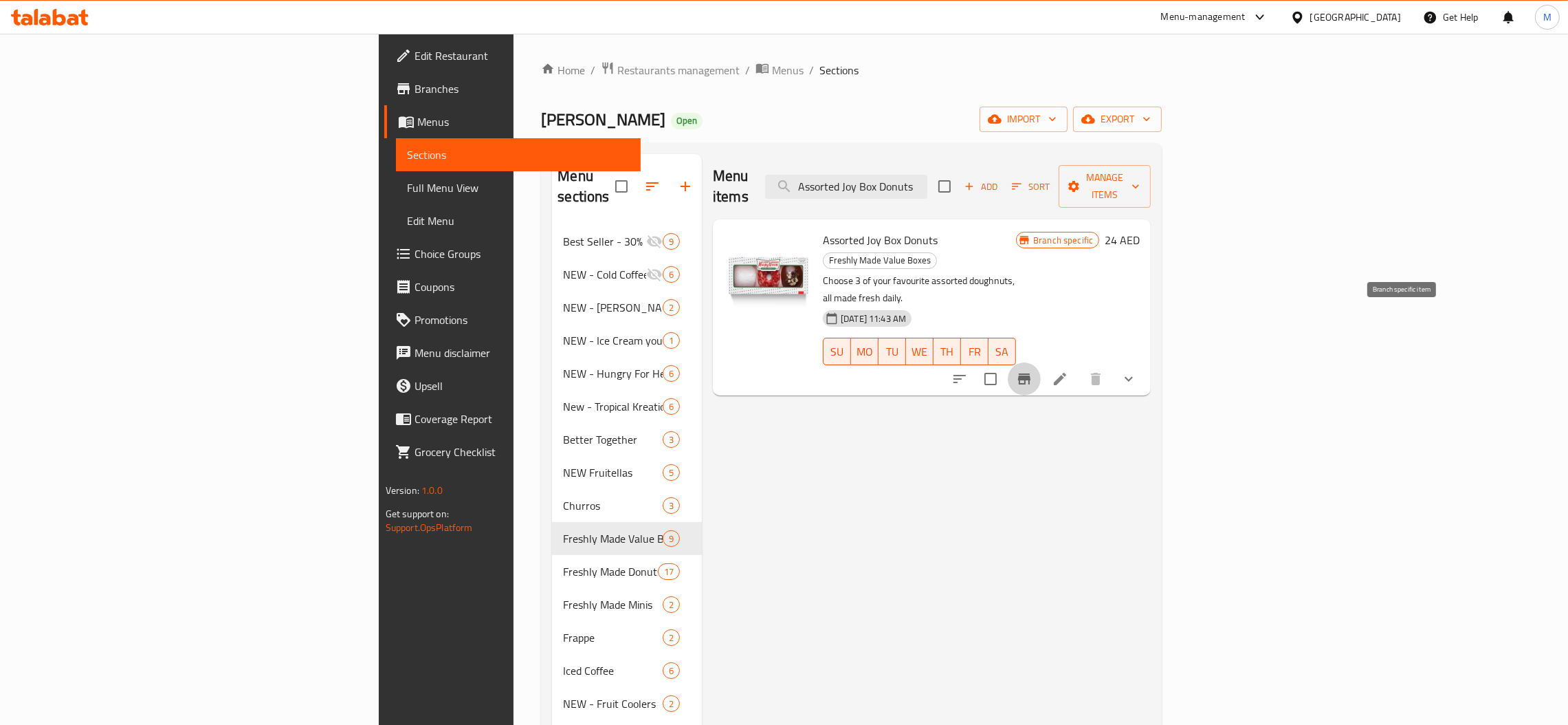
click at [1041, 362] on button "Branch-specific-item" at bounding box center [1024, 379] width 33 height 33
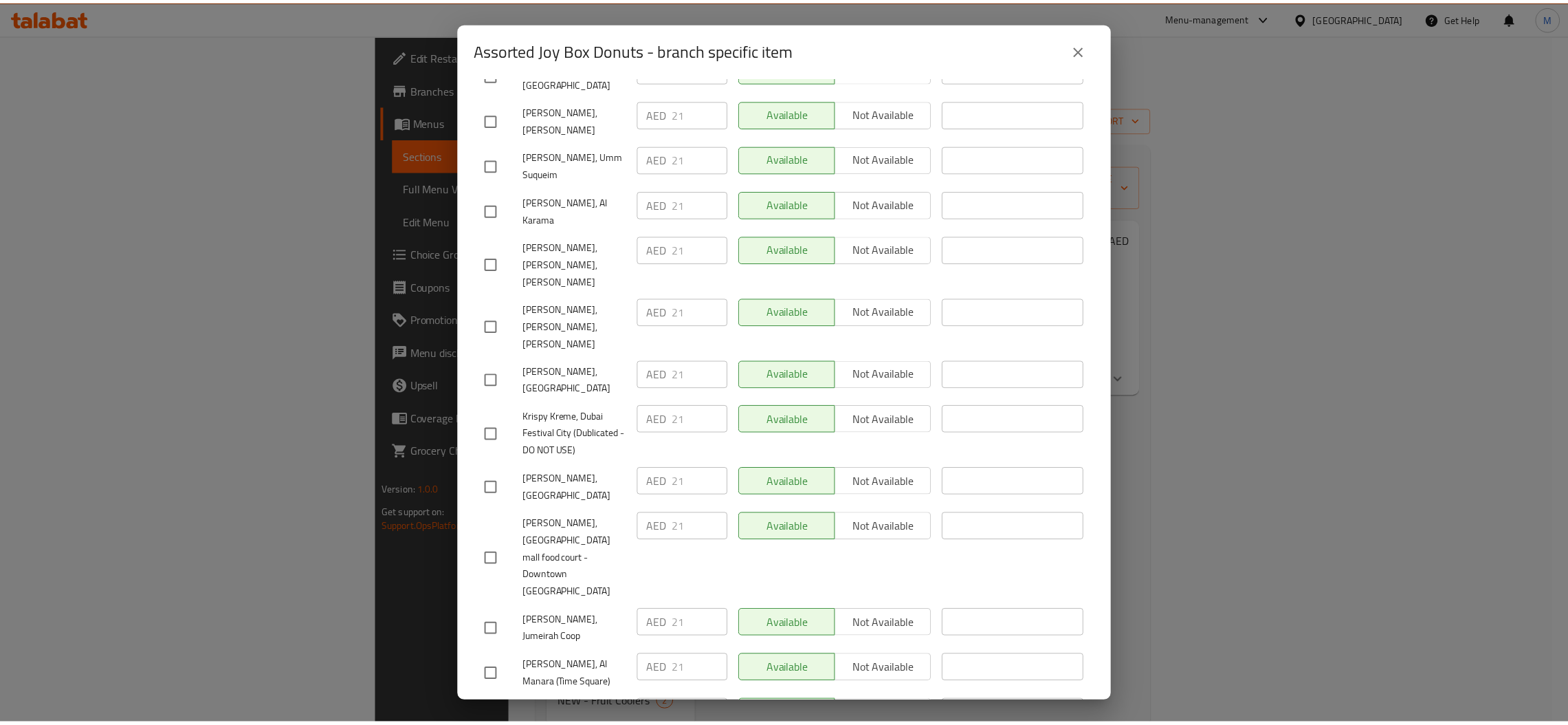
scroll to position [789, 0]
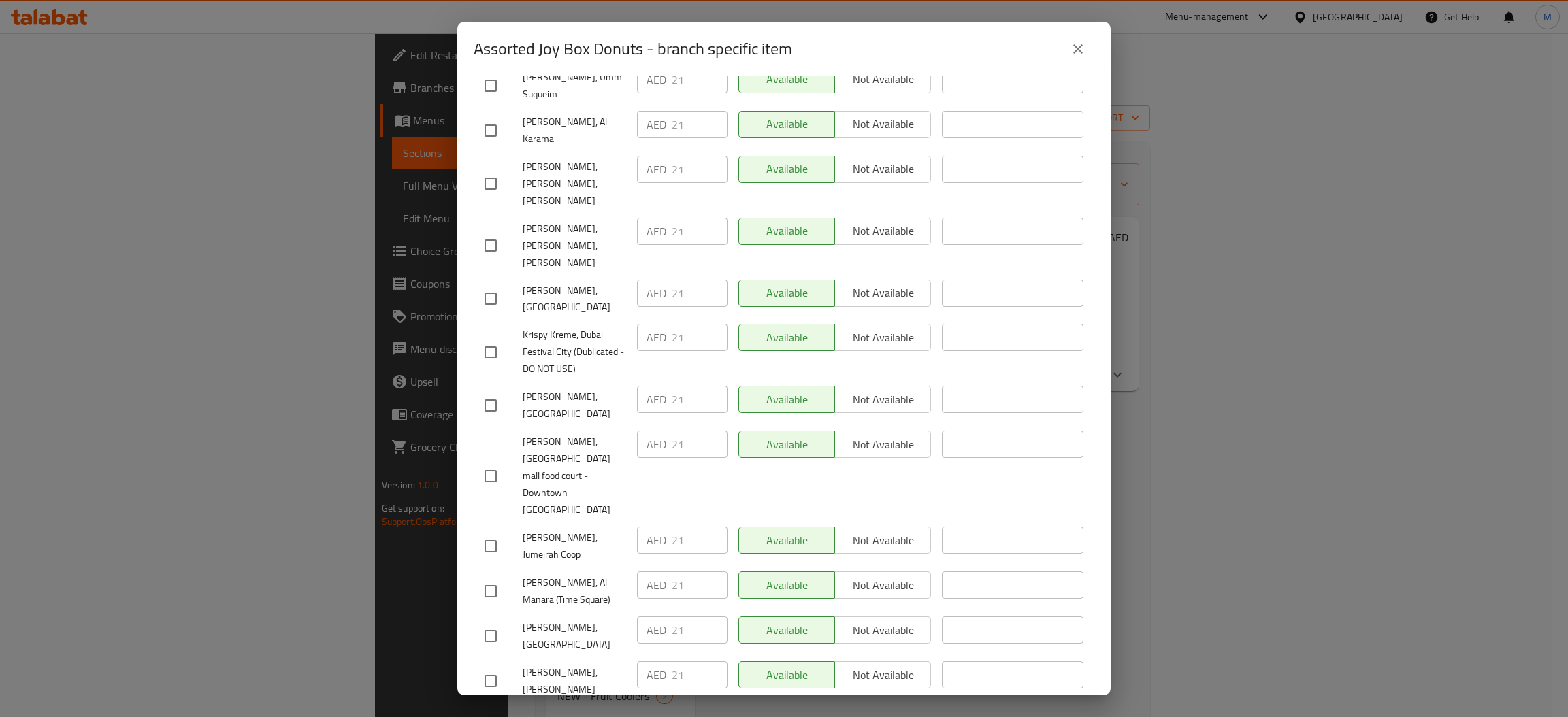
click at [1080, 48] on icon "close" at bounding box center [1077, 49] width 16 height 16
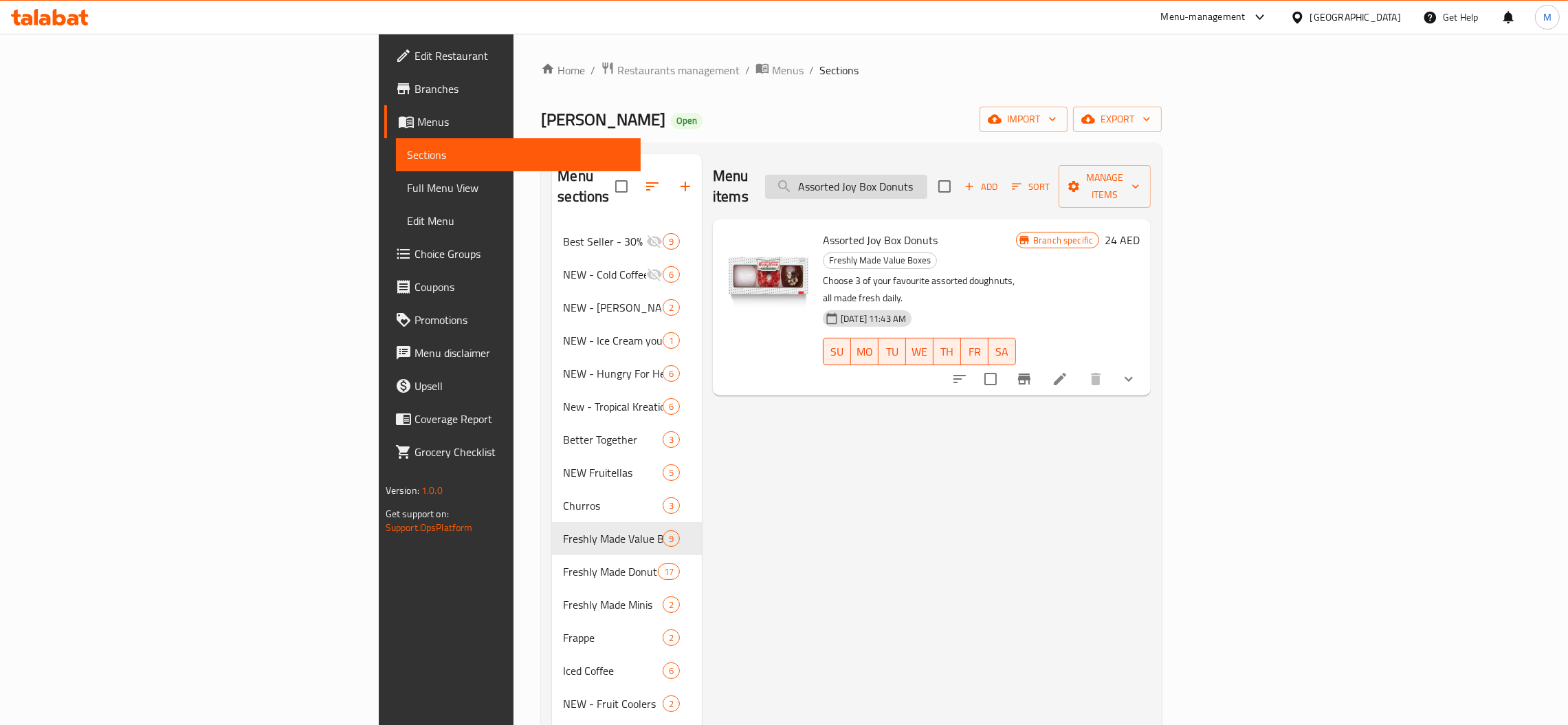
click at [927, 175] on input "Assorted Joy Box Donuts" at bounding box center [846, 187] width 162 height 24
paste input "Half Dozen - Assorted"
type input "Half Dozen - Assorted Donuts"
click at [1033, 370] on icon "Branch-specific-item" at bounding box center [1024, 378] width 16 height 16
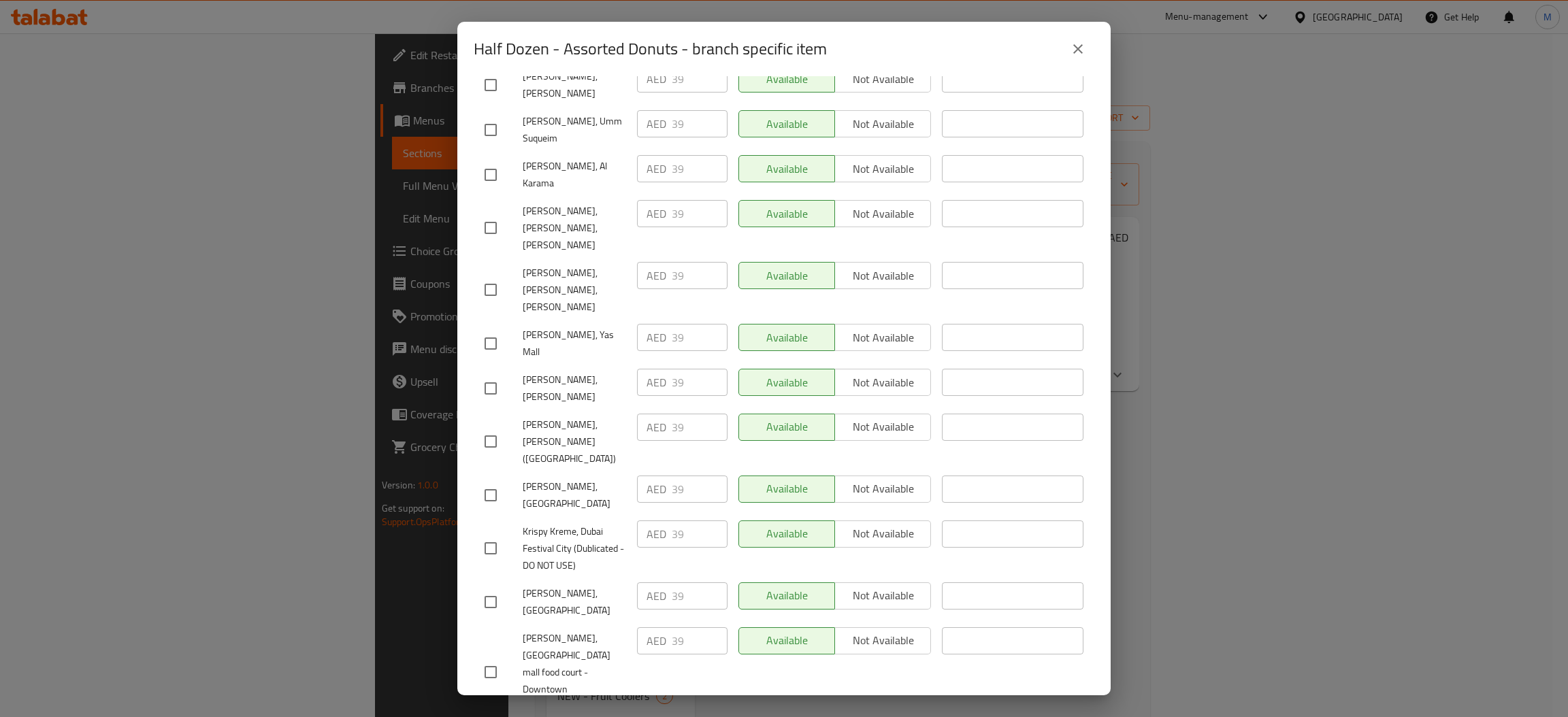
scroll to position [0, 0]
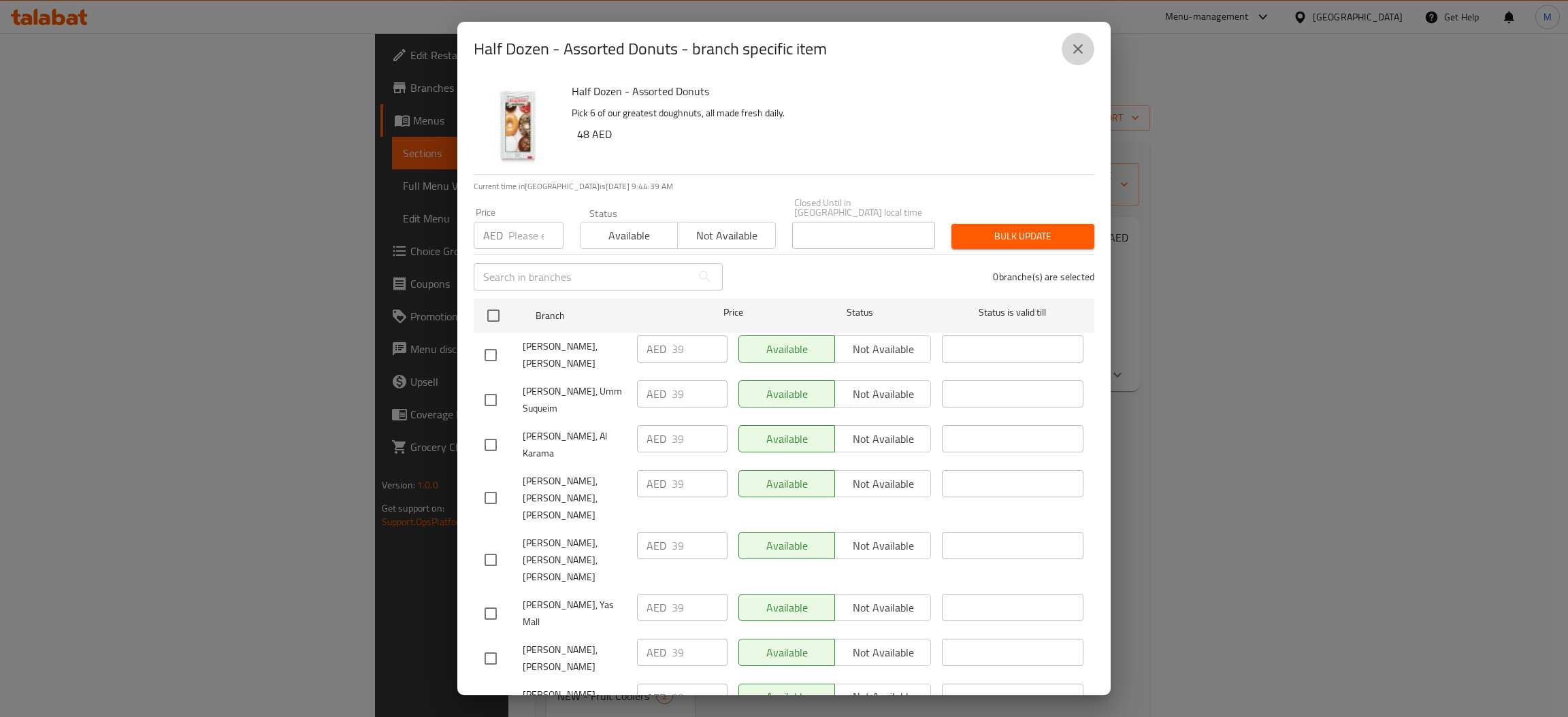
click at [1079, 56] on icon "close" at bounding box center [1077, 49] width 16 height 16
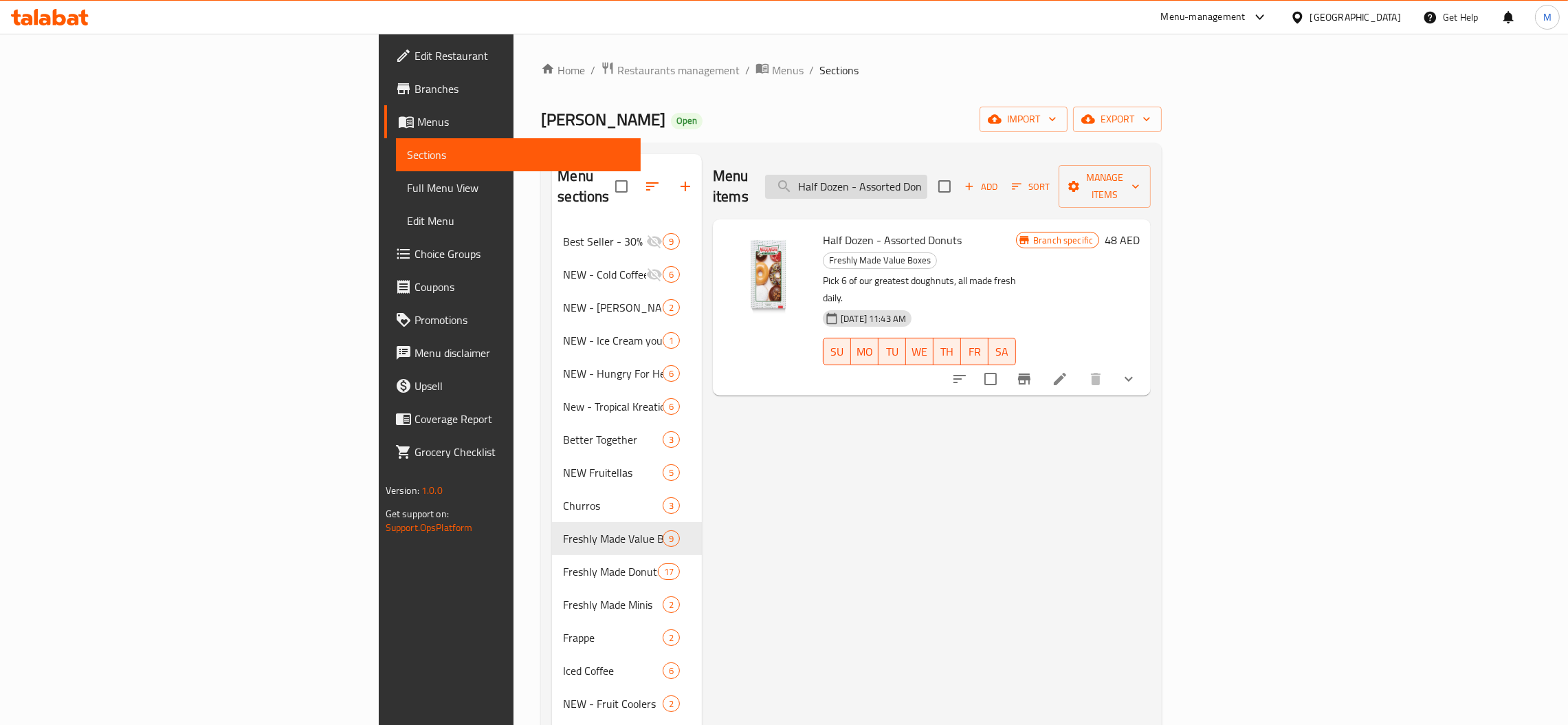
click at [927, 181] on input "Half Dozen - Assorted Donuts" at bounding box center [846, 187] width 162 height 24
paste input "The Original"
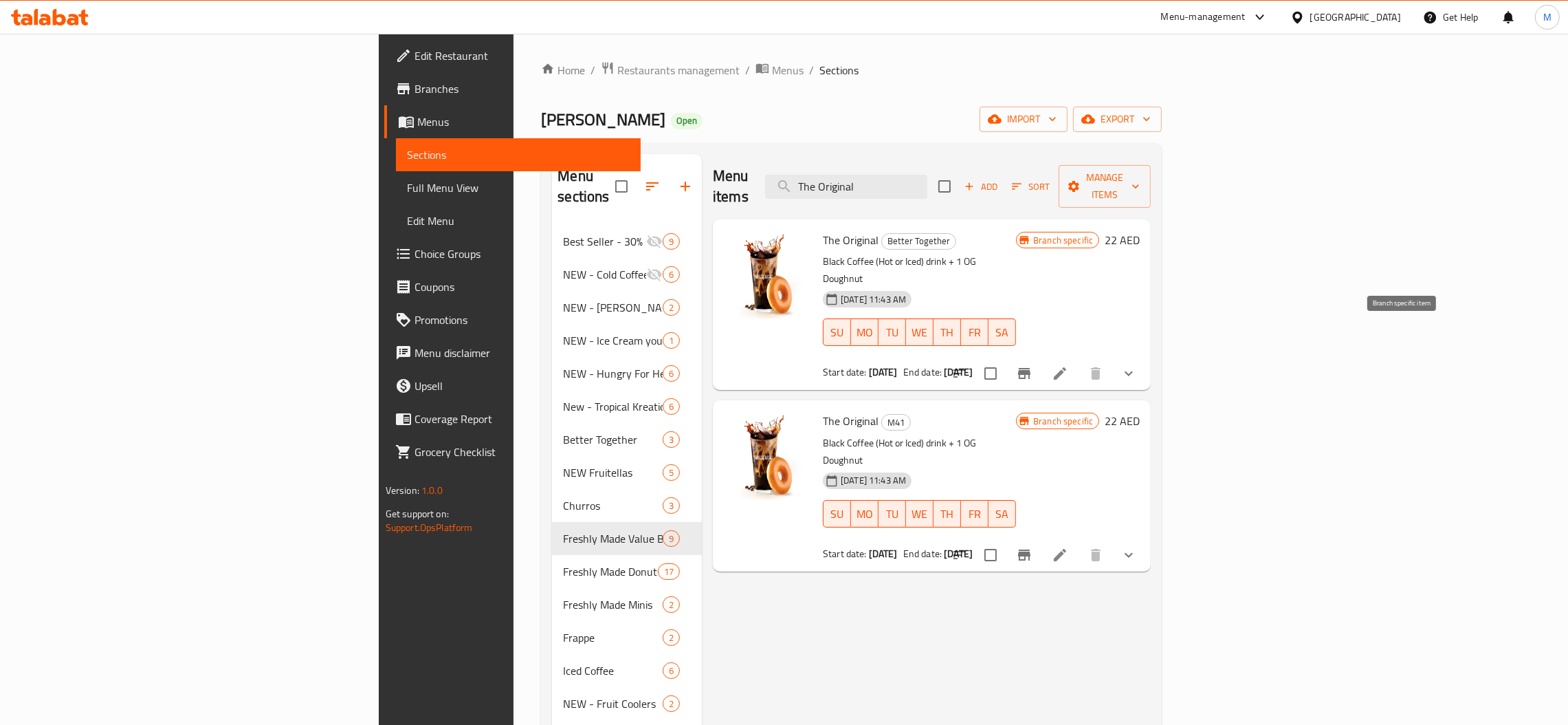
click at [1033, 365] on icon "Branch-specific-item" at bounding box center [1024, 373] width 16 height 16
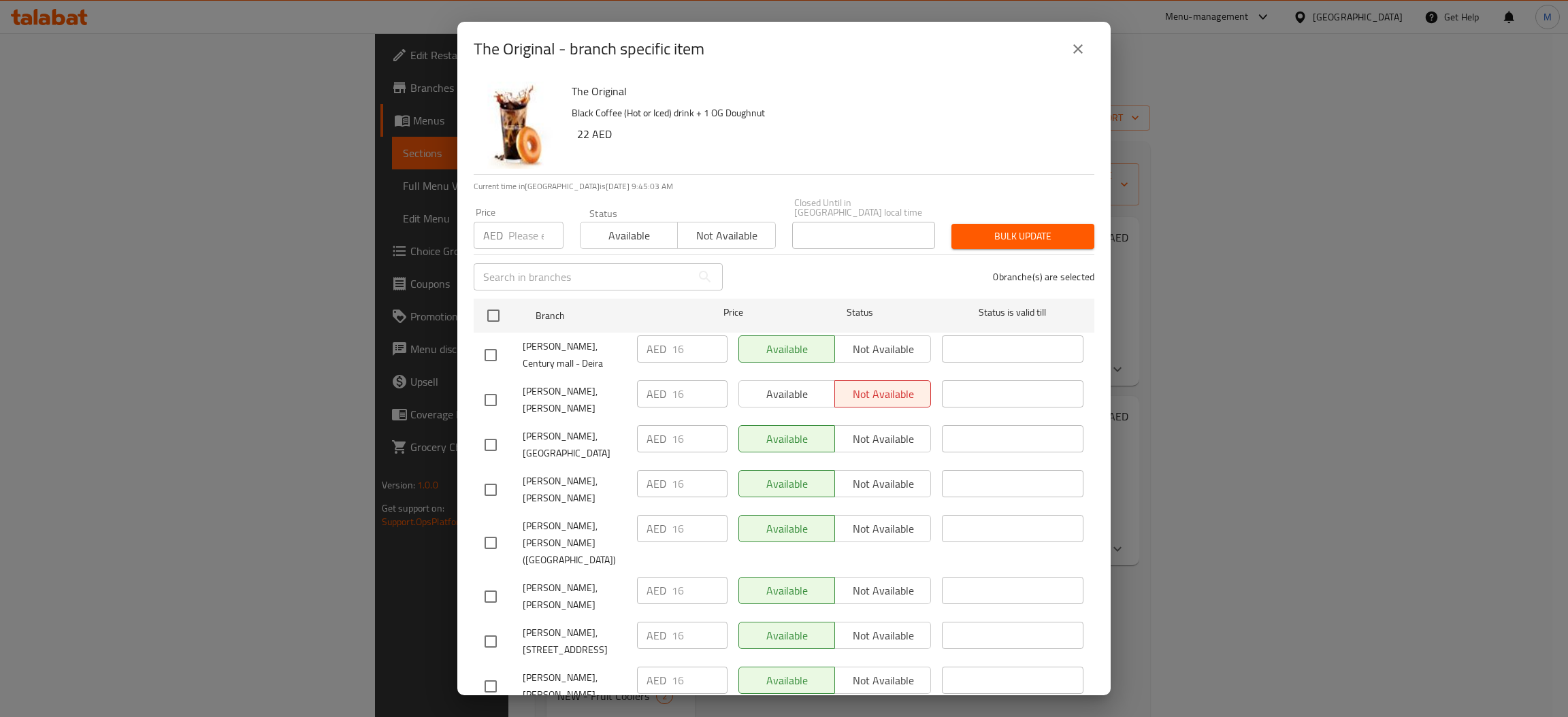
drag, startPoint x: 1081, startPoint y: 47, endPoint x: 1077, endPoint y: 54, distance: 8.1
click at [1080, 47] on icon "close" at bounding box center [1077, 49] width 16 height 16
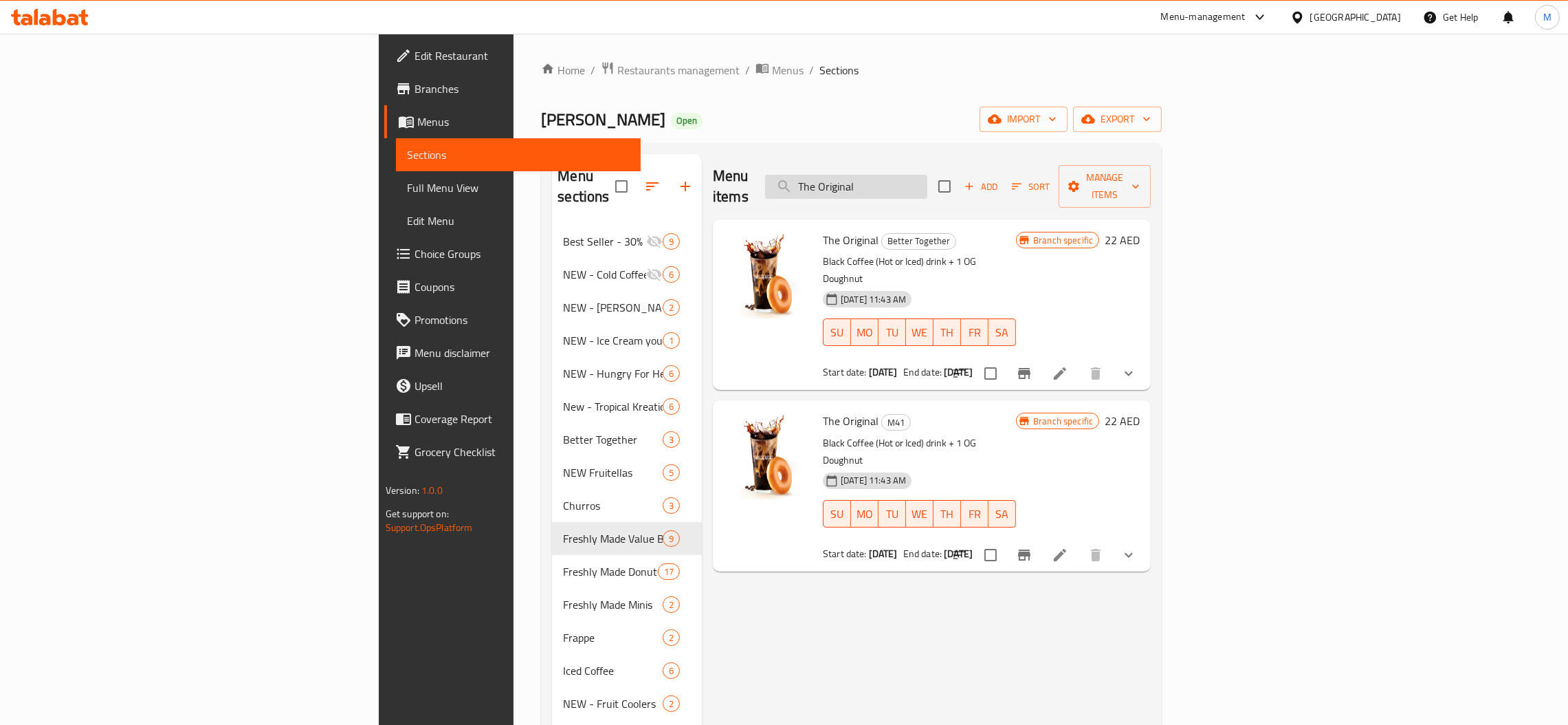
click at [927, 178] on input "The Original" at bounding box center [846, 187] width 162 height 24
paste input "Sweet Due"
type input "Sweet Du"
click at [1031, 368] on icon "Branch-specific-item" at bounding box center [1024, 373] width 12 height 11
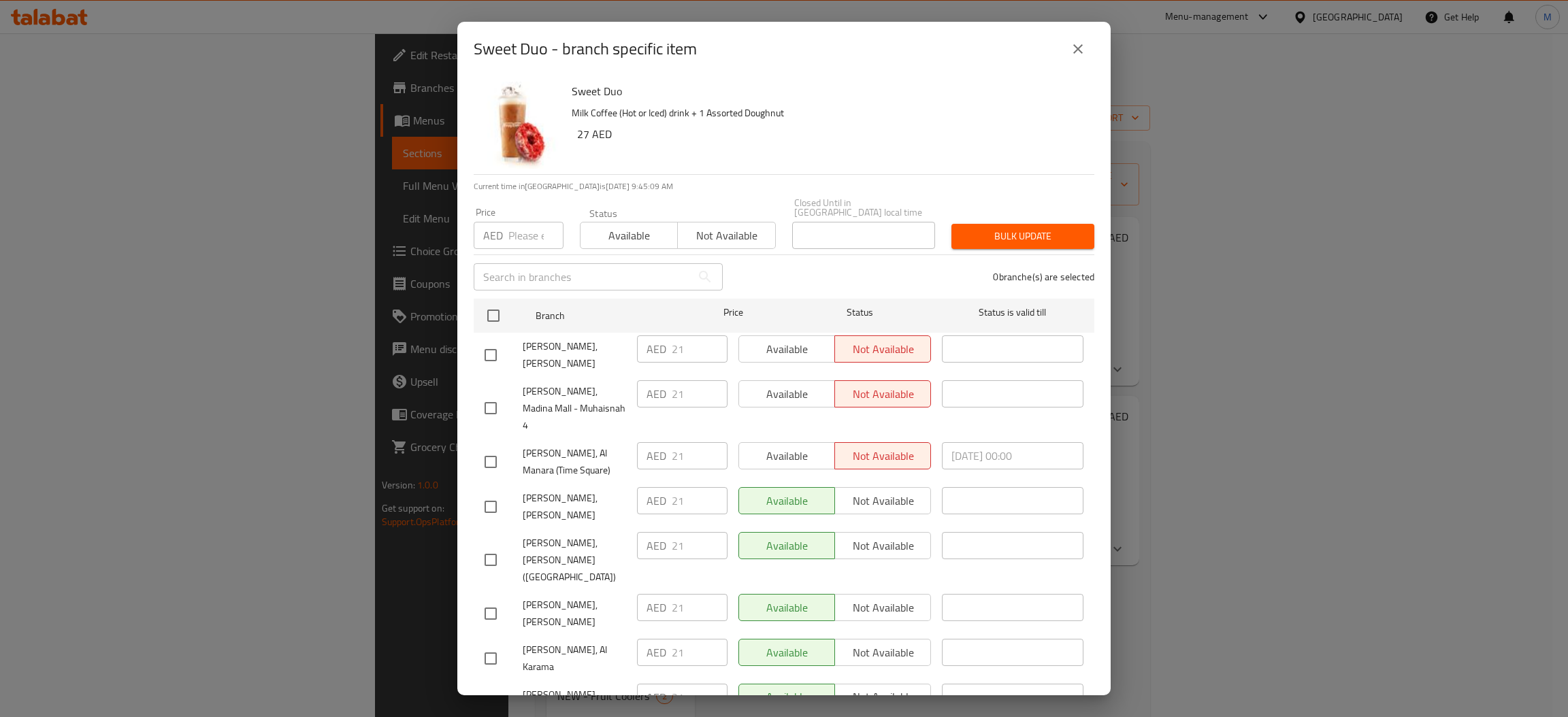
click at [1073, 59] on button "close" at bounding box center [1077, 49] width 32 height 32
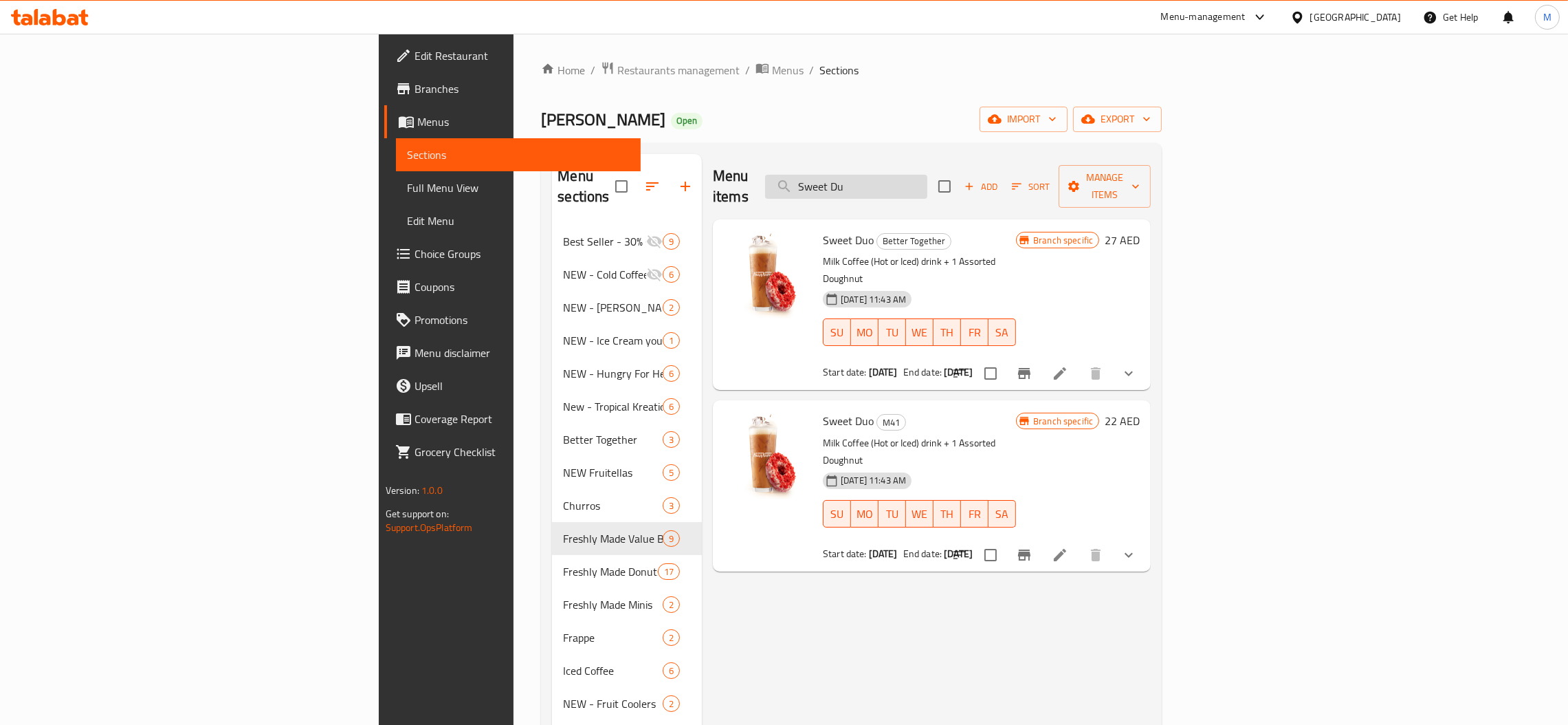
click at [927, 184] on input "Sweet Du" at bounding box center [846, 187] width 162 height 24
paste input "Double Joy"
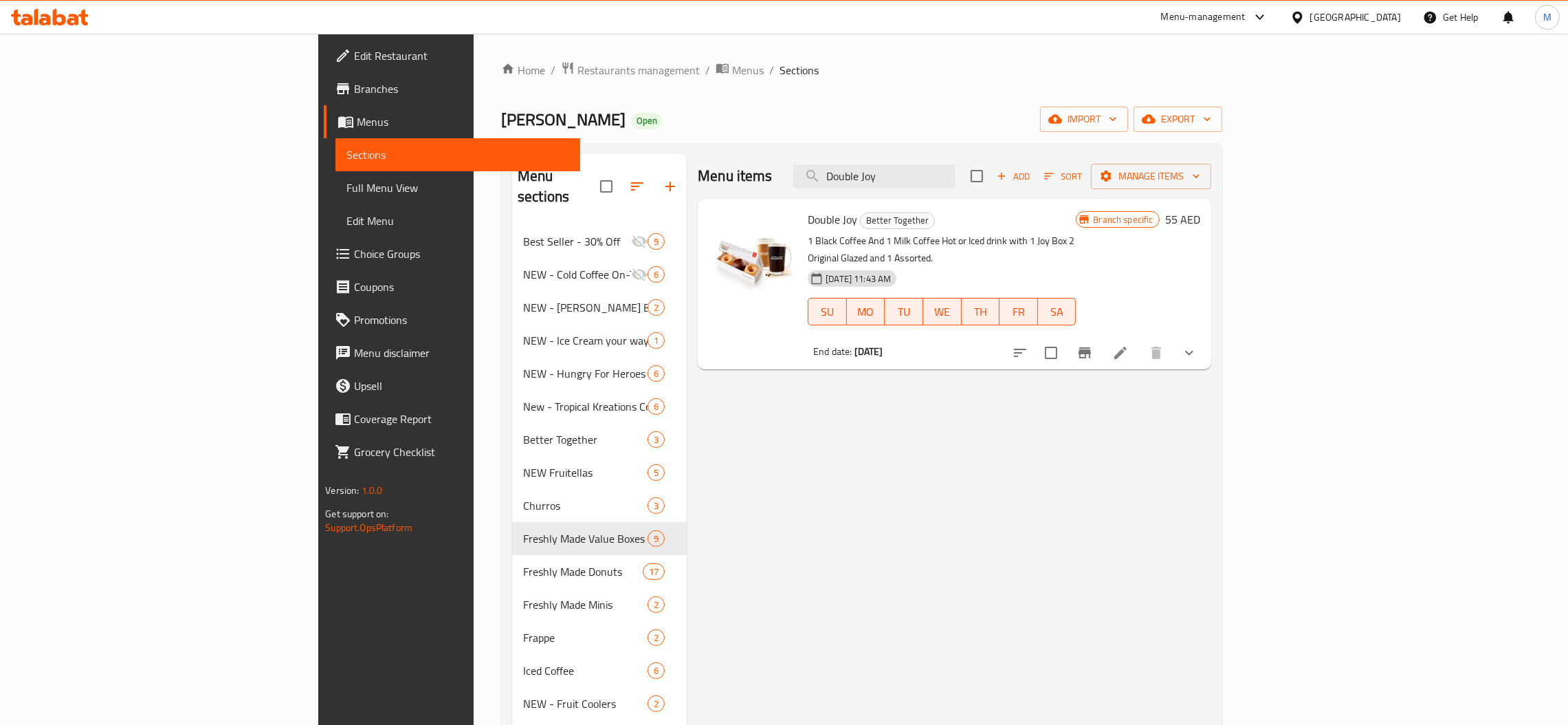
type input "Double Joy"
click at [1091, 348] on icon "Branch-specific-item" at bounding box center [1084, 353] width 12 height 11
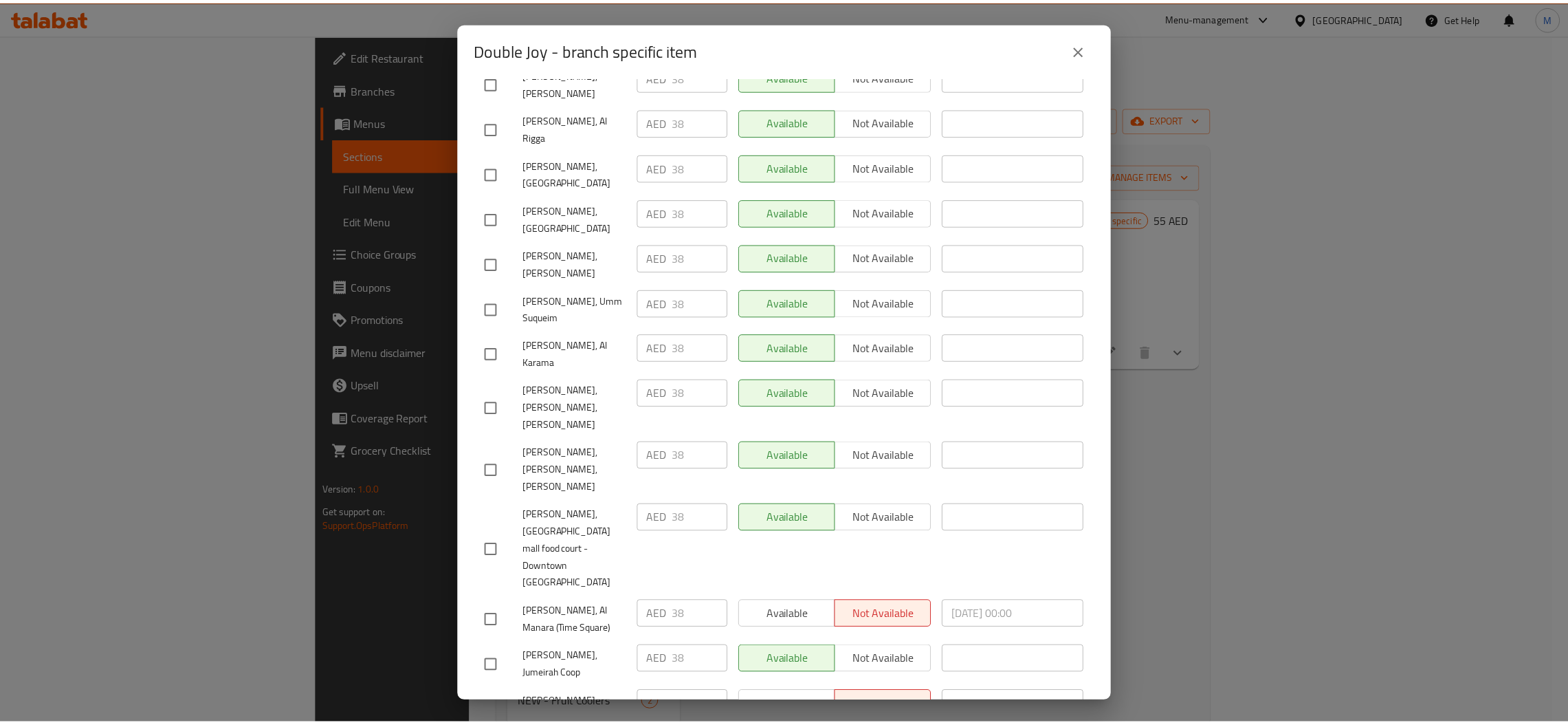
scroll to position [789, 0]
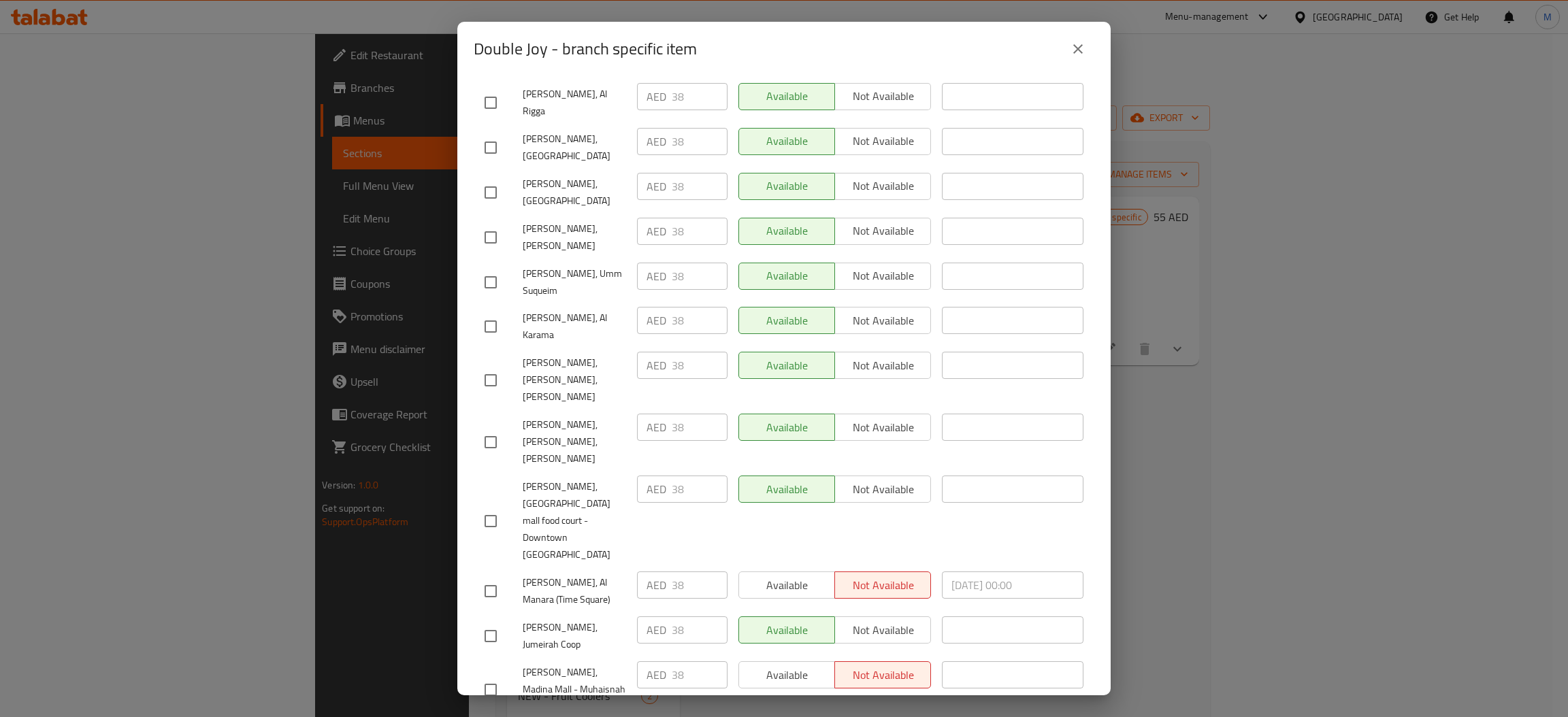
click at [1088, 36] on button "close" at bounding box center [1077, 49] width 32 height 32
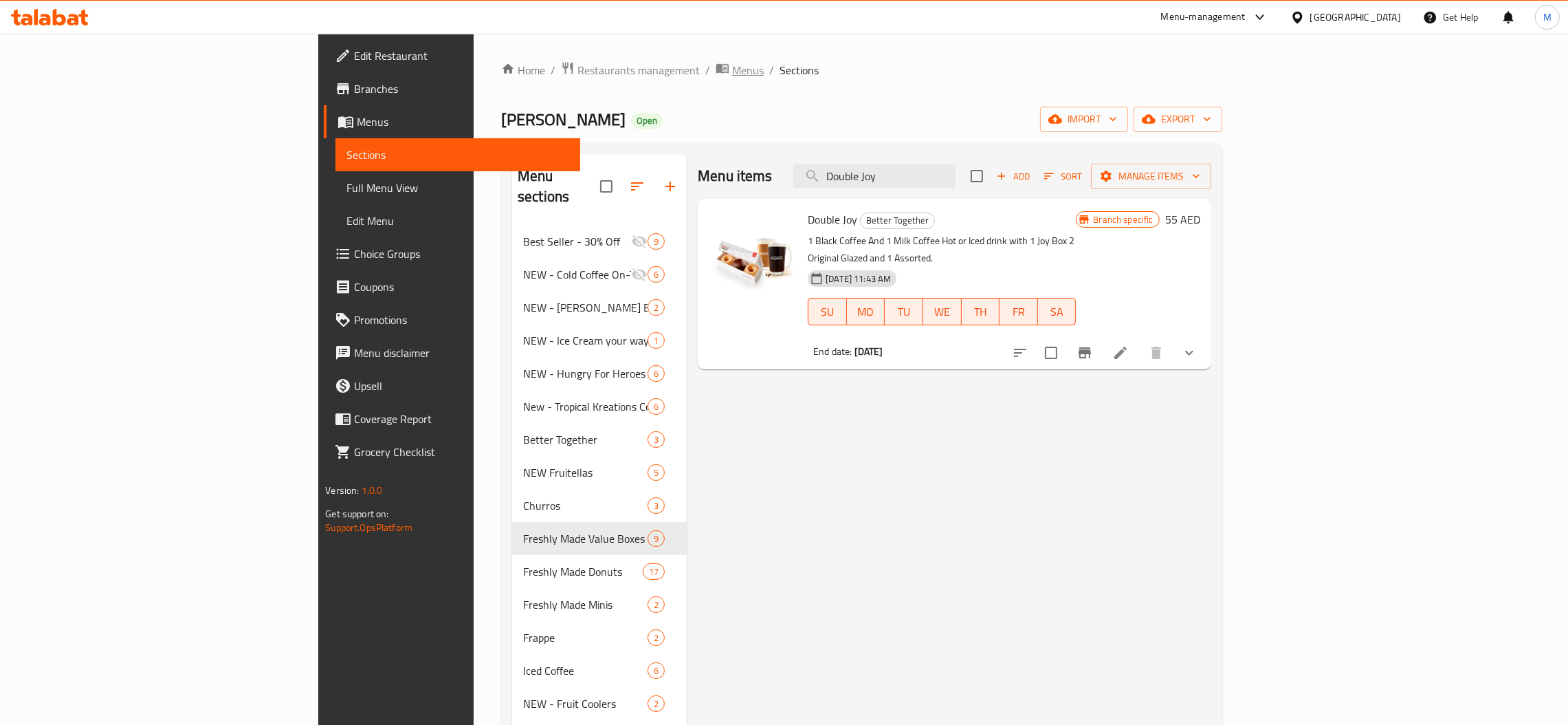
click at [732, 66] on span "Menus" at bounding box center [748, 70] width 31 height 16
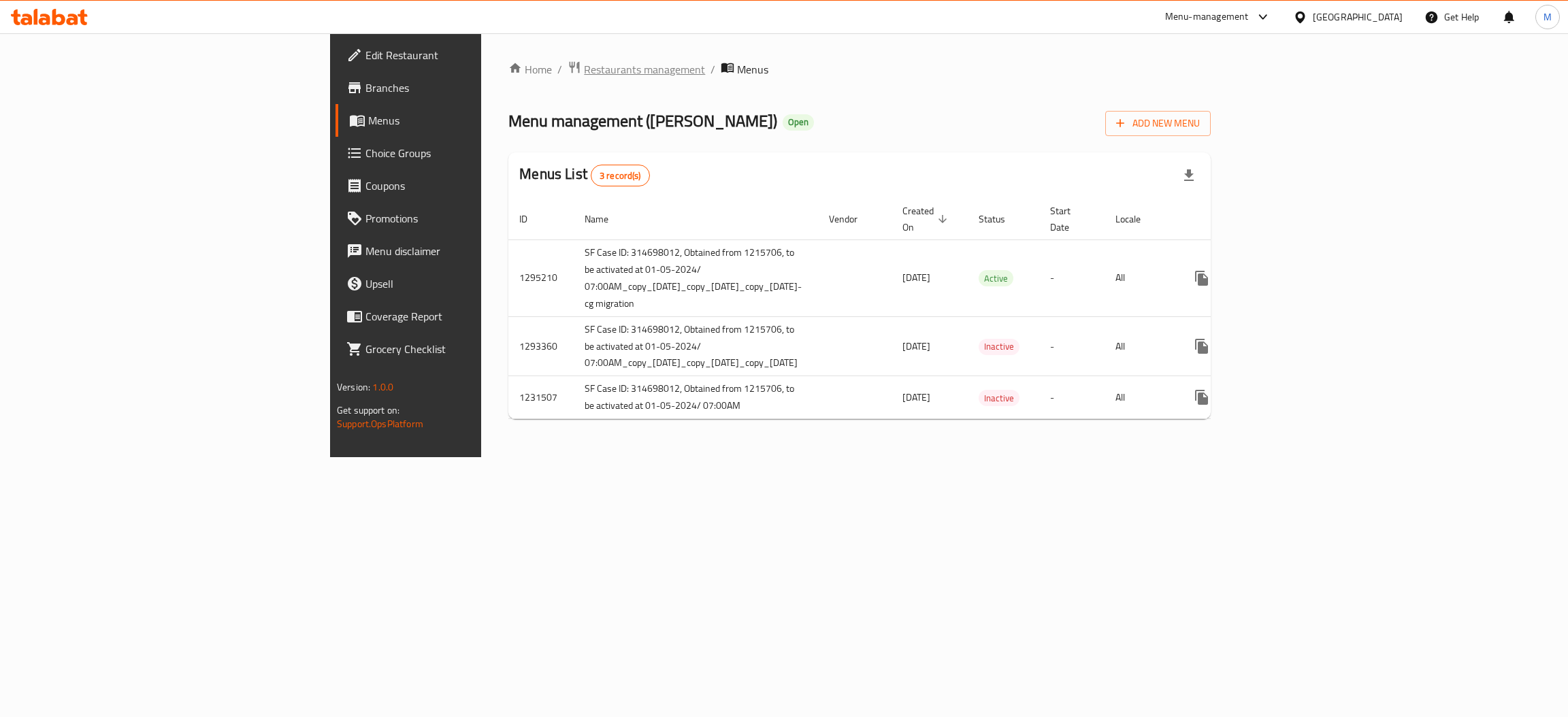
click at [584, 68] on span "Restaurants management" at bounding box center [645, 69] width 121 height 16
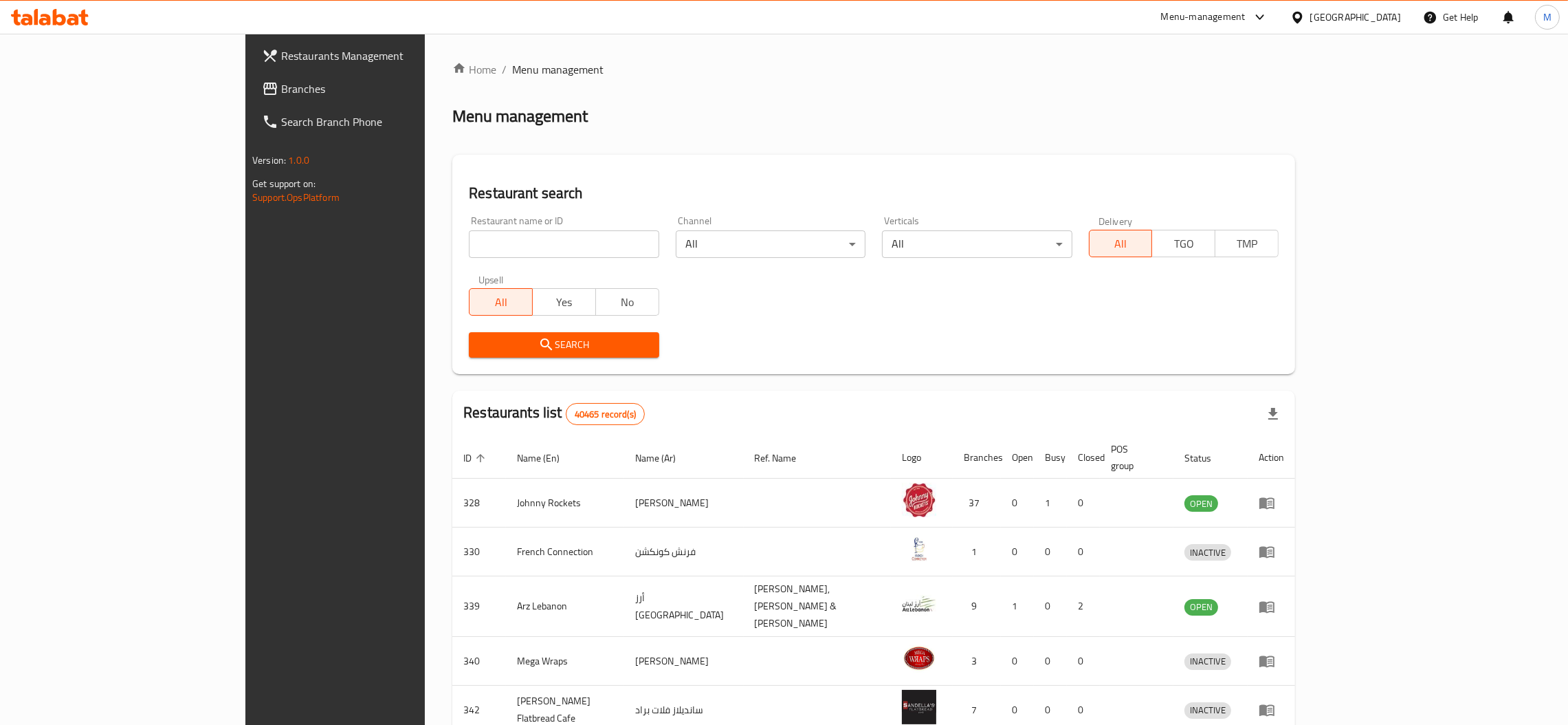
click at [281, 93] on span "Branches" at bounding box center [389, 88] width 215 height 16
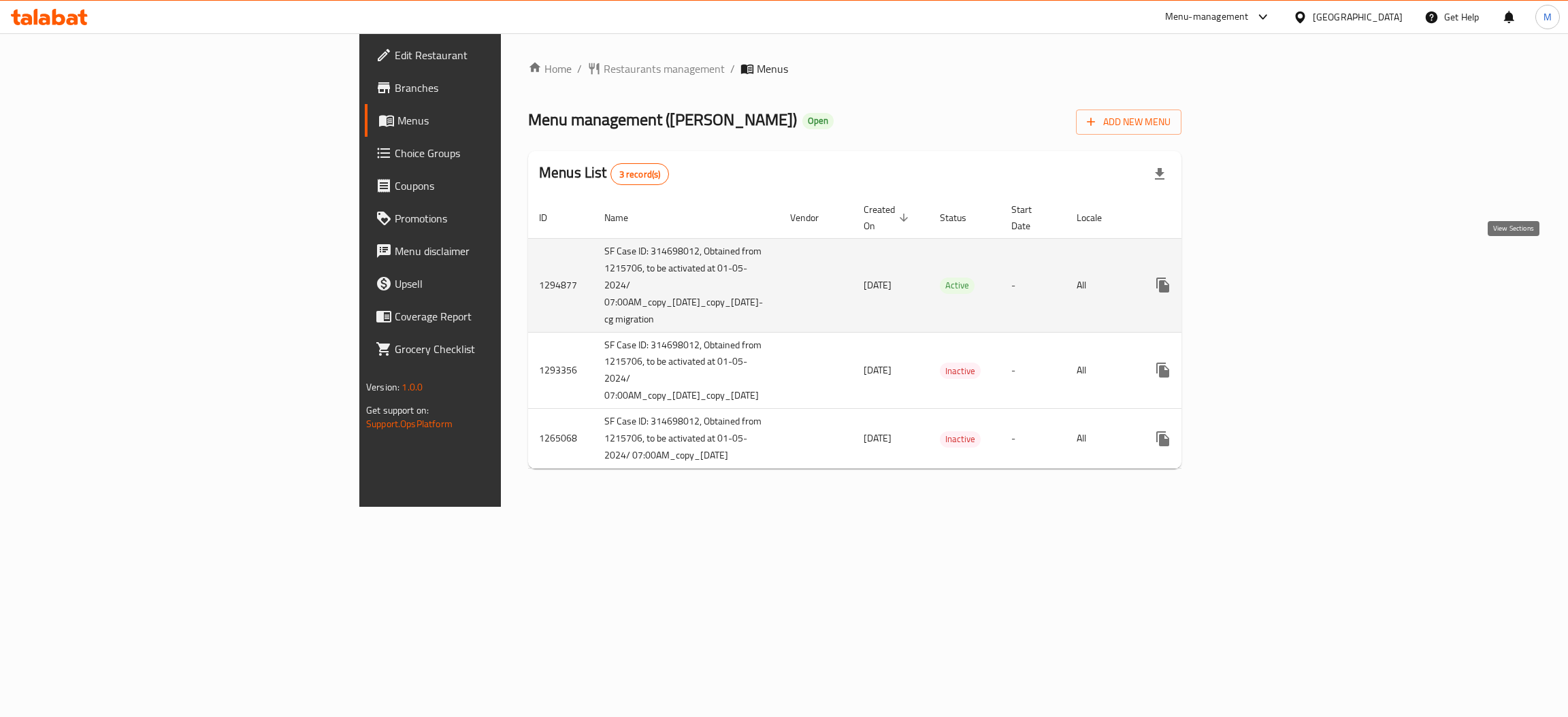
click at [1269, 277] on icon "enhanced table" at bounding box center [1260, 284] width 16 height 16
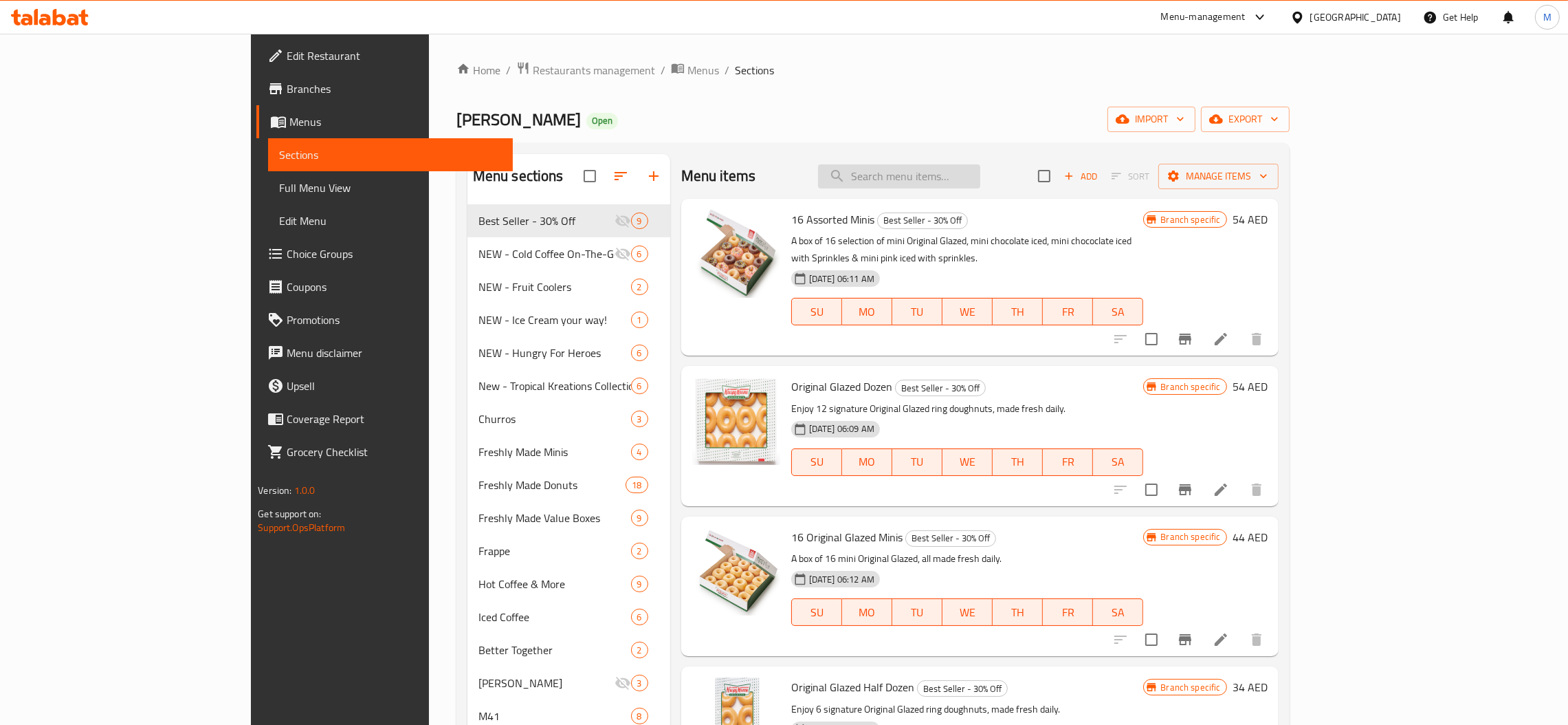
click at [939, 183] on input "search" at bounding box center [899, 176] width 162 height 24
paste input "Cold Brew Nitro & OG"
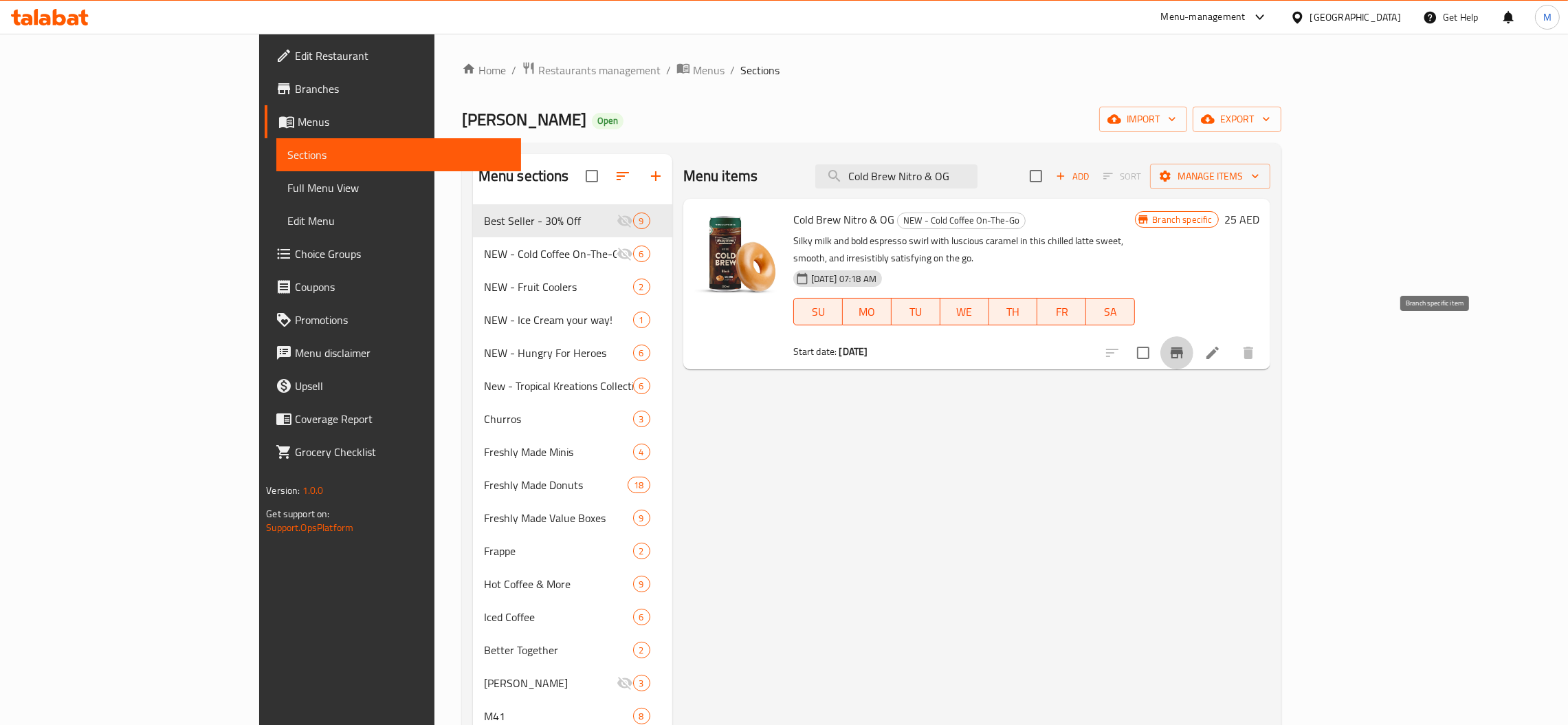
click at [1193, 345] on button "Branch-specific-item" at bounding box center [1177, 353] width 33 height 33
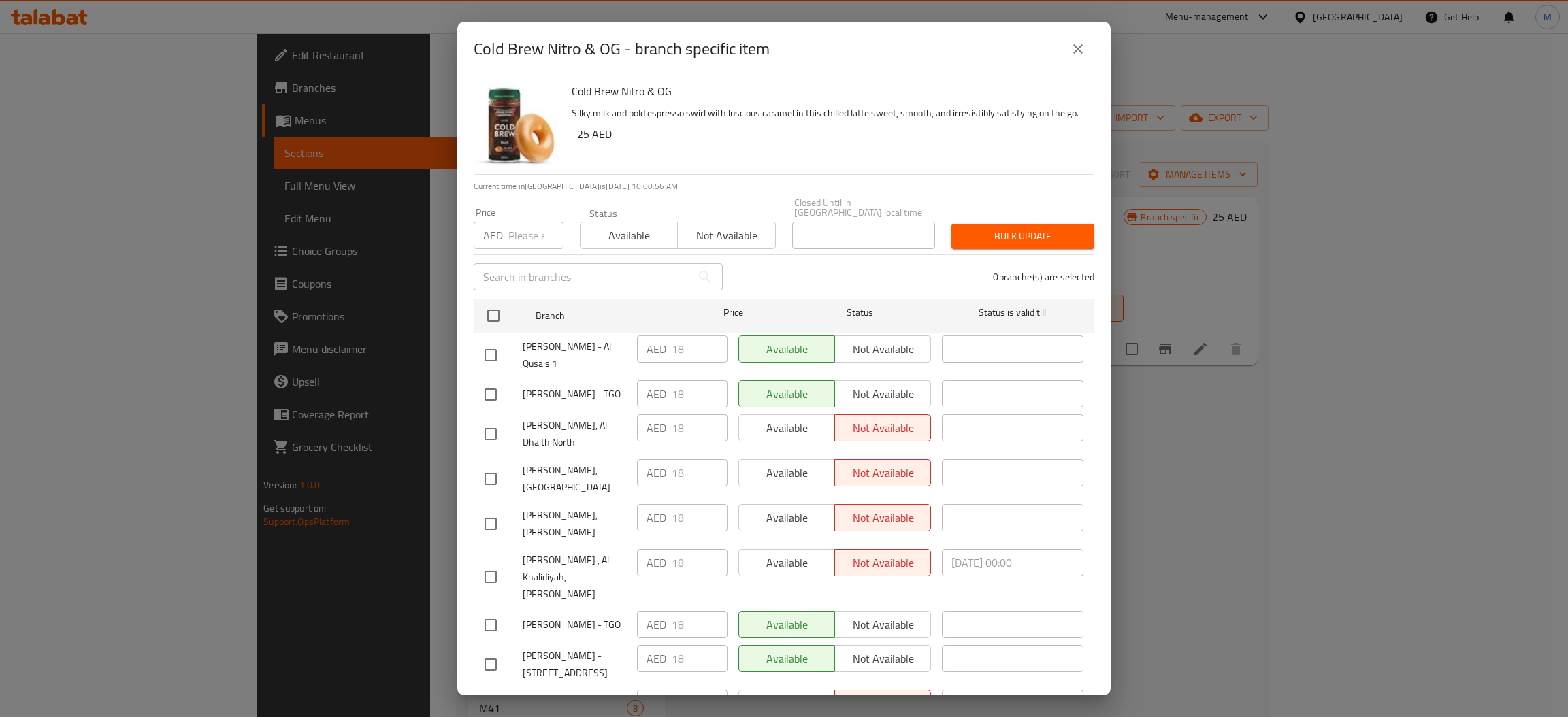
click at [1063, 59] on div "Cold Brew Nitro & OG - branch specific item" at bounding box center [784, 49] width 621 height 32
click at [1079, 44] on icon "close" at bounding box center [1077, 49] width 16 height 16
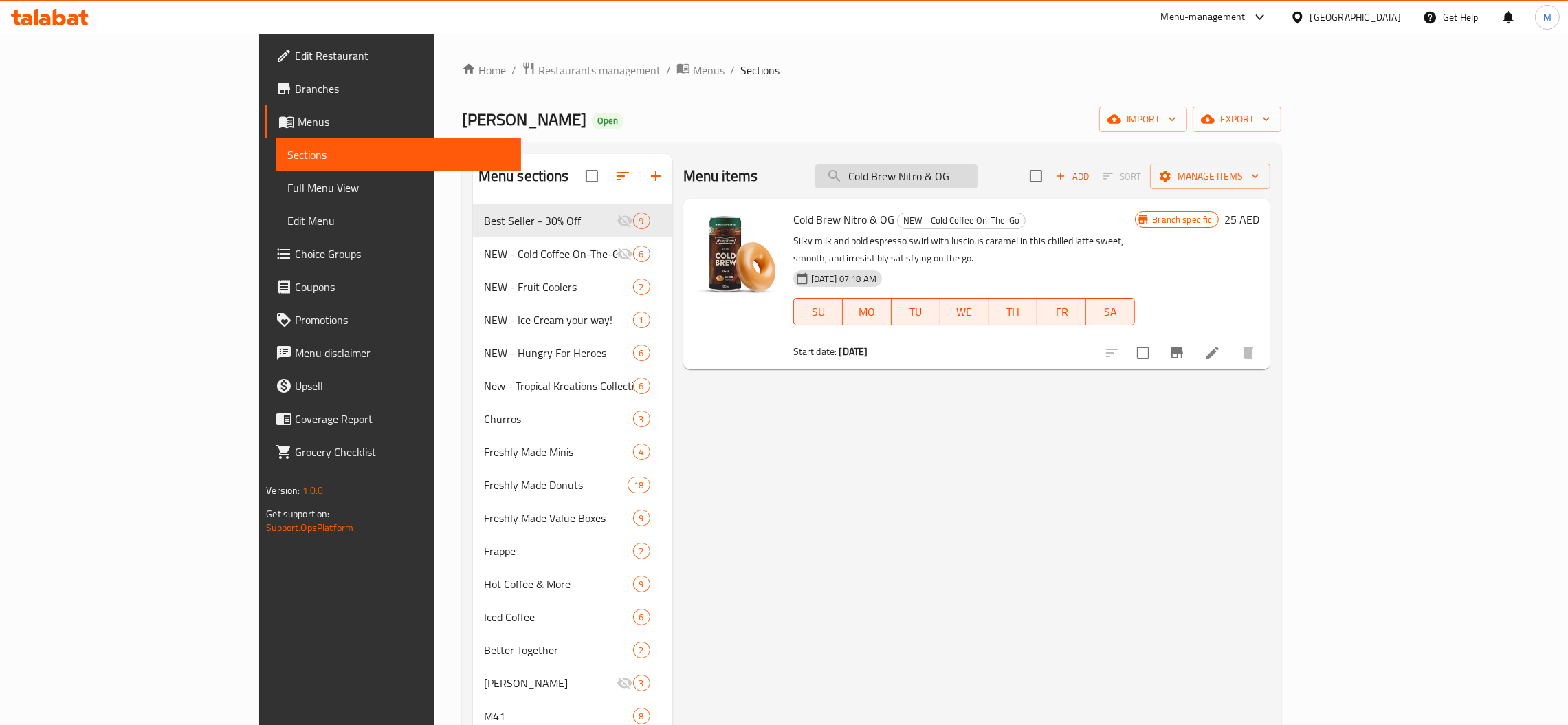
click at [967, 176] on input "Cold Brew Nitro & OG" at bounding box center [896, 176] width 162 height 24
paste input "Dozen - Original Glazed"
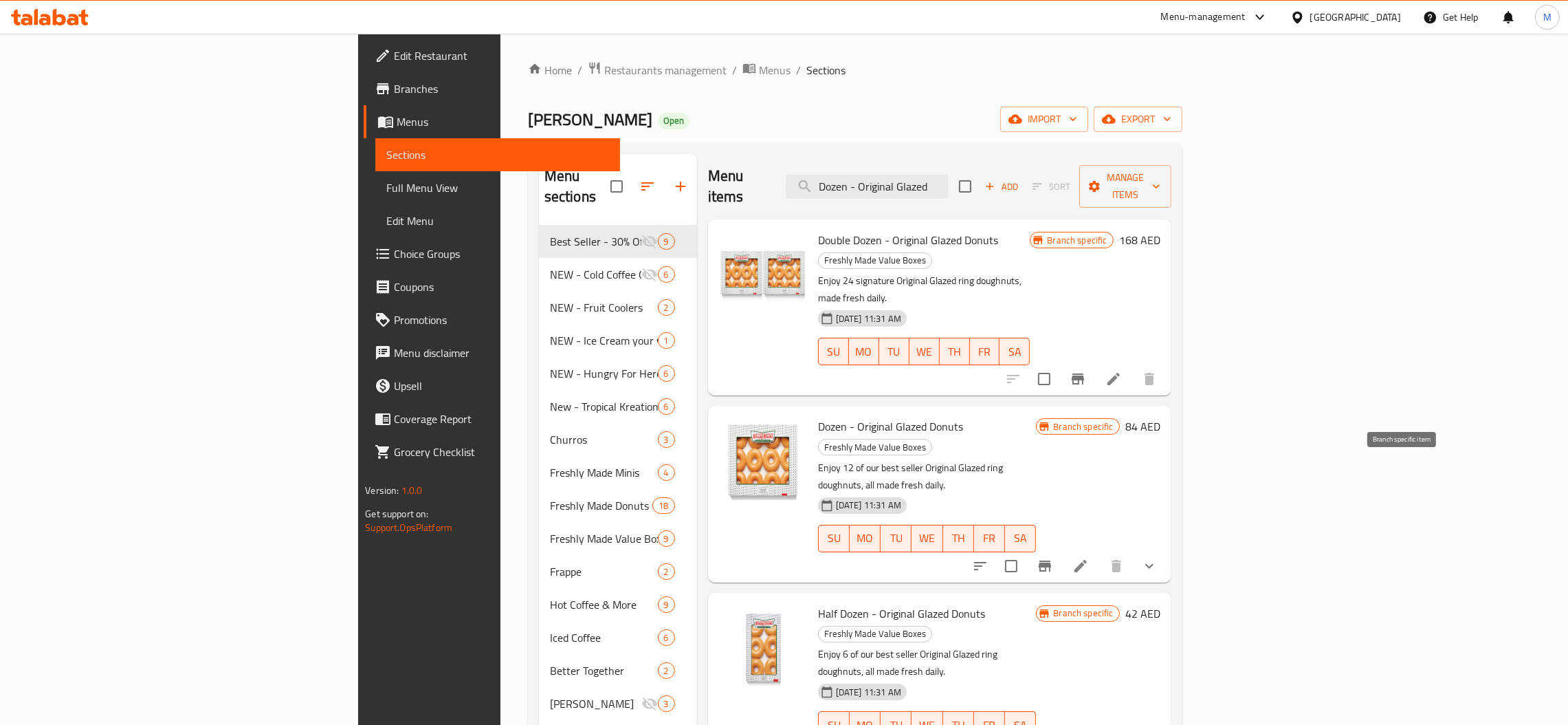
type input "Dozen - Original Glazed"
click at [1062, 549] on button "Branch-specific-item" at bounding box center [1045, 566] width 33 height 33
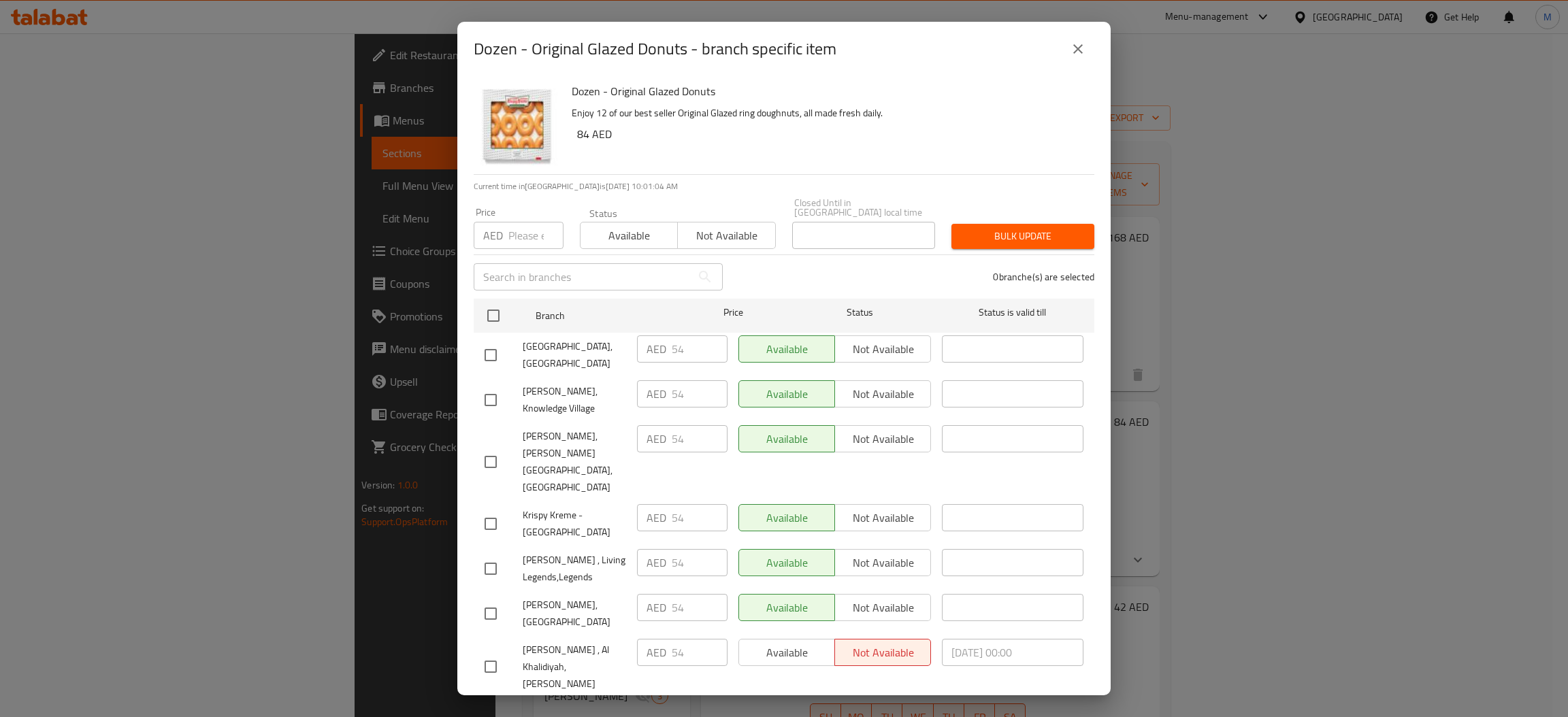
click at [1055, 59] on div "Dozen - Original Glazed Donuts - branch specific item" at bounding box center [784, 49] width 621 height 32
click at [1063, 59] on div "Dozen - Original Glazed Donuts - branch specific item" at bounding box center [784, 49] width 621 height 32
click at [1075, 44] on icon "close" at bounding box center [1077, 49] width 16 height 16
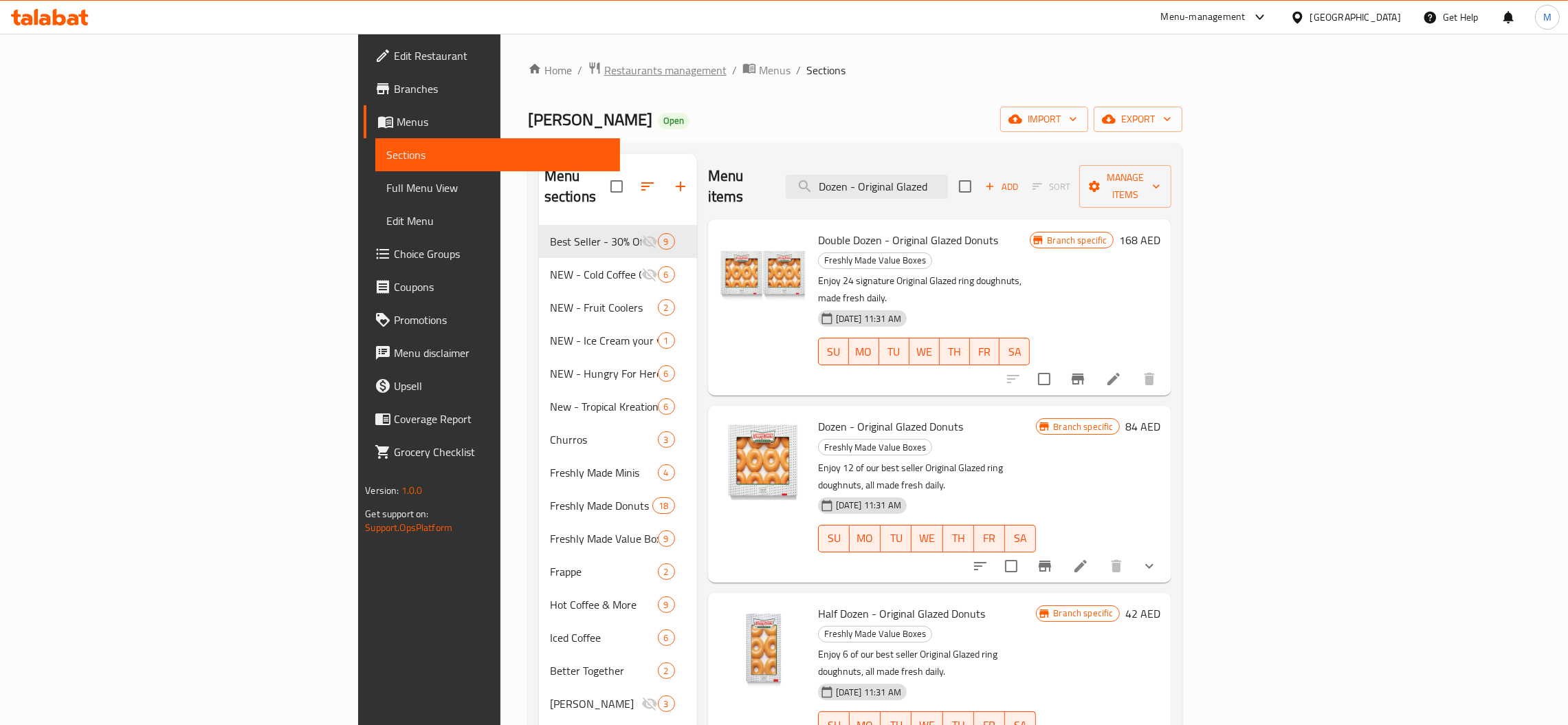
click at [604, 70] on span "Restaurants management" at bounding box center [666, 70] width 123 height 16
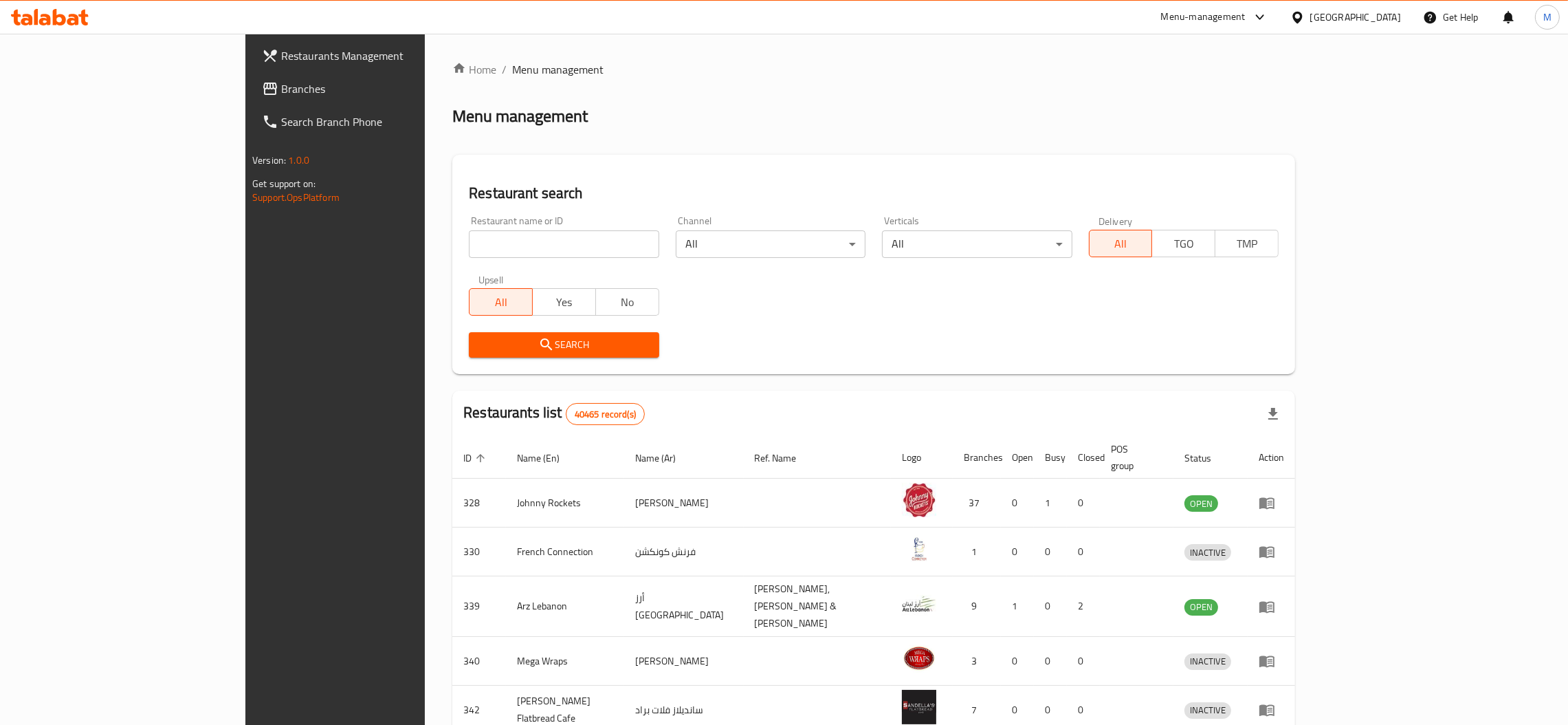
click at [469, 231] on input "search" at bounding box center [564, 244] width 190 height 28
paste input "690377"
type input "690377"
click at [469, 333] on button "Search" at bounding box center [564, 345] width 190 height 26
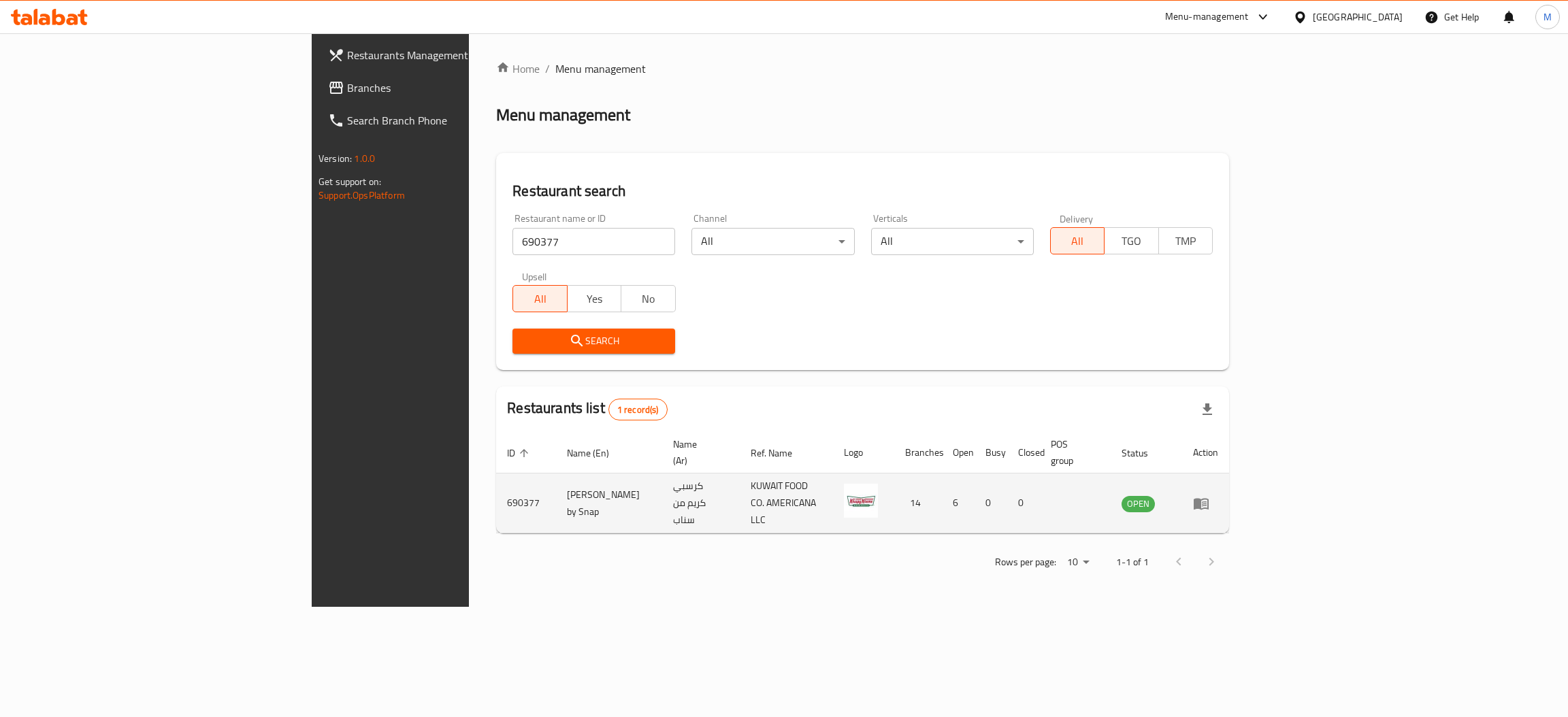
click at [1229, 488] on td "enhanced table" at bounding box center [1205, 503] width 47 height 60
click at [1209, 498] on icon "enhanced table" at bounding box center [1200, 503] width 15 height 11
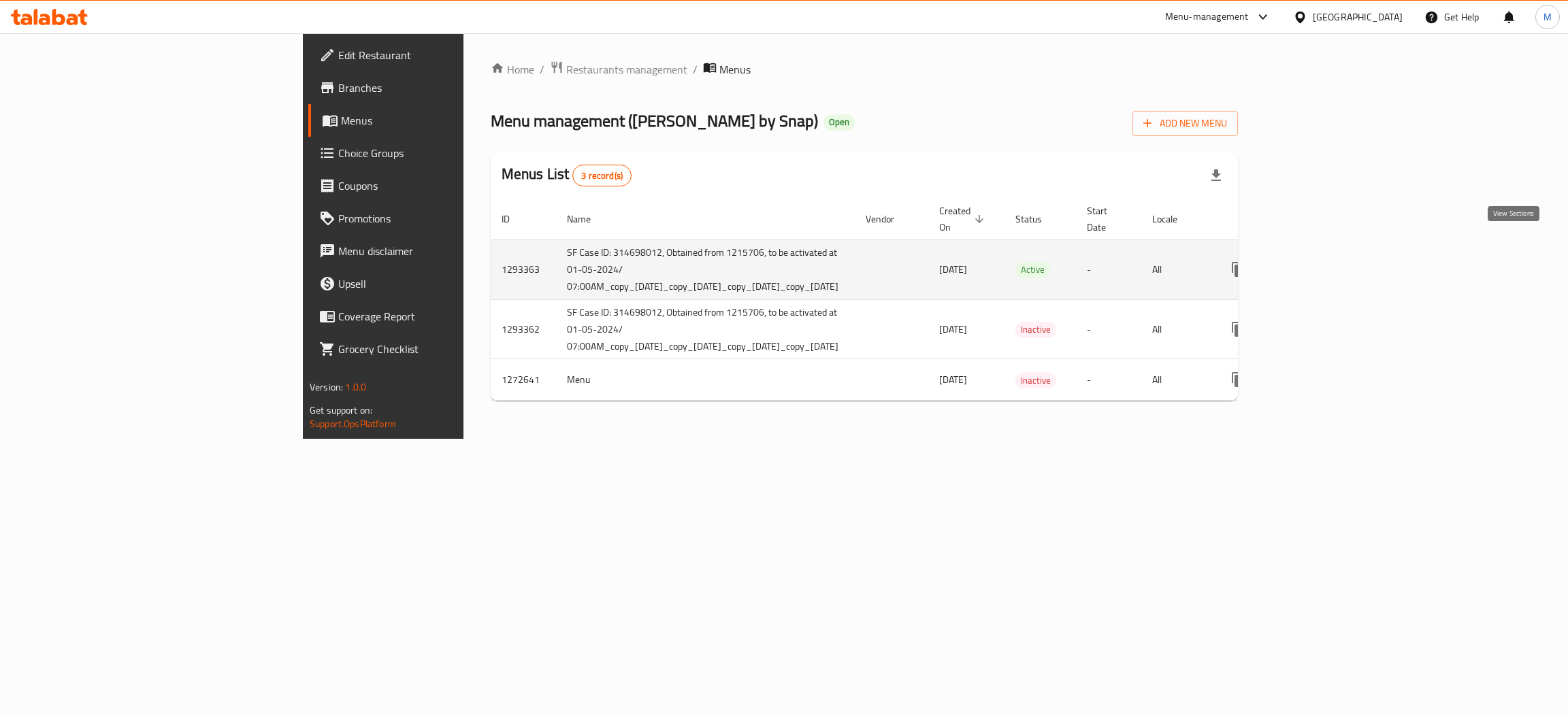
click at [1353, 255] on link "enhanced table" at bounding box center [1336, 270] width 32 height 32
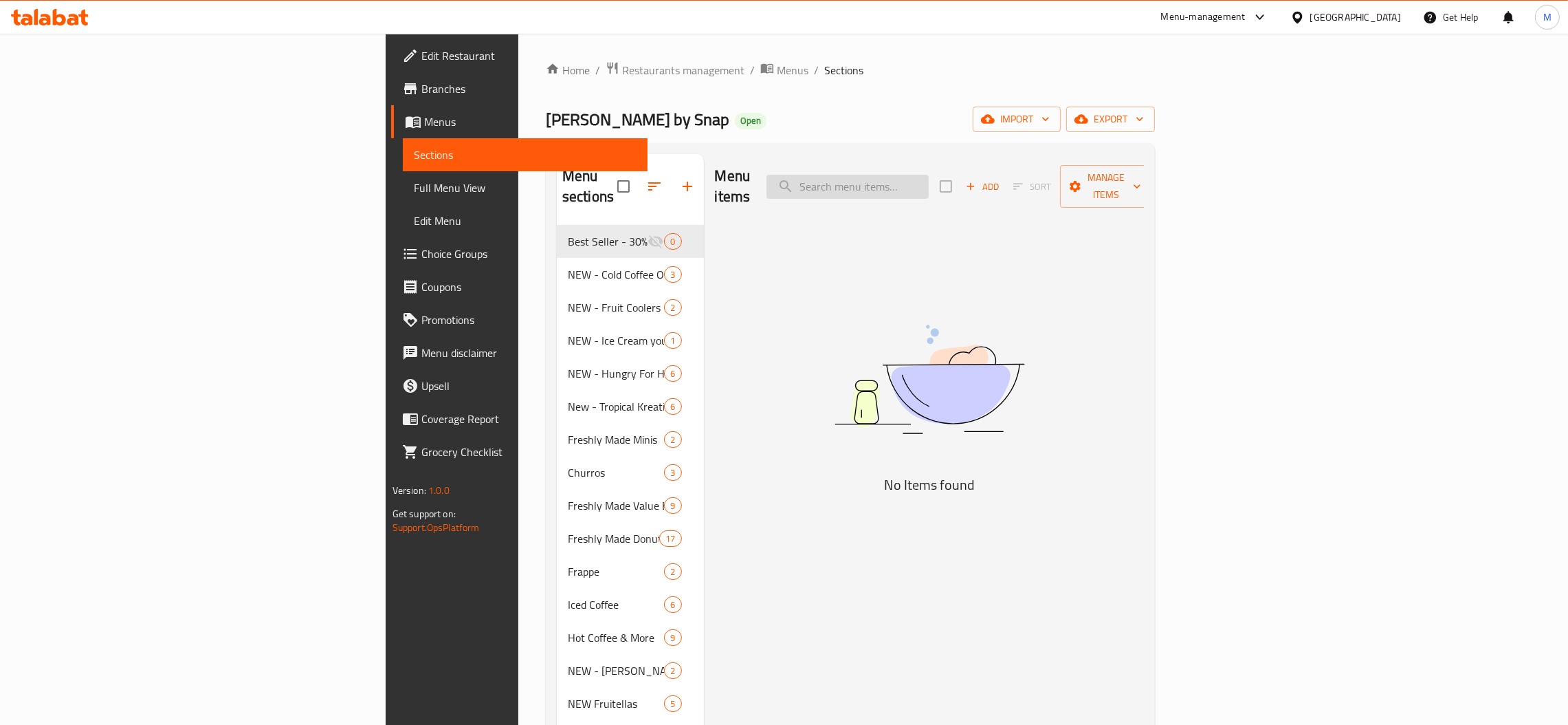
click at [929, 179] on input "search" at bounding box center [847, 187] width 162 height 24
paste input "Cold Brew Caramel Latte & OG"
type input "Cold Brew Caramel Latte & OG"
paste input "Fruitellas Range of 3"
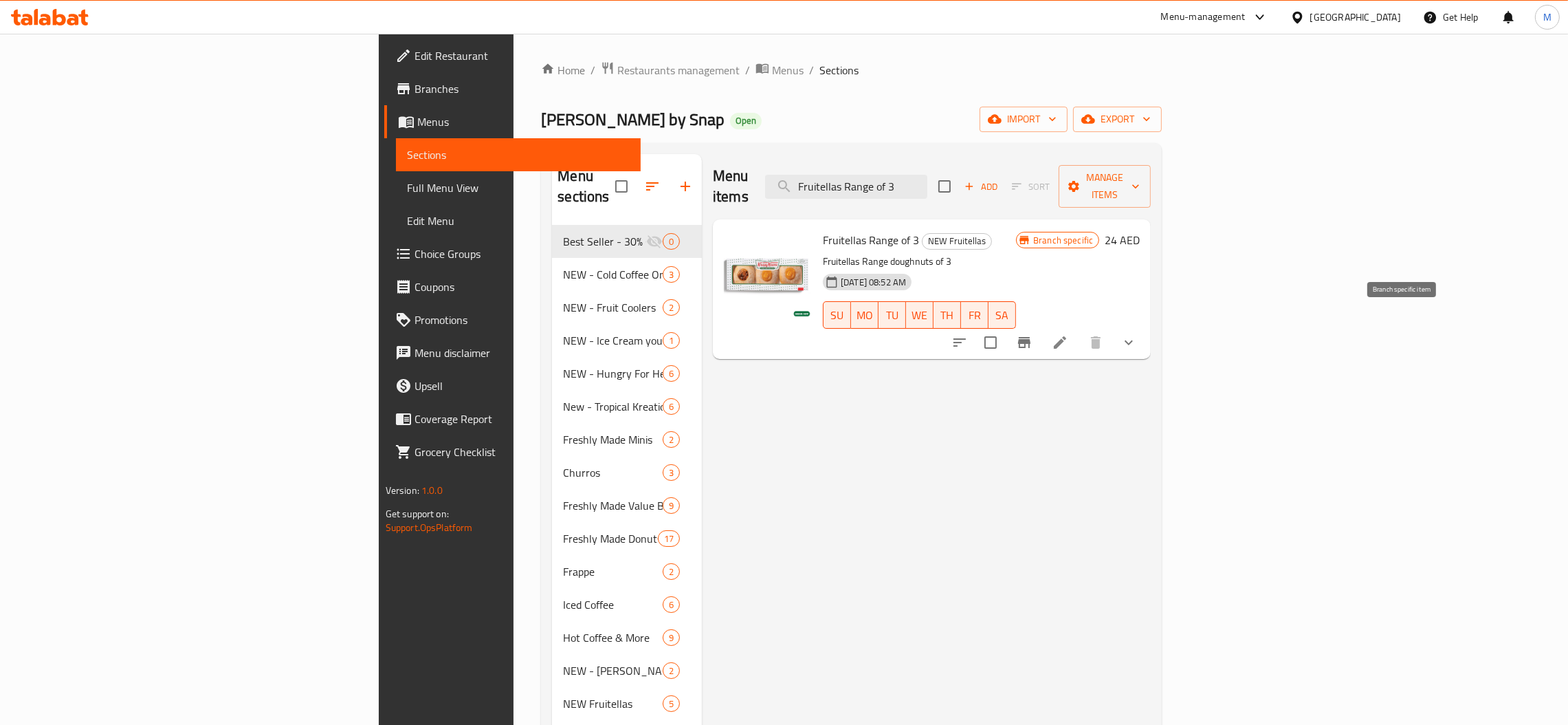
type input "Fruitellas Range of 3"
click at [1041, 332] on button "Branch-specific-item" at bounding box center [1024, 343] width 33 height 33
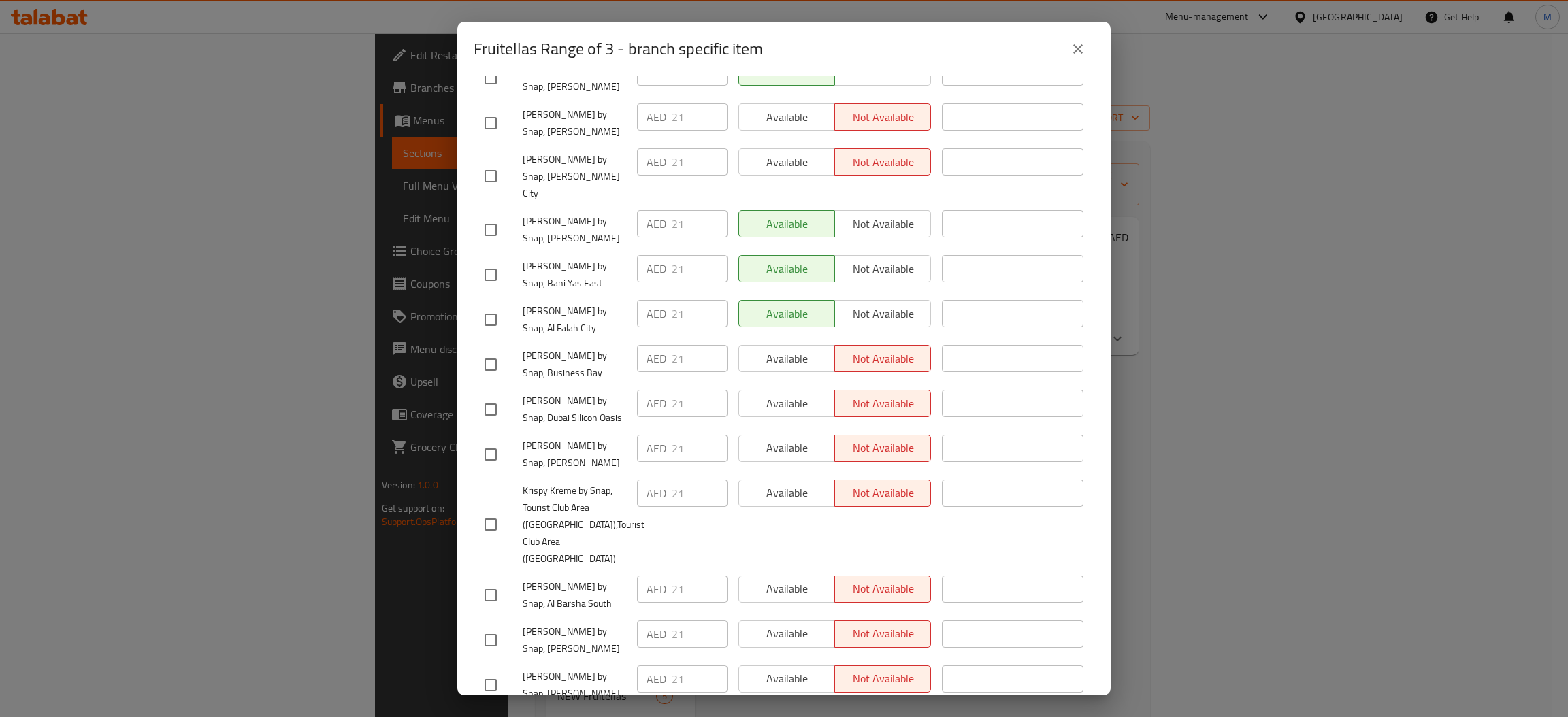
scroll to position [351, 0]
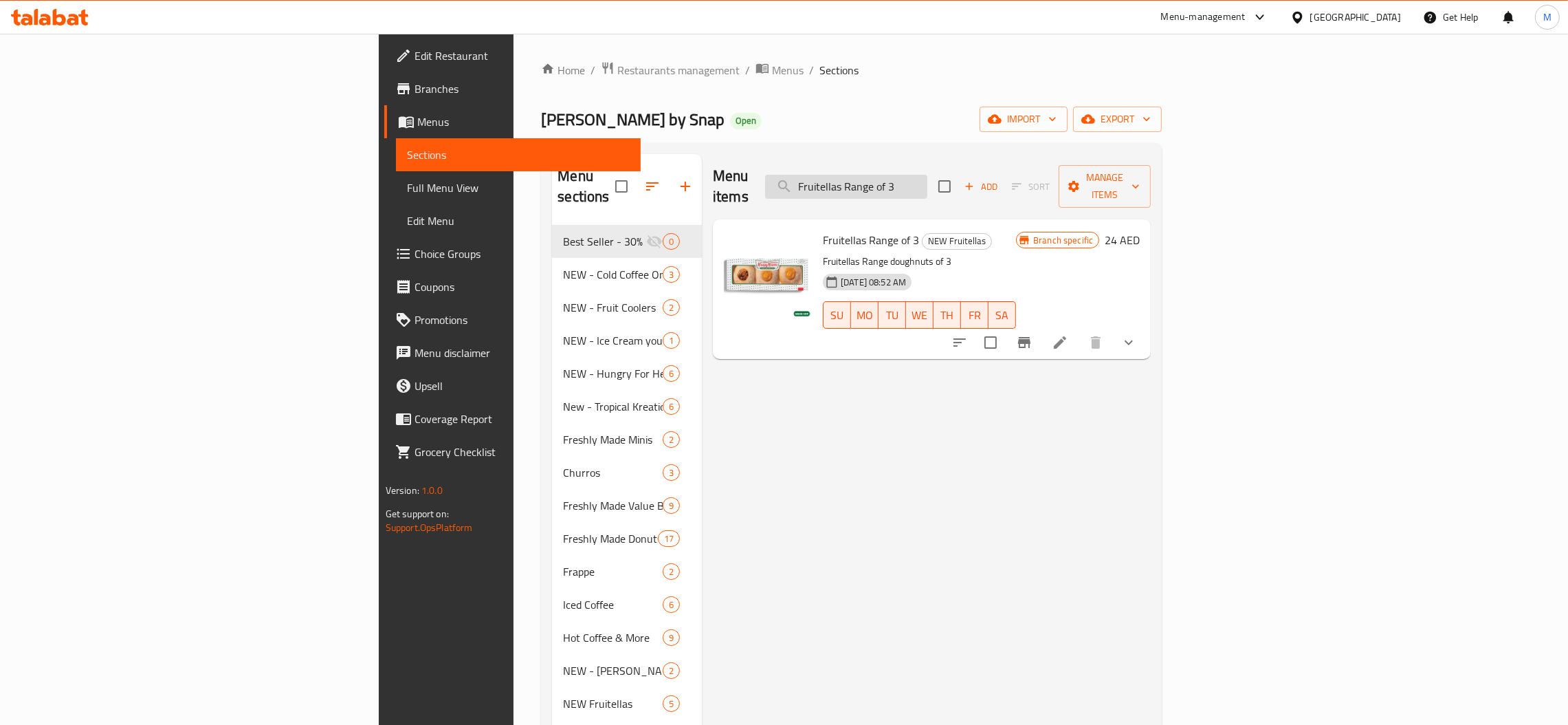
click at [927, 183] on input "Fruitellas Range of 3" at bounding box center [846, 187] width 162 height 24
paste input "Dozen - Original Glazed"
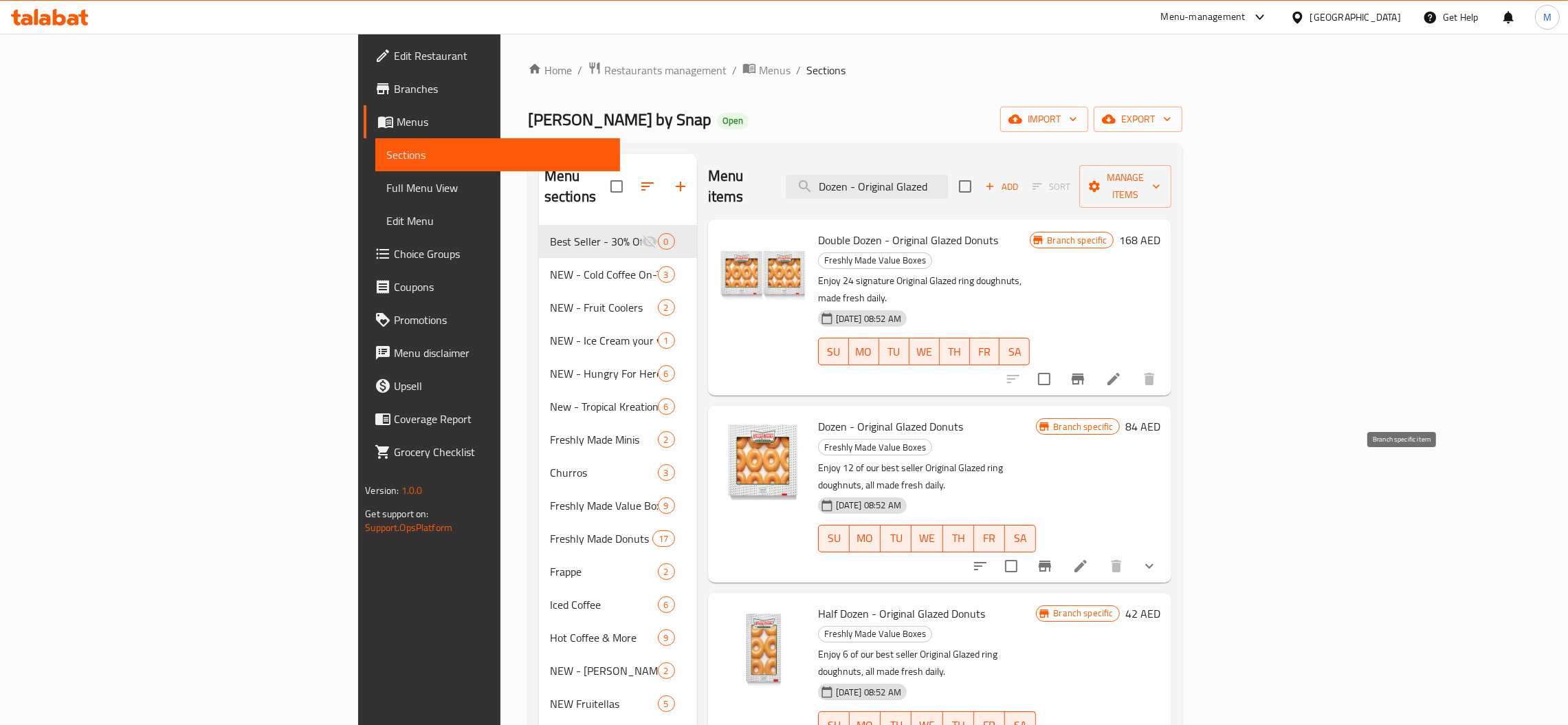
type input "Dozen - Original Glazed"
click at [1053, 558] on icon "Branch-specific-item" at bounding box center [1044, 566] width 16 height 16
